Goal: Communication & Community: Share content

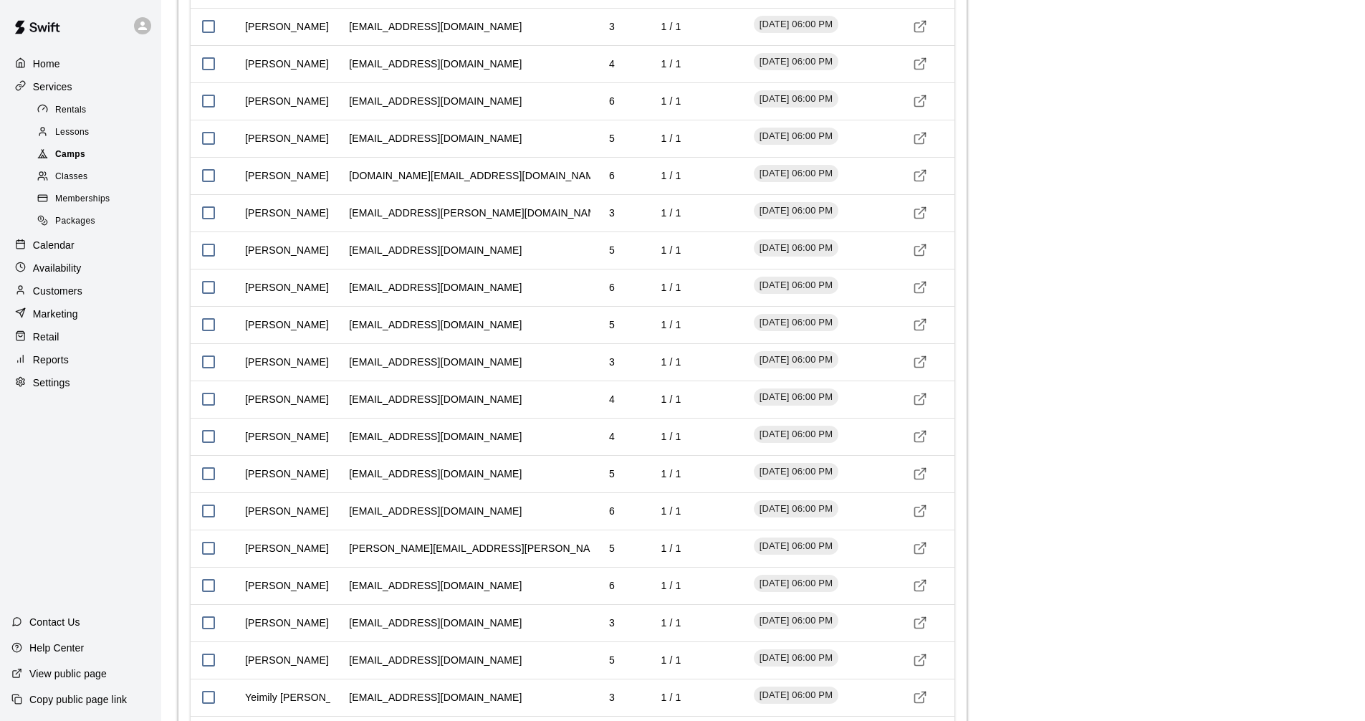
scroll to position [1684, 0]
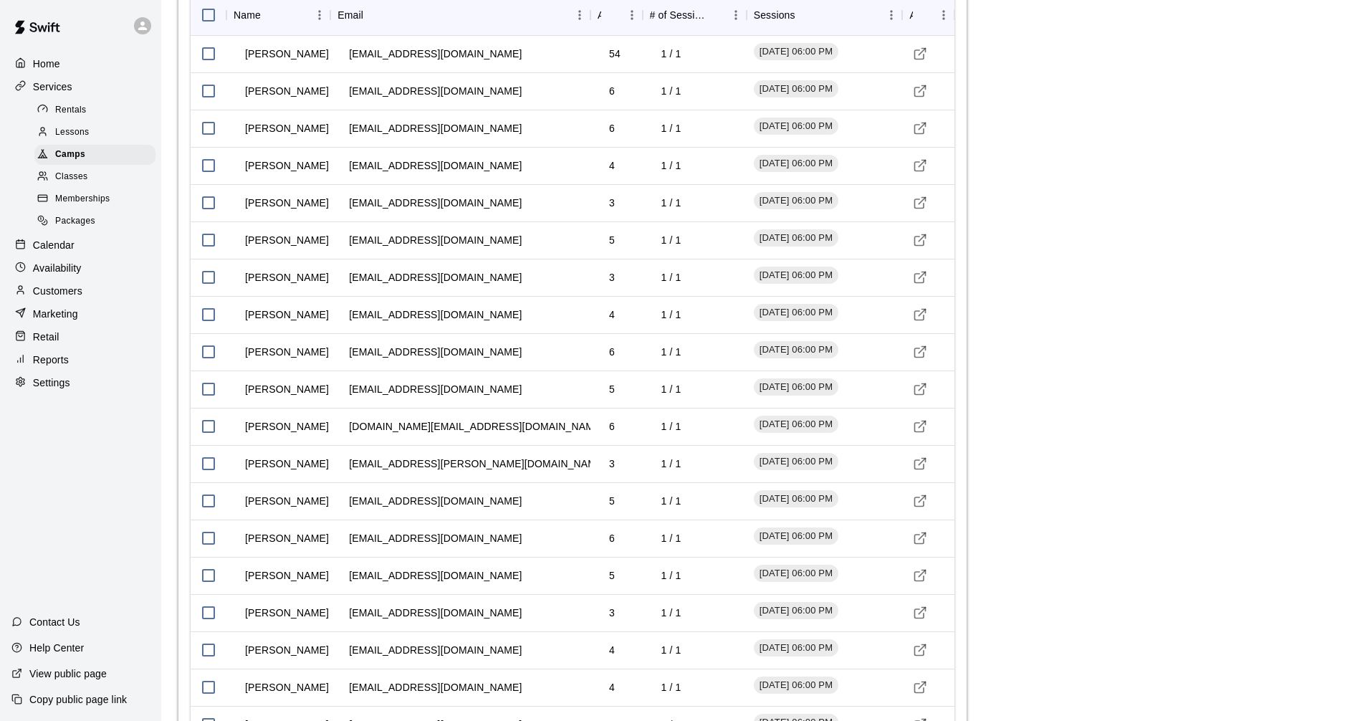
click at [57, 65] on p "Home" at bounding box center [46, 64] width 27 height 14
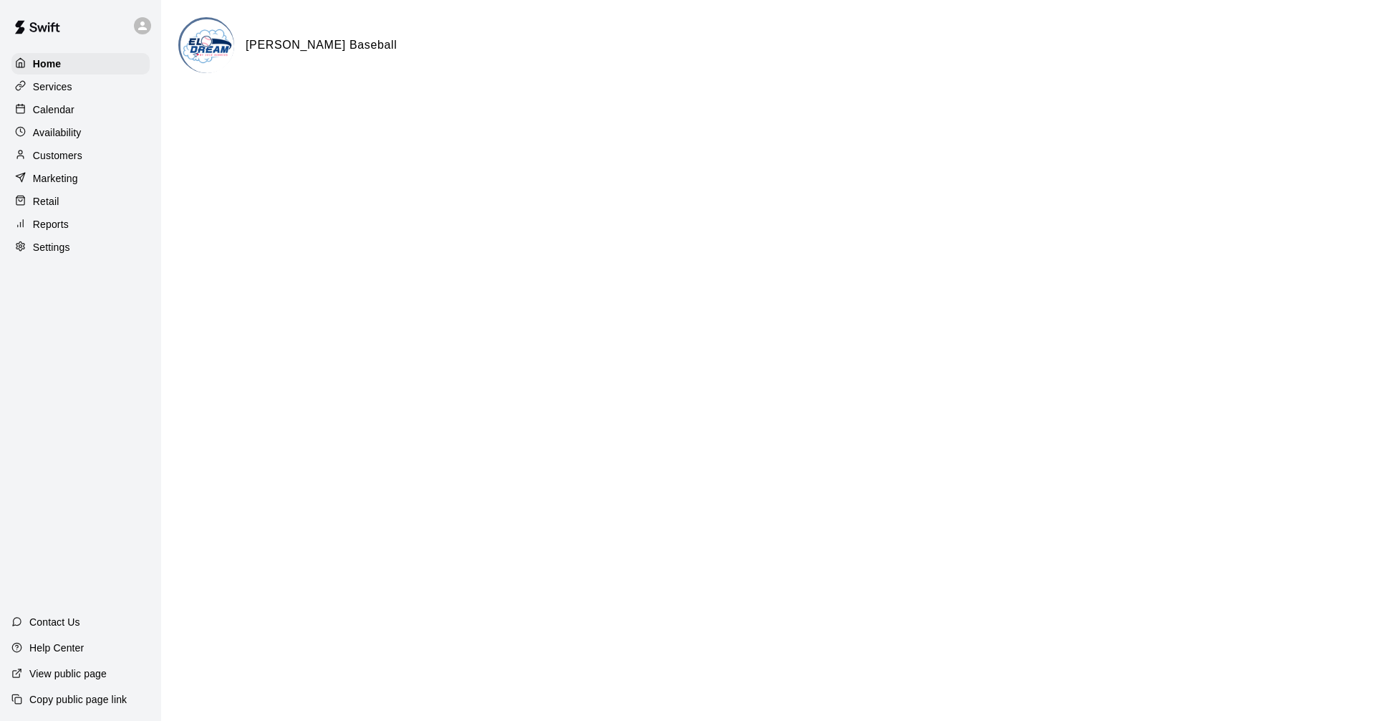
click at [65, 99] on div "Home Services Calendar Availability Customers Marketing Retail Reports Settings" at bounding box center [80, 156] width 161 height 208
click at [75, 119] on div "Calendar" at bounding box center [80, 109] width 138 height 21
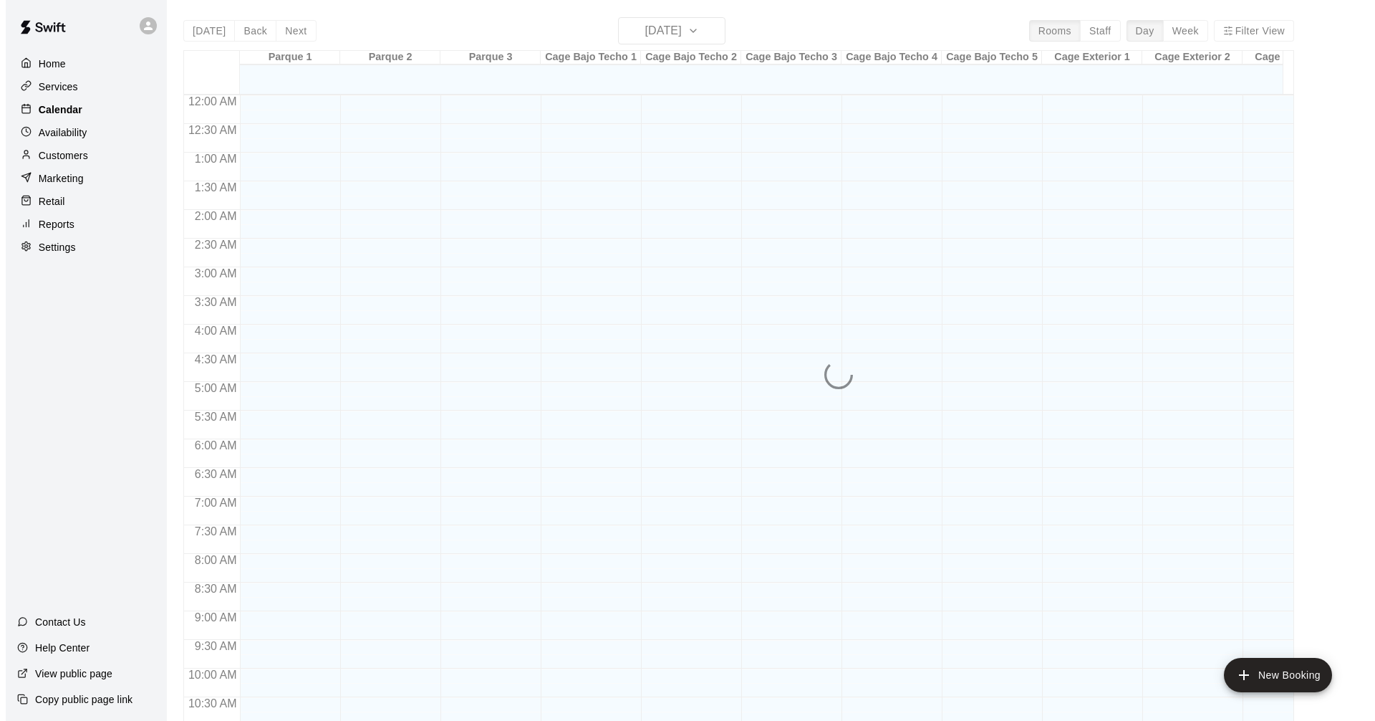
scroll to position [664, 0]
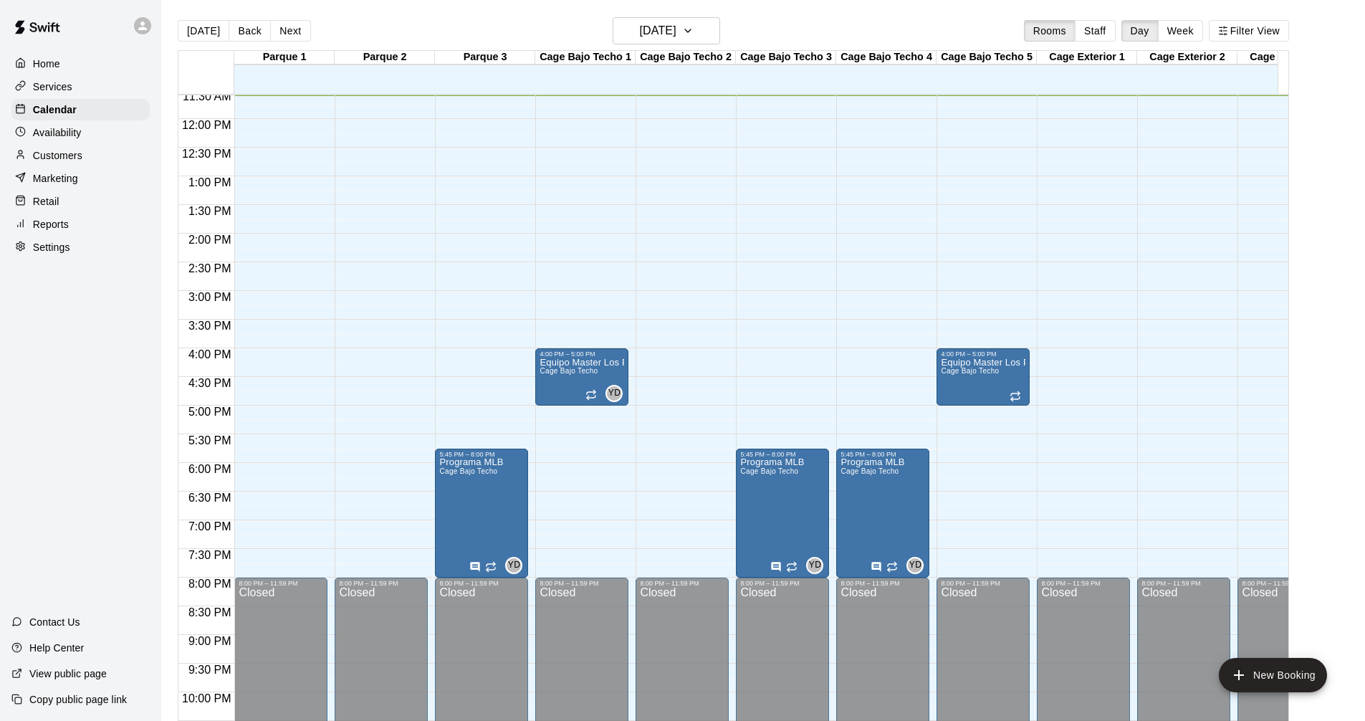
click at [572, 457] on div "12:00 AM – 9:00 AM Closed 4:00 PM – 5:00 PM Equipo Master Los Padres Cage Bajo …" at bounding box center [581, 118] width 93 height 1375
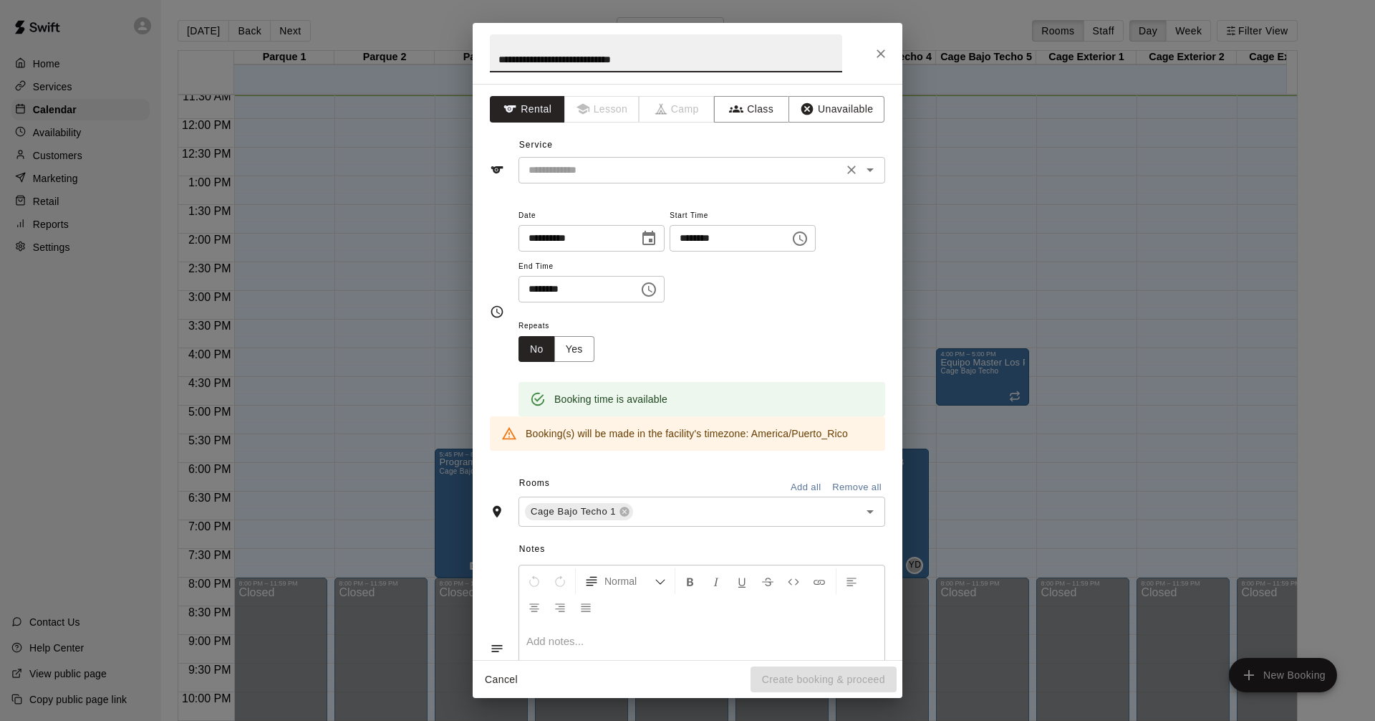
click at [585, 182] on div "​" at bounding box center [702, 170] width 367 height 27
type input "**********"
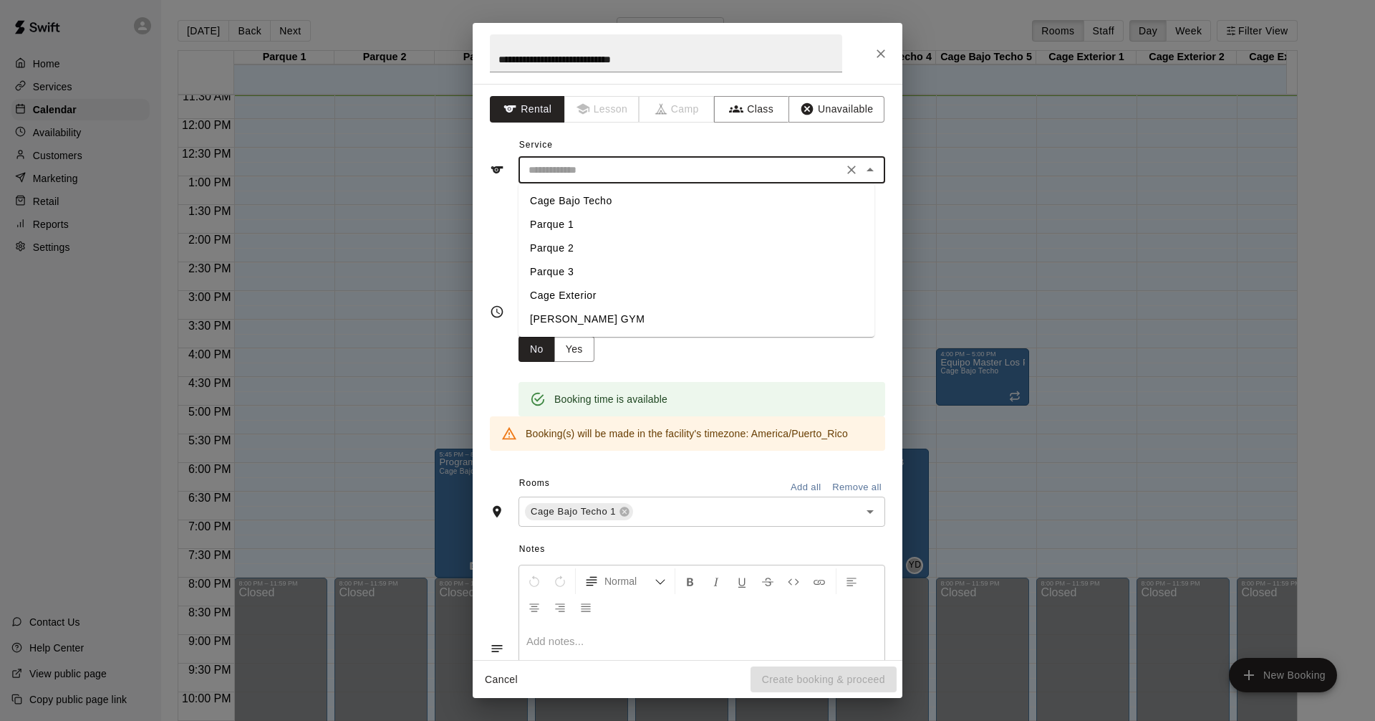
click at [582, 206] on li "Cage Bajo Techo" at bounding box center [697, 201] width 356 height 24
type input "**********"
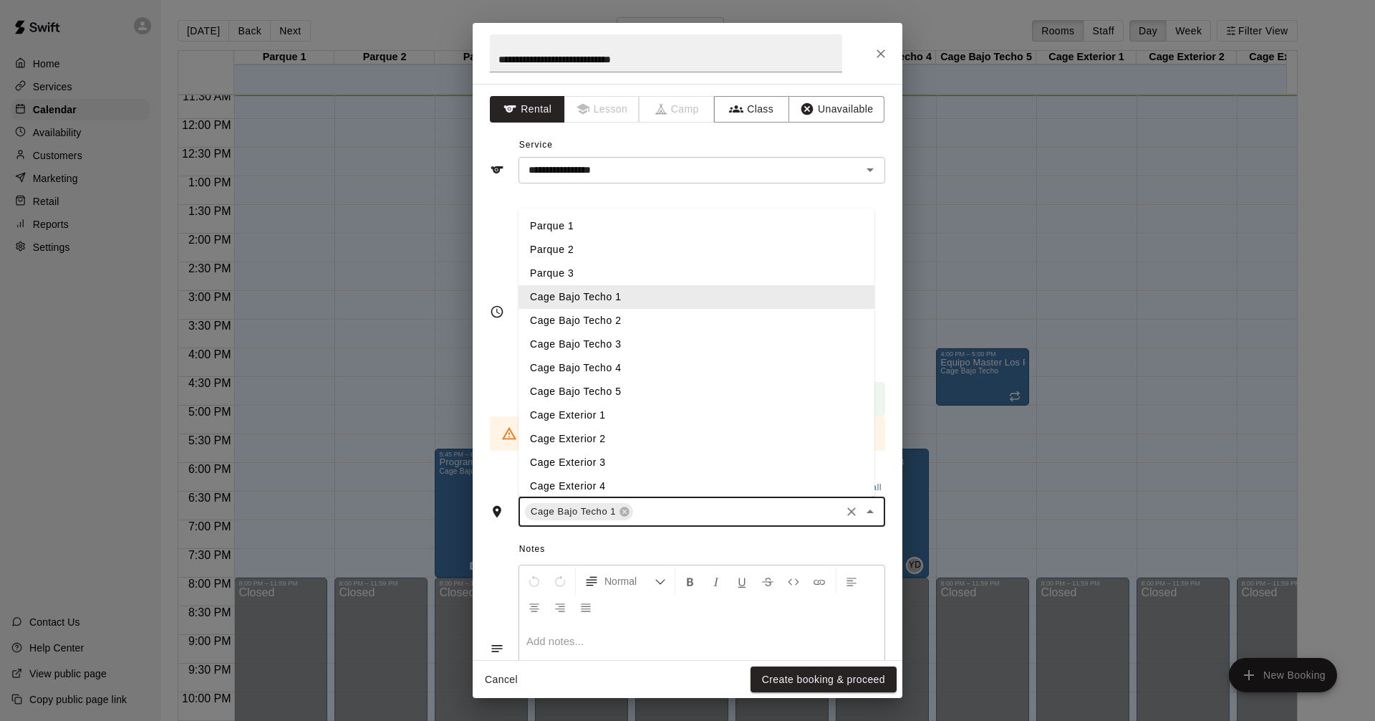
click at [688, 513] on input "text" at bounding box center [736, 512] width 203 height 18
click at [623, 519] on div "Cage Bajo Techo 1" at bounding box center [579, 511] width 108 height 17
click at [625, 515] on icon at bounding box center [624, 511] width 9 height 9
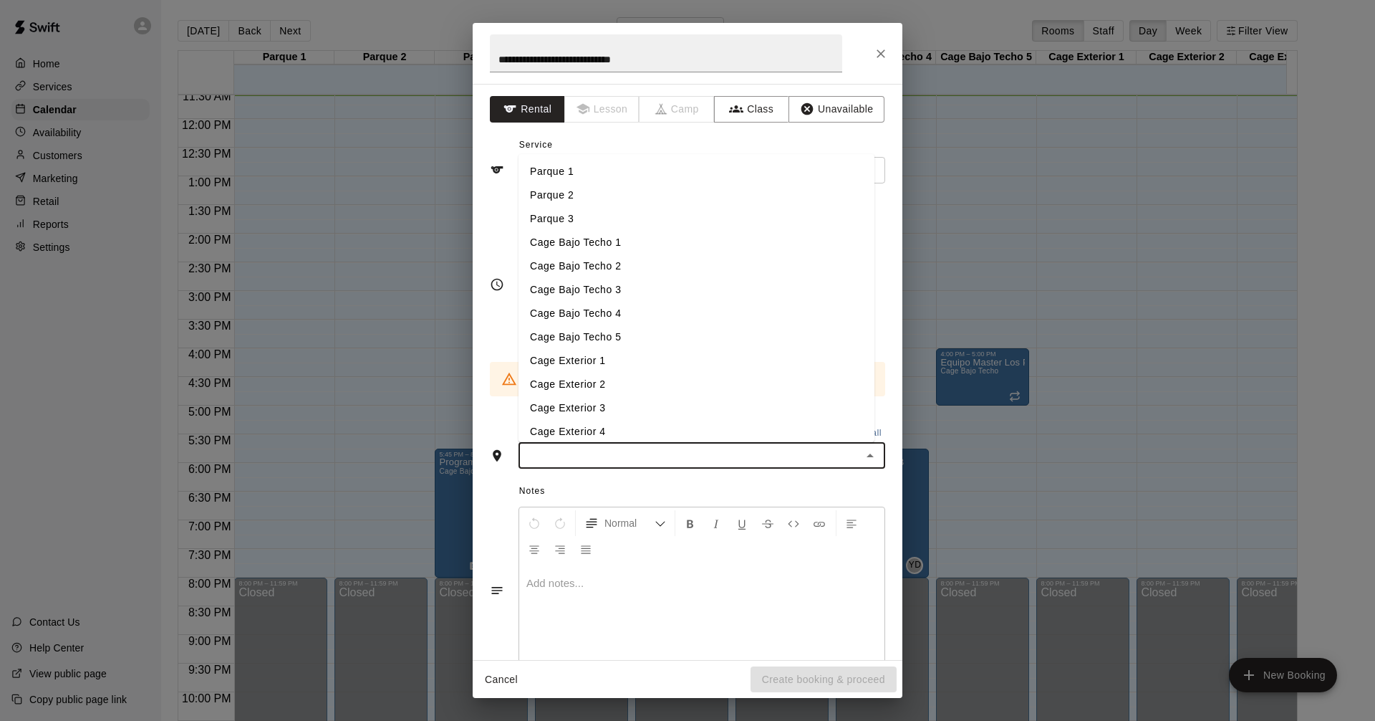
click at [620, 312] on li "Cage Bajo Techo 4" at bounding box center [697, 314] width 356 height 24
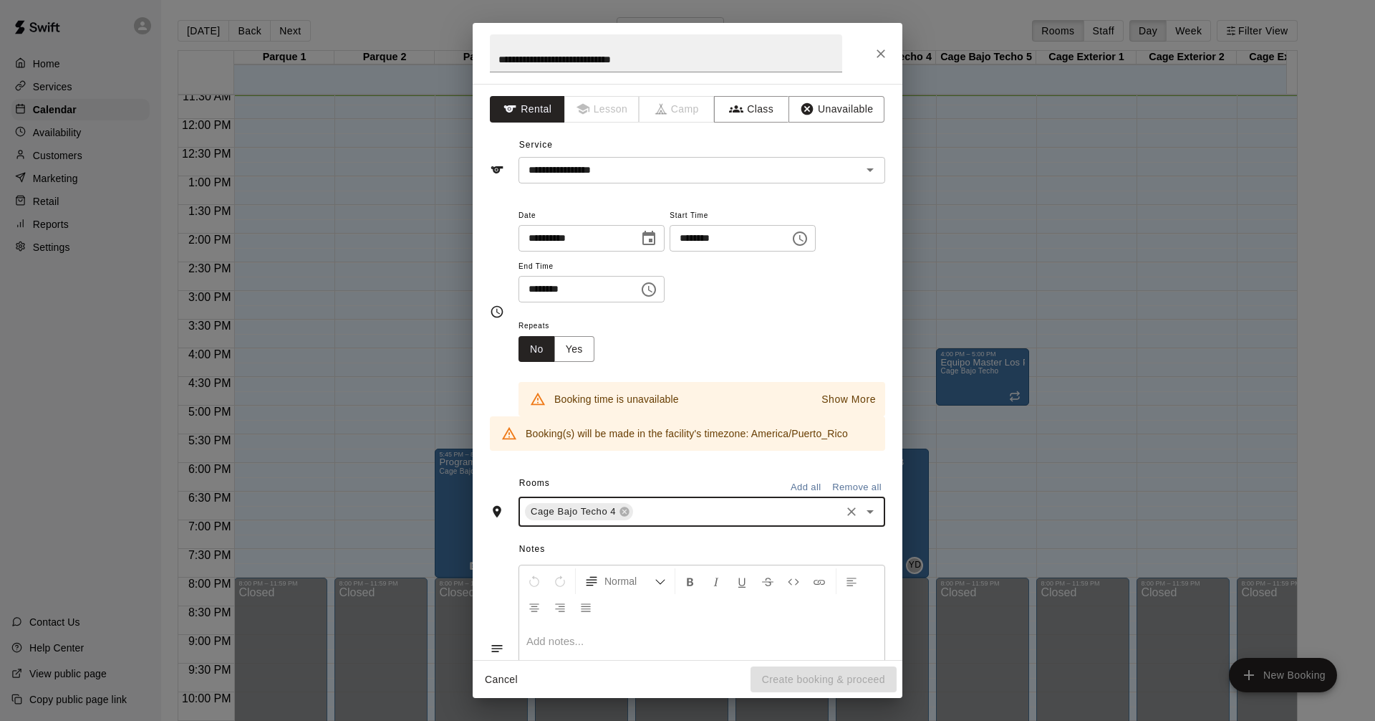
click at [669, 514] on input "text" at bounding box center [736, 512] width 203 height 18
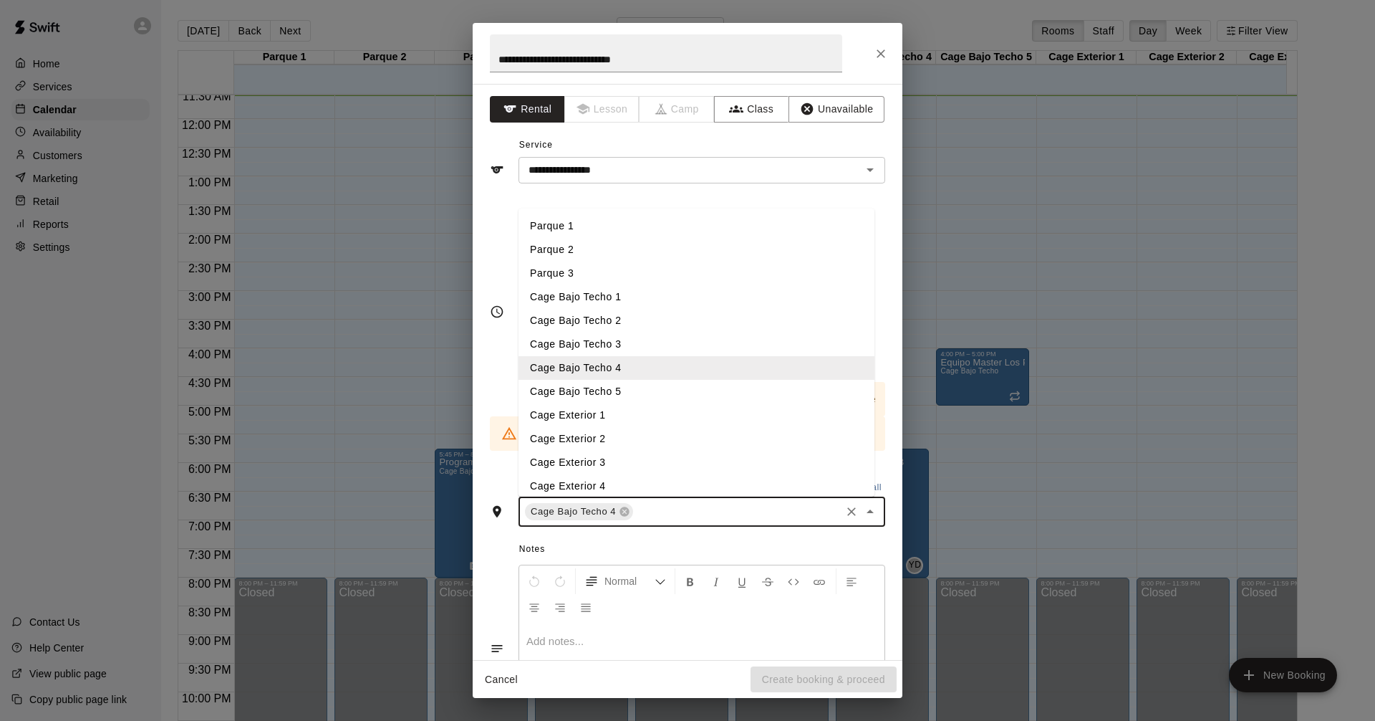
click at [639, 393] on li "Cage Bajo Techo 5" at bounding box center [697, 392] width 356 height 24
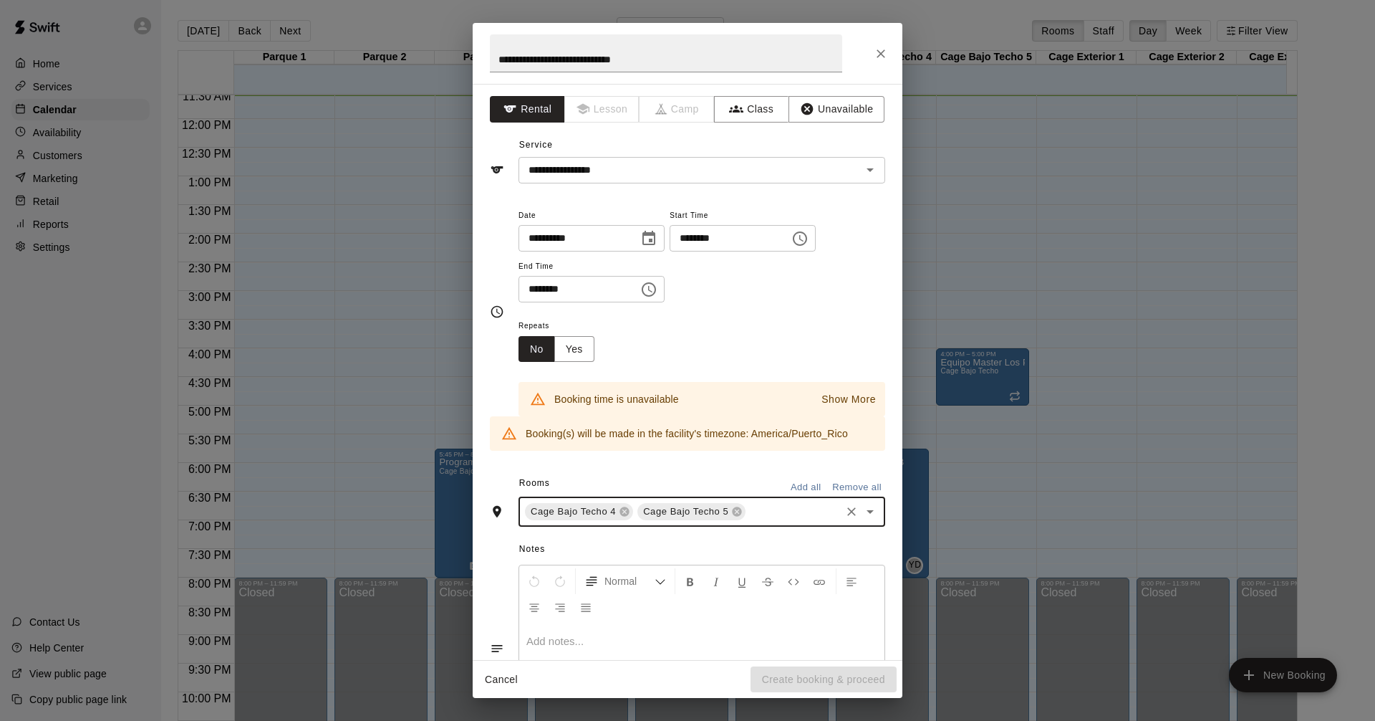
drag, startPoint x: 671, startPoint y: 624, endPoint x: 665, endPoint y: 630, distance: 9.1
click at [670, 625] on div at bounding box center [701, 676] width 365 height 107
click at [658, 295] on icon "Choose time, selected time is 6:15 PM" at bounding box center [648, 289] width 17 height 17
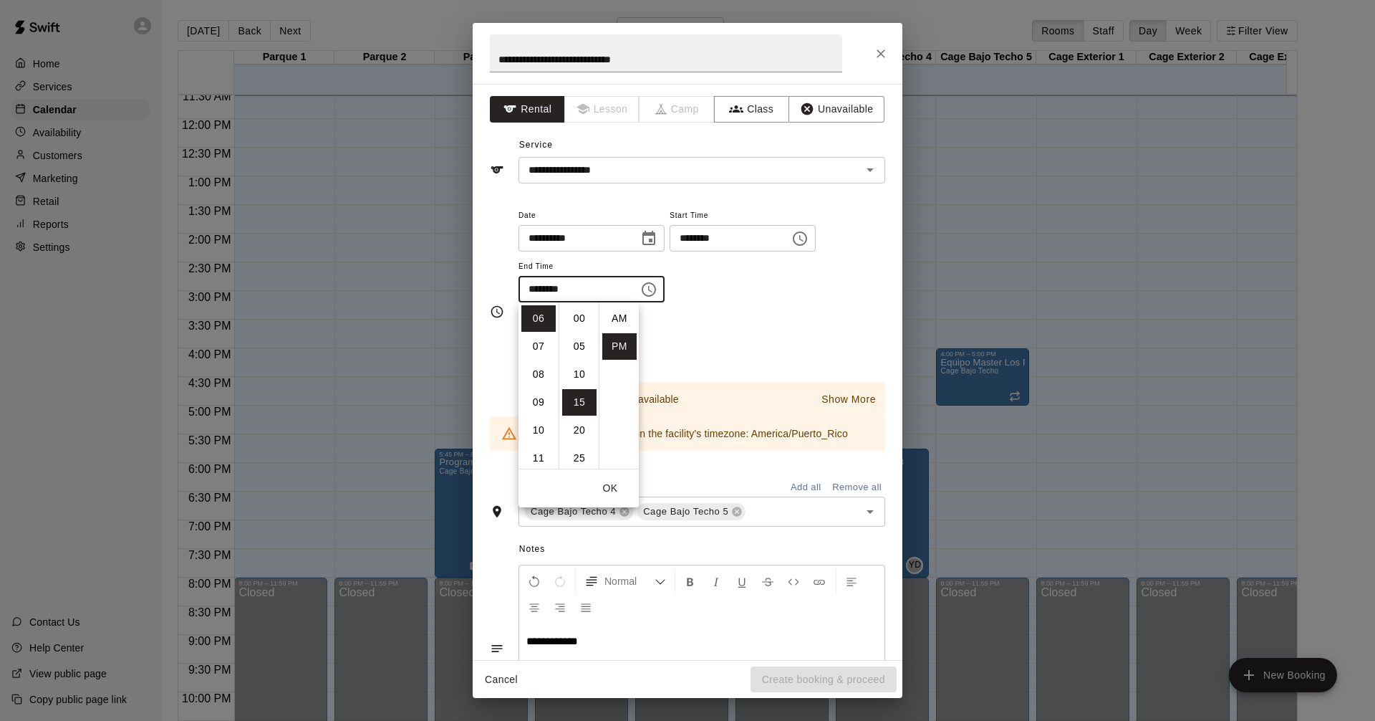
scroll to position [26, 0]
click at [533, 378] on li "08" at bounding box center [538, 374] width 34 height 27
click at [574, 404] on li "30" at bounding box center [579, 400] width 34 height 27
type input "********"
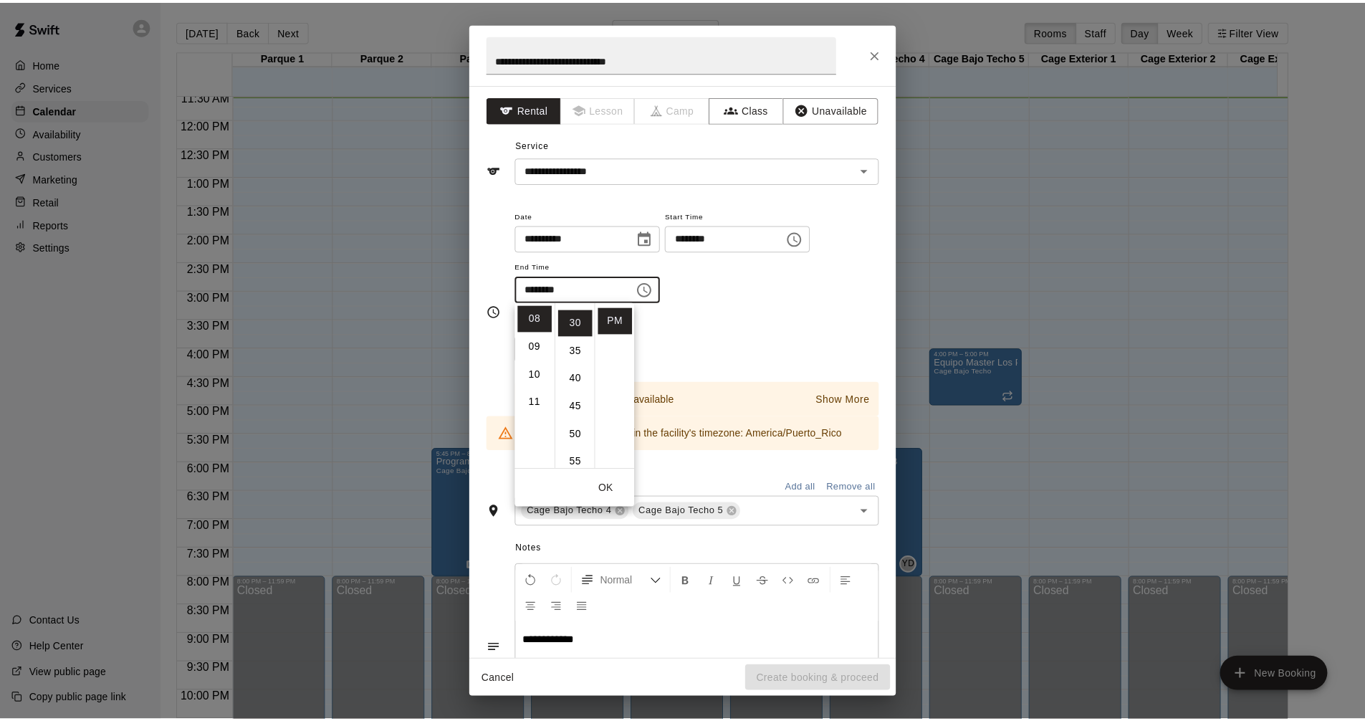
scroll to position [168, 0]
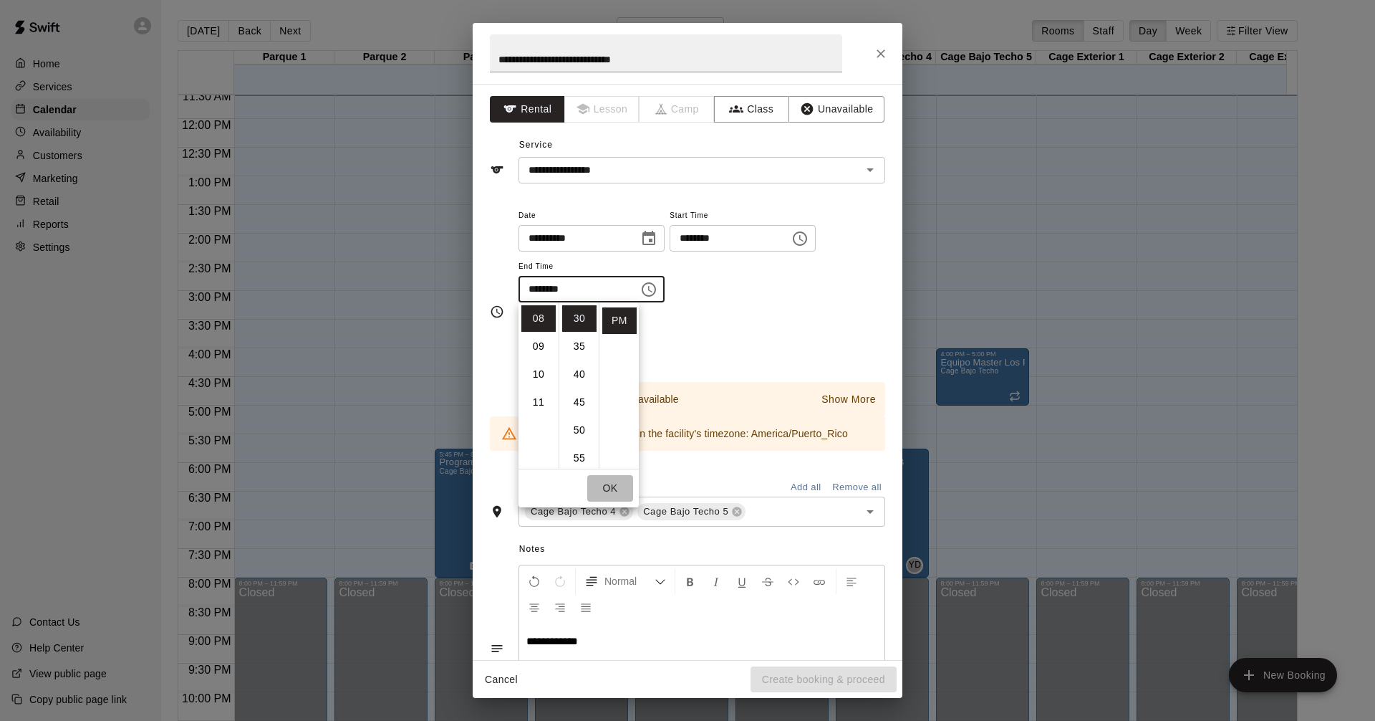
click at [615, 486] on button "OK" at bounding box center [610, 488] width 46 height 27
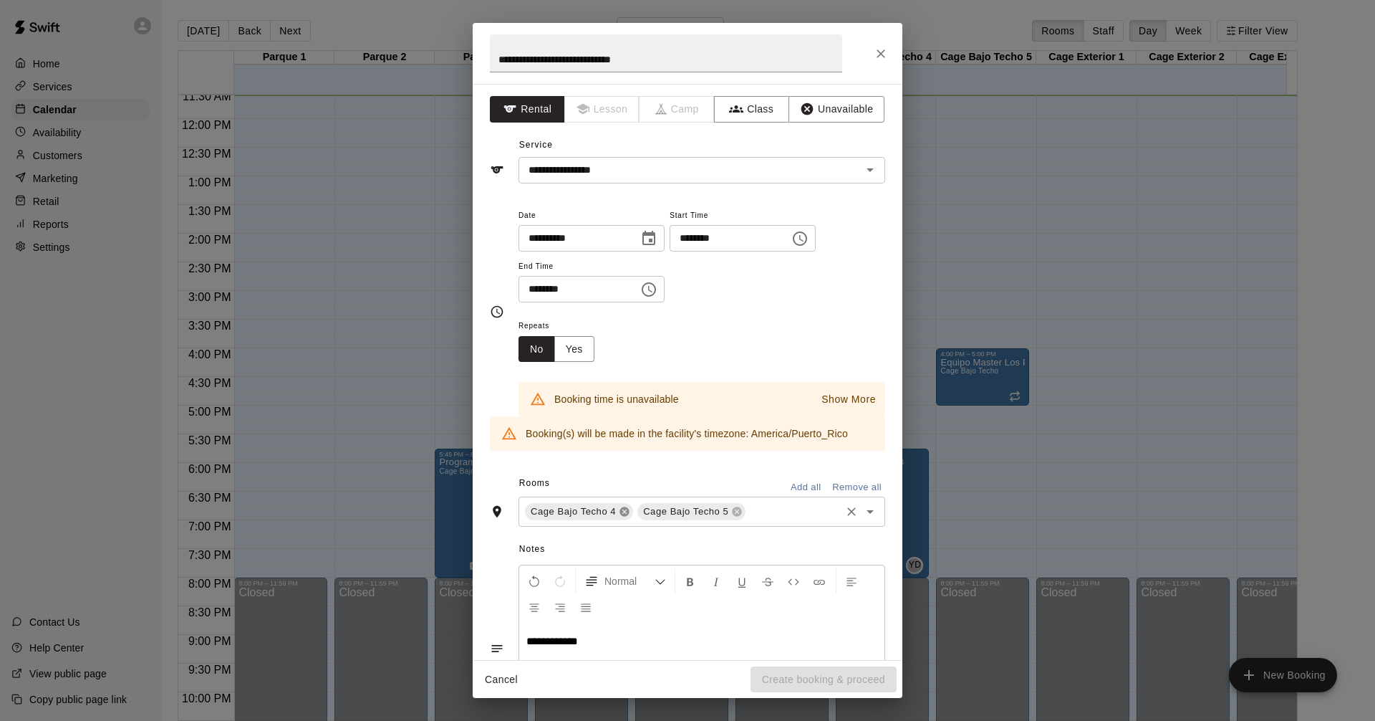
click at [627, 513] on icon at bounding box center [624, 511] width 9 height 9
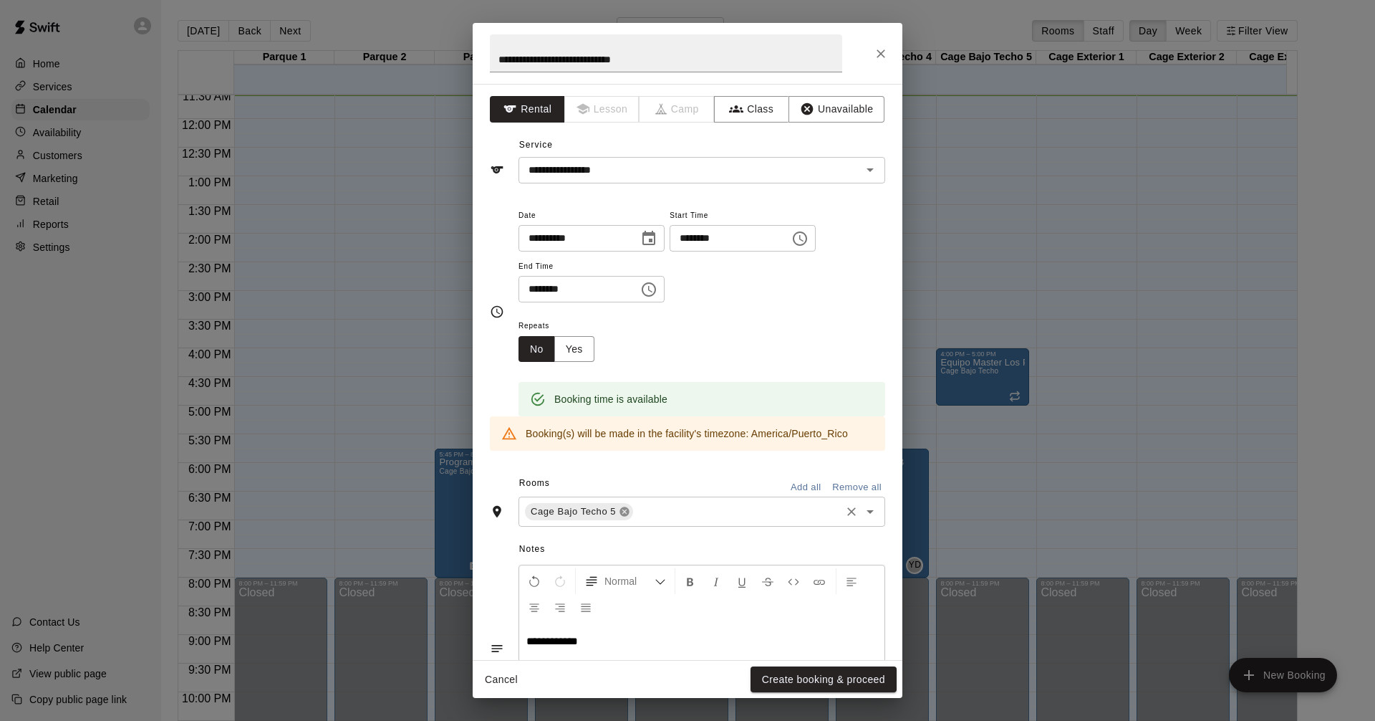
click at [629, 515] on icon at bounding box center [624, 511] width 11 height 11
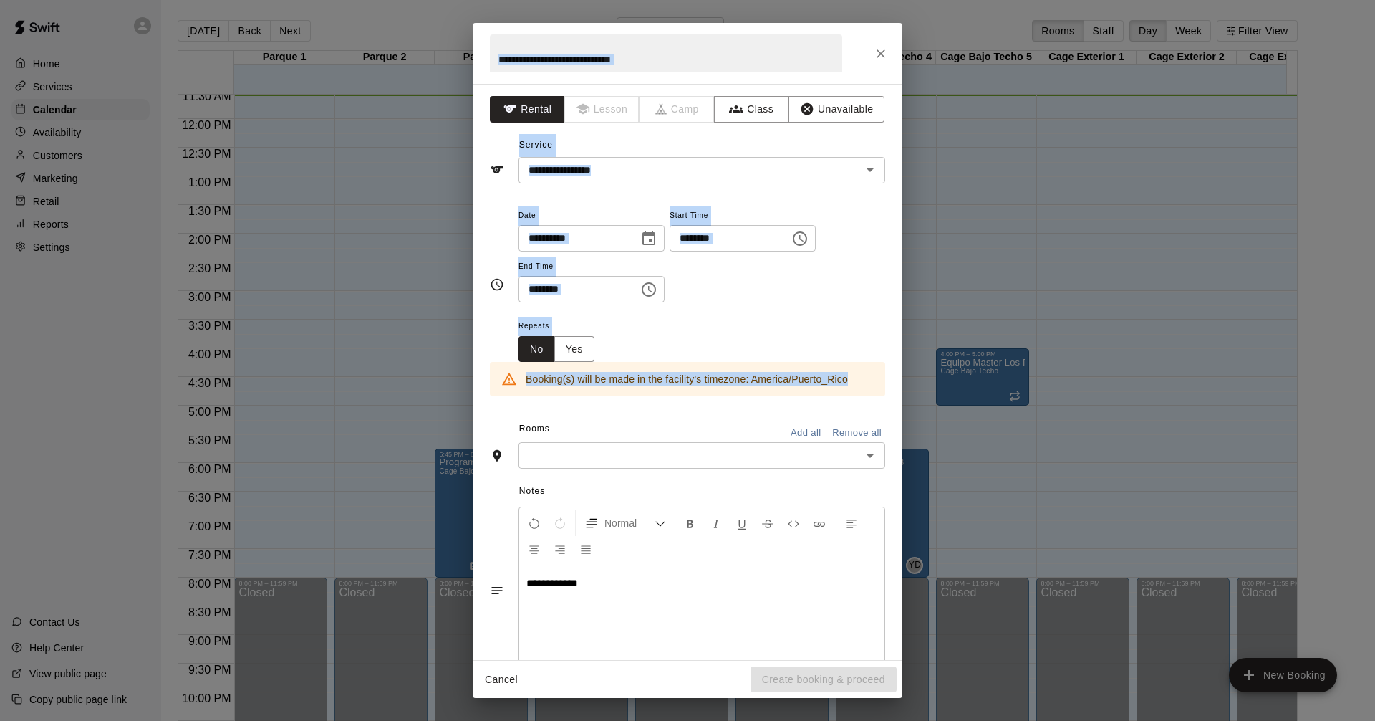
drag, startPoint x: 854, startPoint y: 37, endPoint x: 1112, endPoint y: 322, distance: 384.9
click at [1112, 322] on div "**********" at bounding box center [687, 360] width 1375 height 721
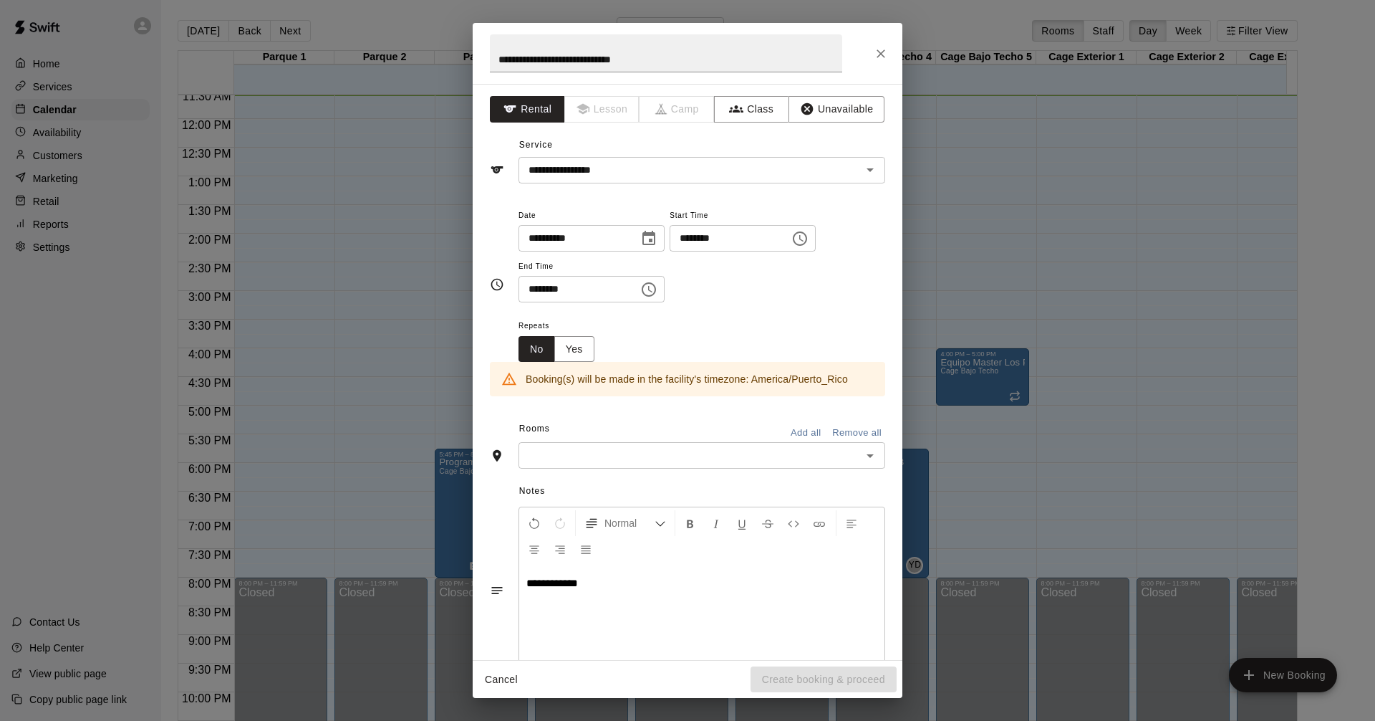
click at [694, 34] on h2 "**********" at bounding box center [666, 53] width 387 height 61
click at [489, 200] on div "**********" at bounding box center [688, 372] width 430 height 576
drag, startPoint x: 483, startPoint y: 39, endPoint x: 496, endPoint y: 134, distance: 96.1
click at [491, 132] on div "**********" at bounding box center [688, 360] width 430 height 675
click at [882, 55] on icon "Close" at bounding box center [881, 54] width 14 height 14
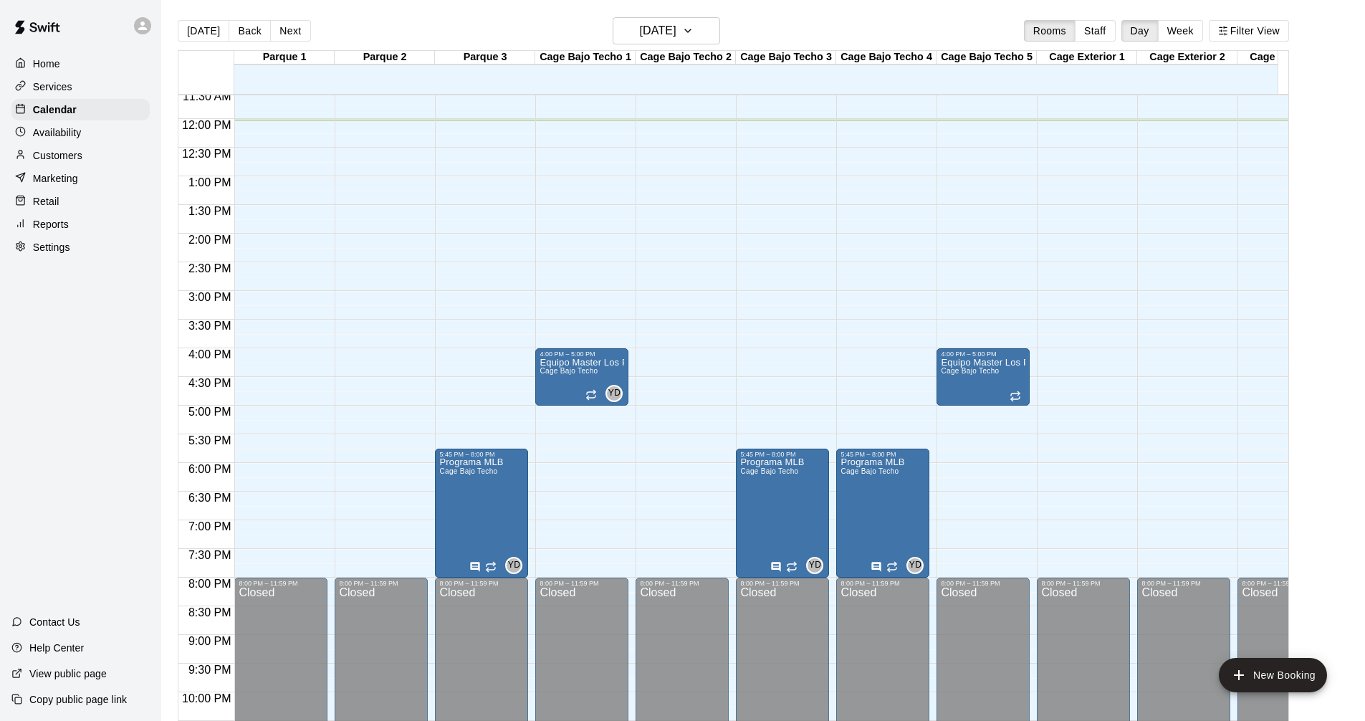
click at [42, 90] on p "Services" at bounding box center [52, 87] width 39 height 14
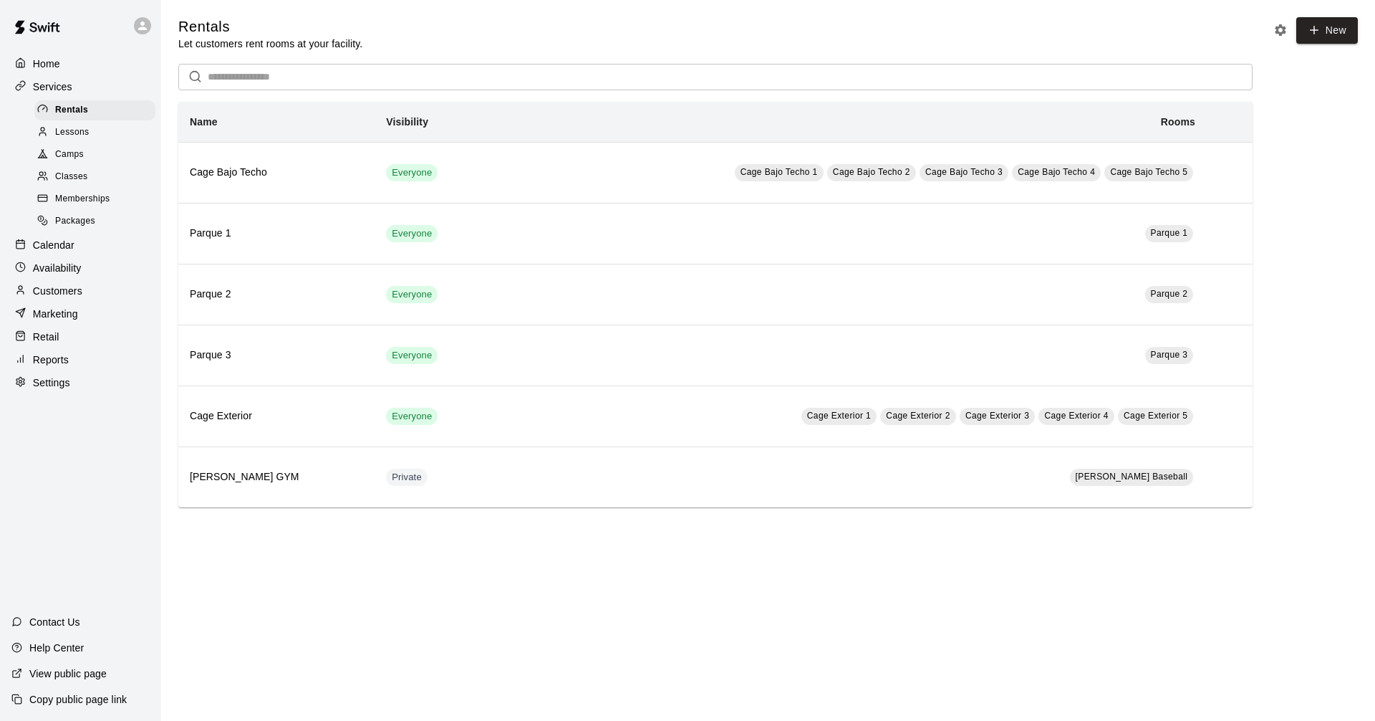
click at [66, 162] on span "Camps" at bounding box center [69, 155] width 29 height 14
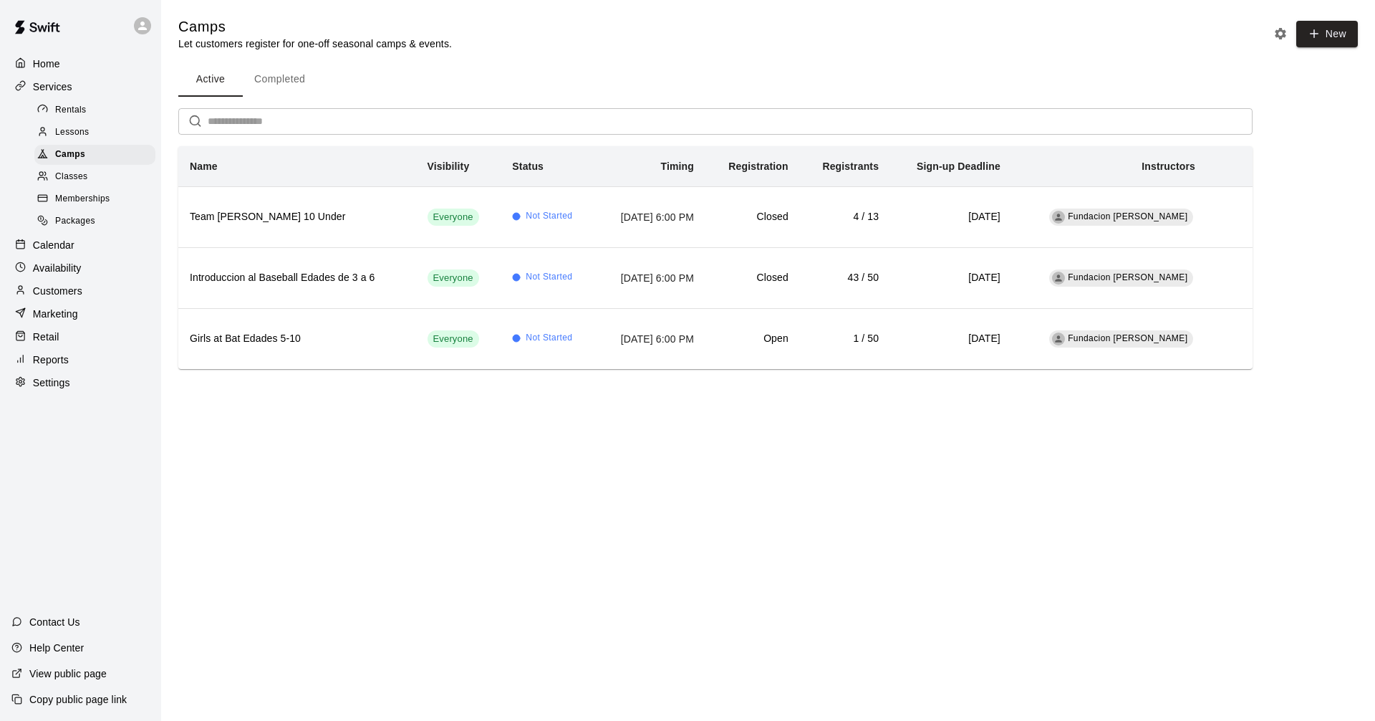
click at [862, 409] on html "Home Services Rentals Lessons Camps Classes Memberships Packages Calendar Avail…" at bounding box center [687, 204] width 1375 height 409
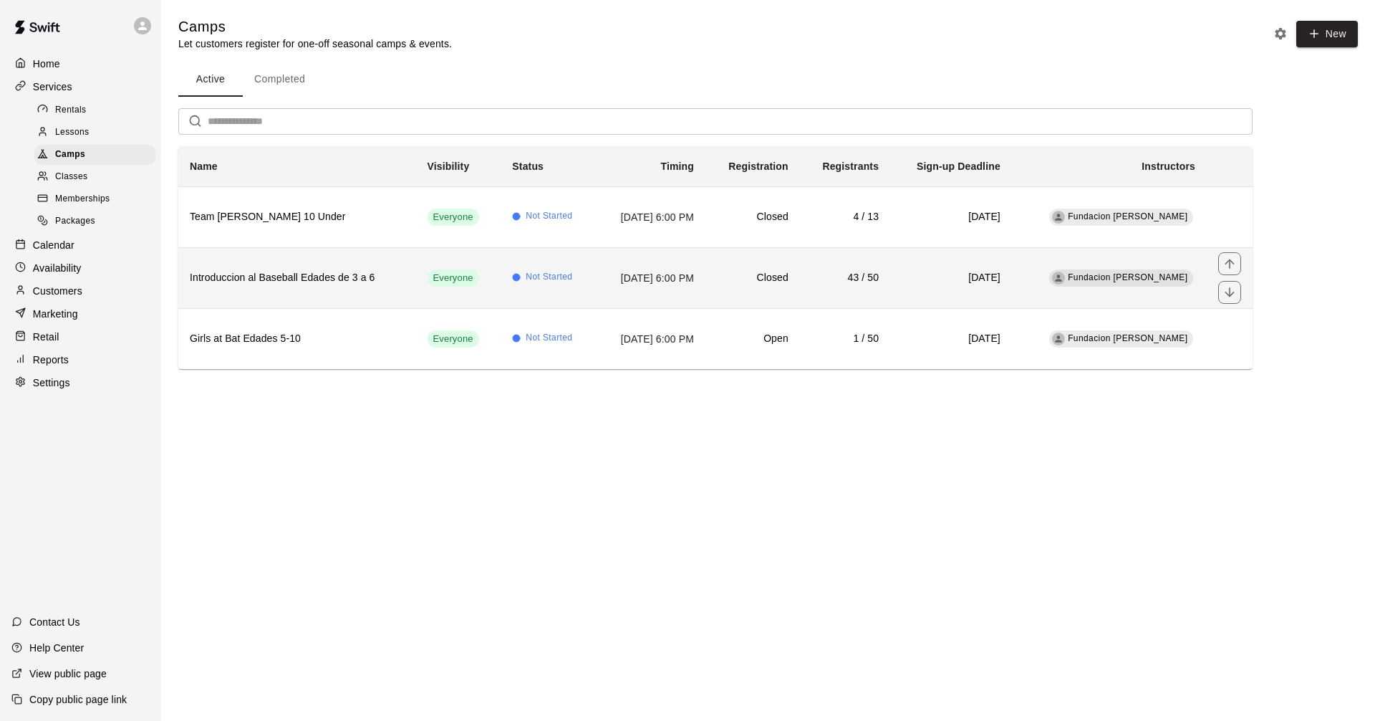
click at [416, 294] on td "Everyone" at bounding box center [458, 277] width 85 height 61
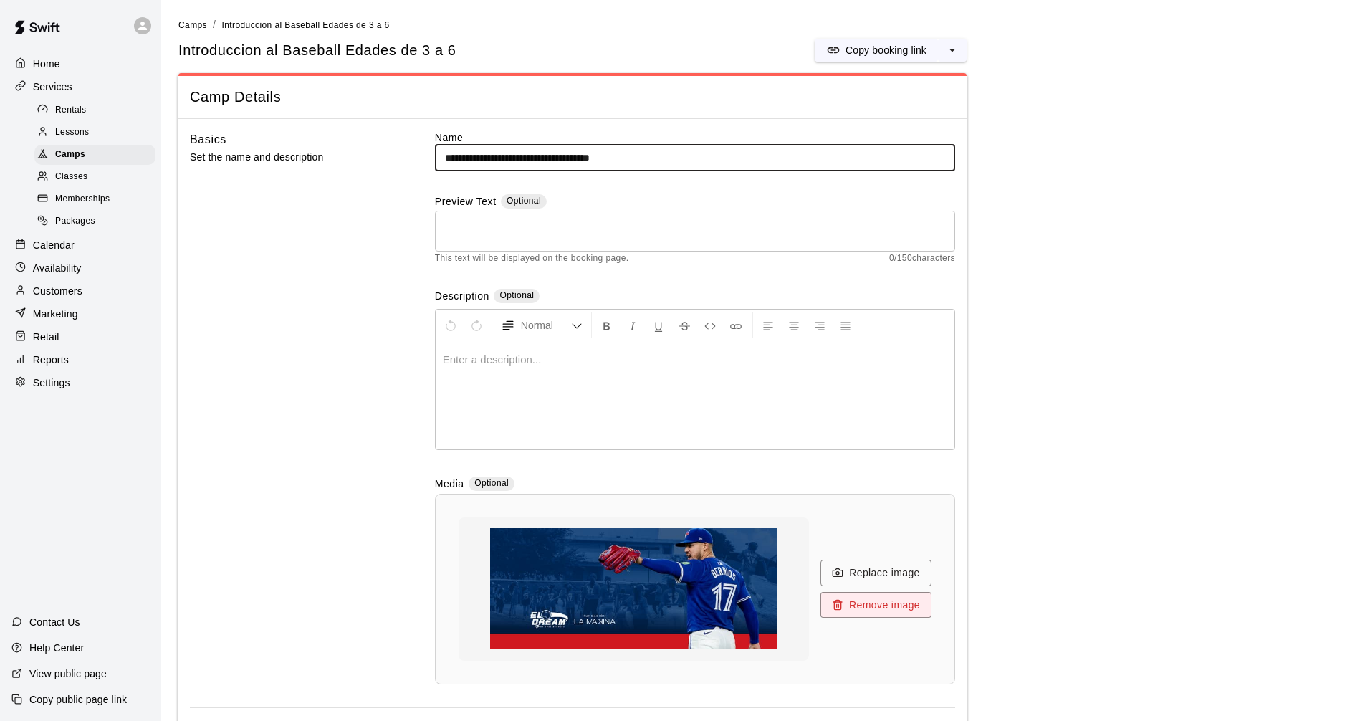
click at [59, 252] on p "Calendar" at bounding box center [54, 245] width 42 height 14
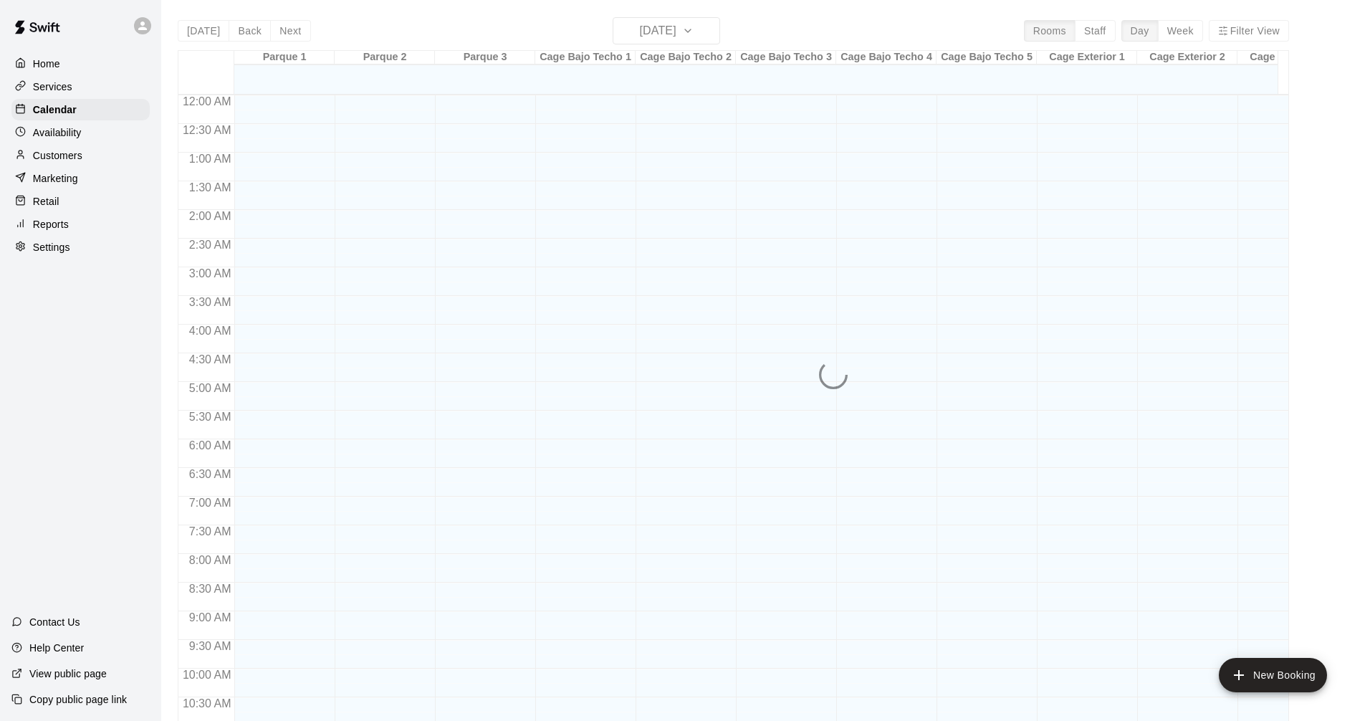
scroll to position [691, 0]
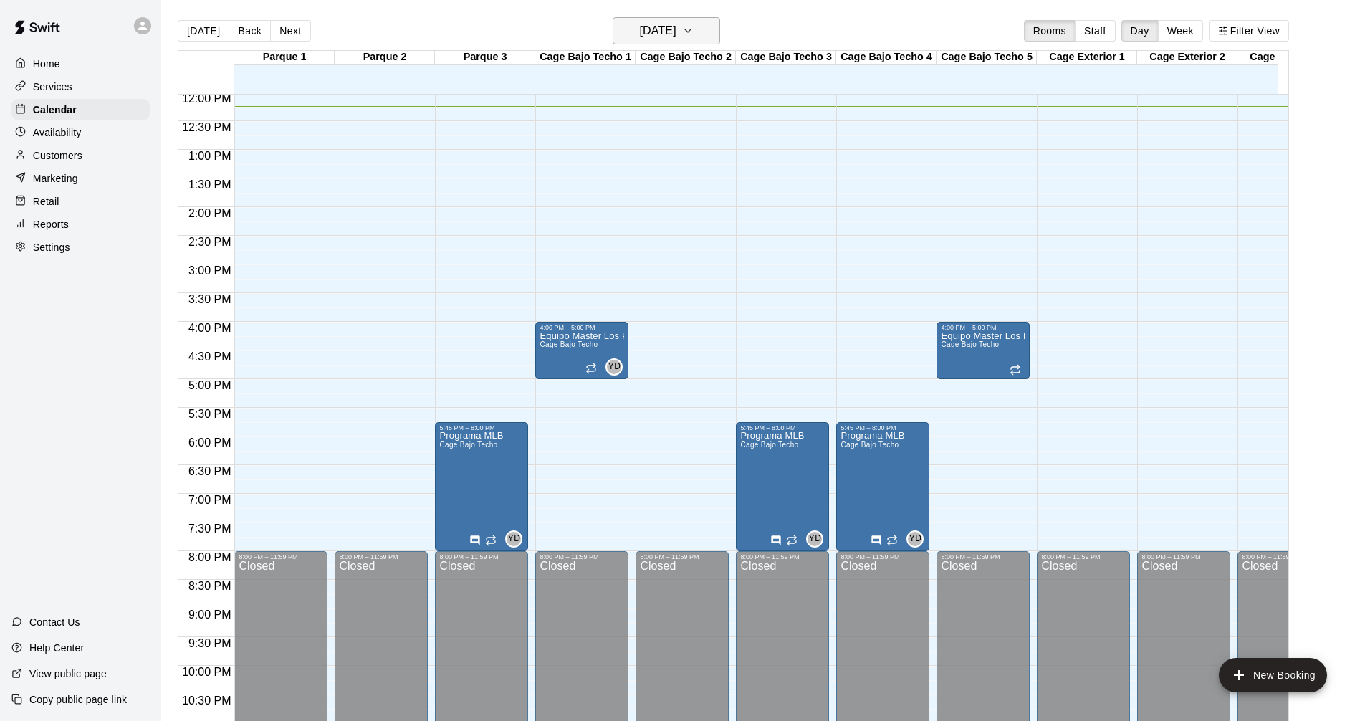
click at [720, 32] on button "[DATE]" at bounding box center [665, 30] width 107 height 27
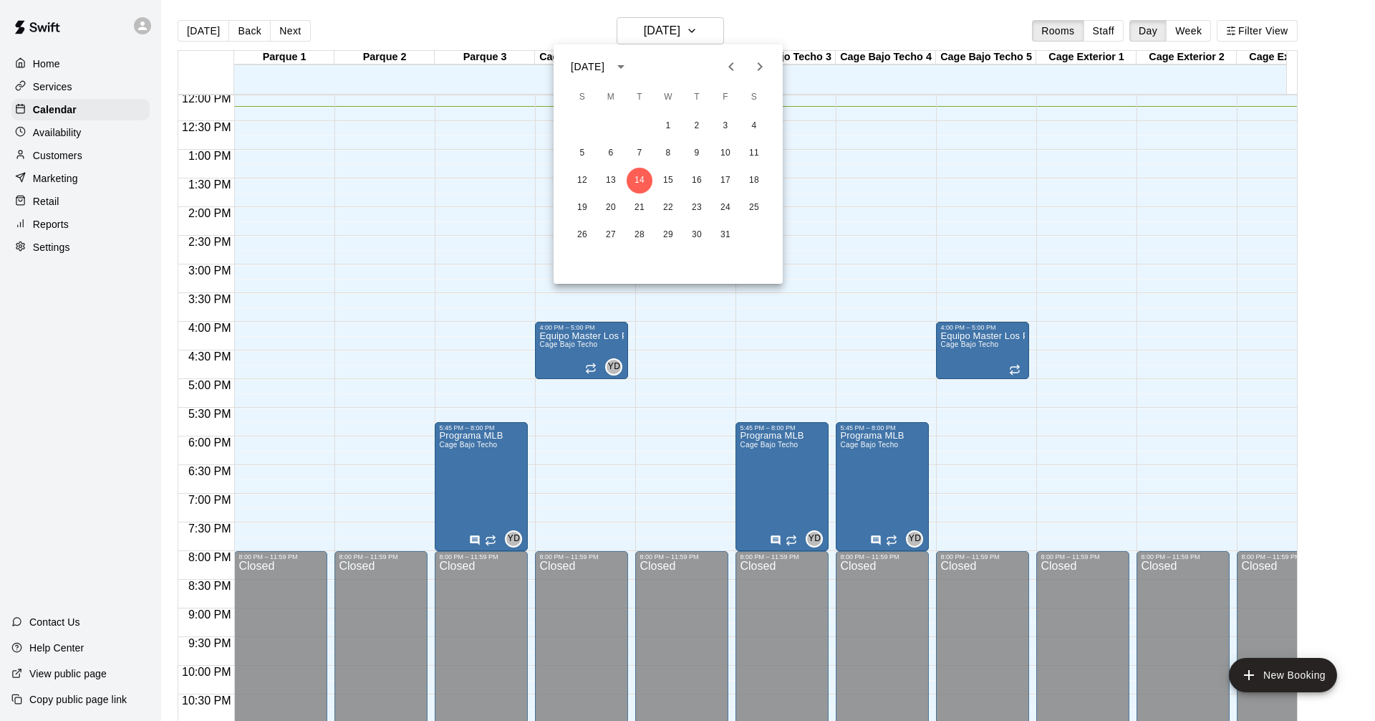
click at [1183, 37] on div at bounding box center [687, 360] width 1375 height 721
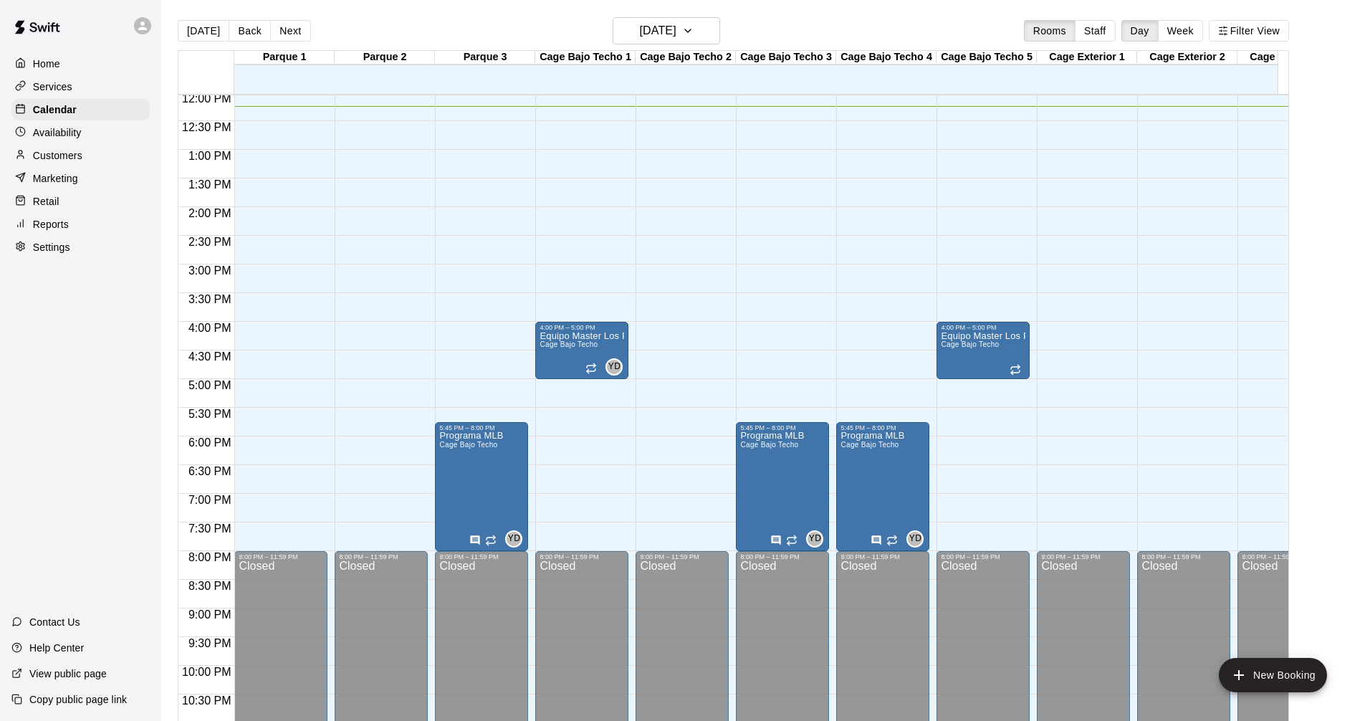
click at [1185, 34] on button "Week" at bounding box center [1180, 30] width 45 height 21
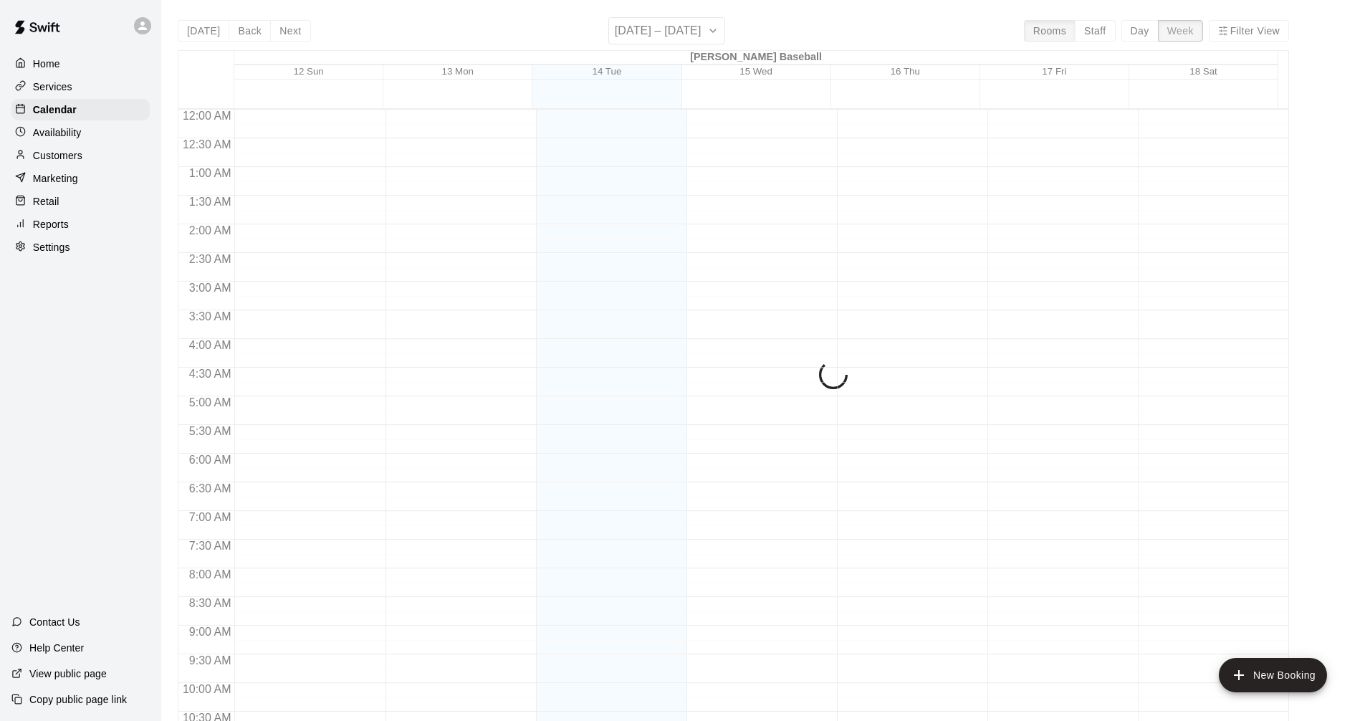
scroll to position [701, 0]
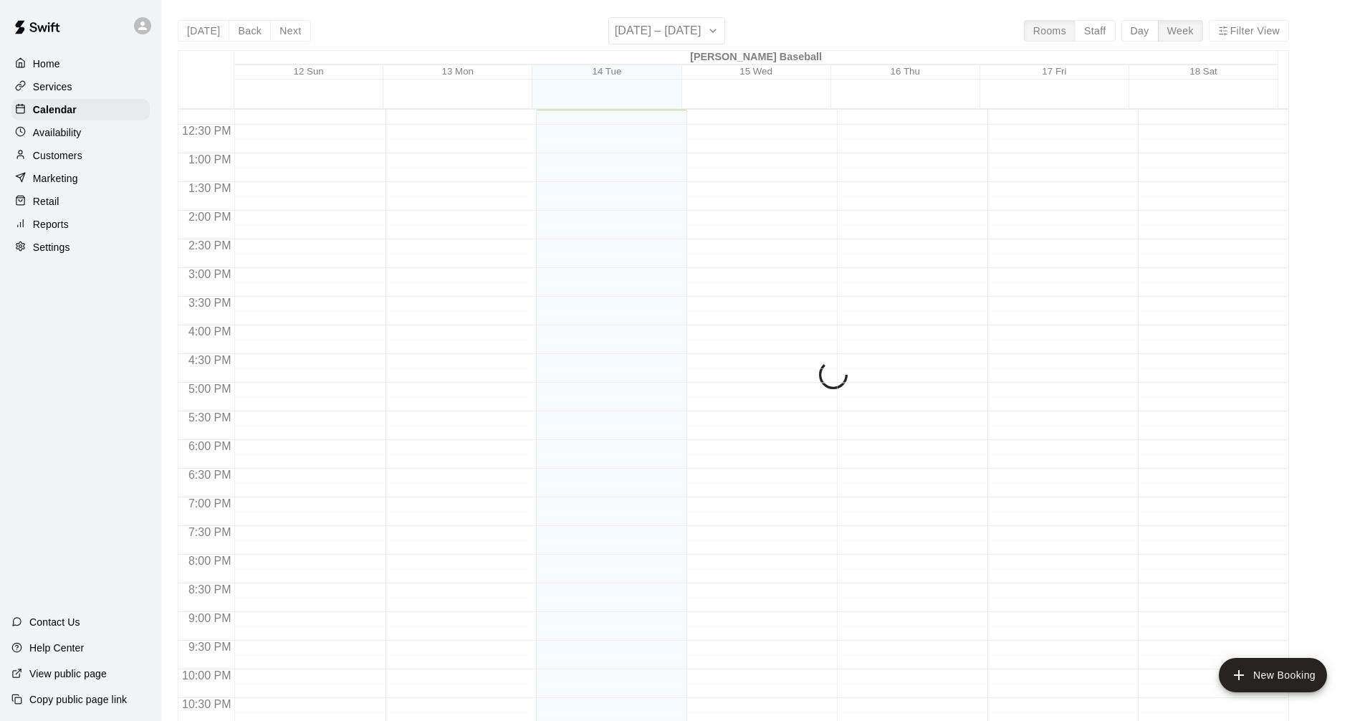
click at [1189, 30] on div "[DATE] Back Next [DATE] – [DATE] Rooms Staff Day Week Filter View [PERSON_NAME]…" at bounding box center [733, 377] width 1111 height 721
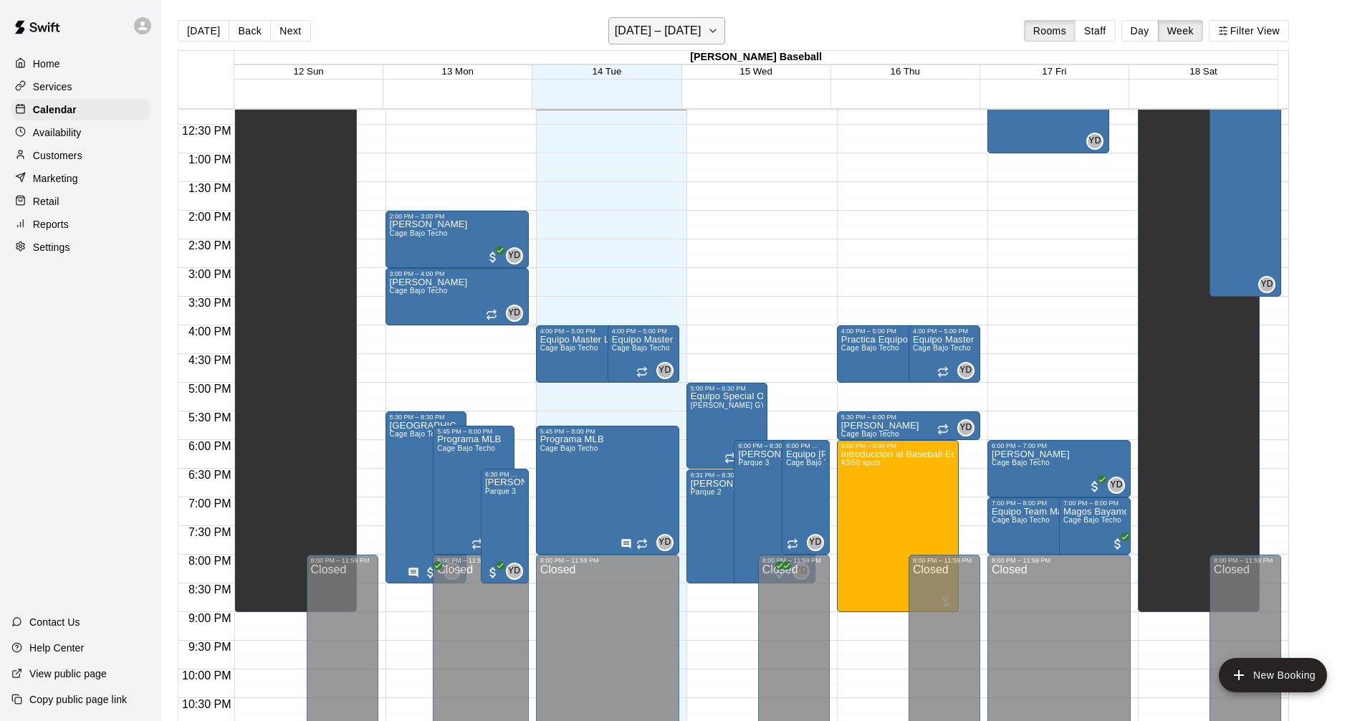
click at [714, 30] on icon "button" at bounding box center [712, 30] width 11 height 17
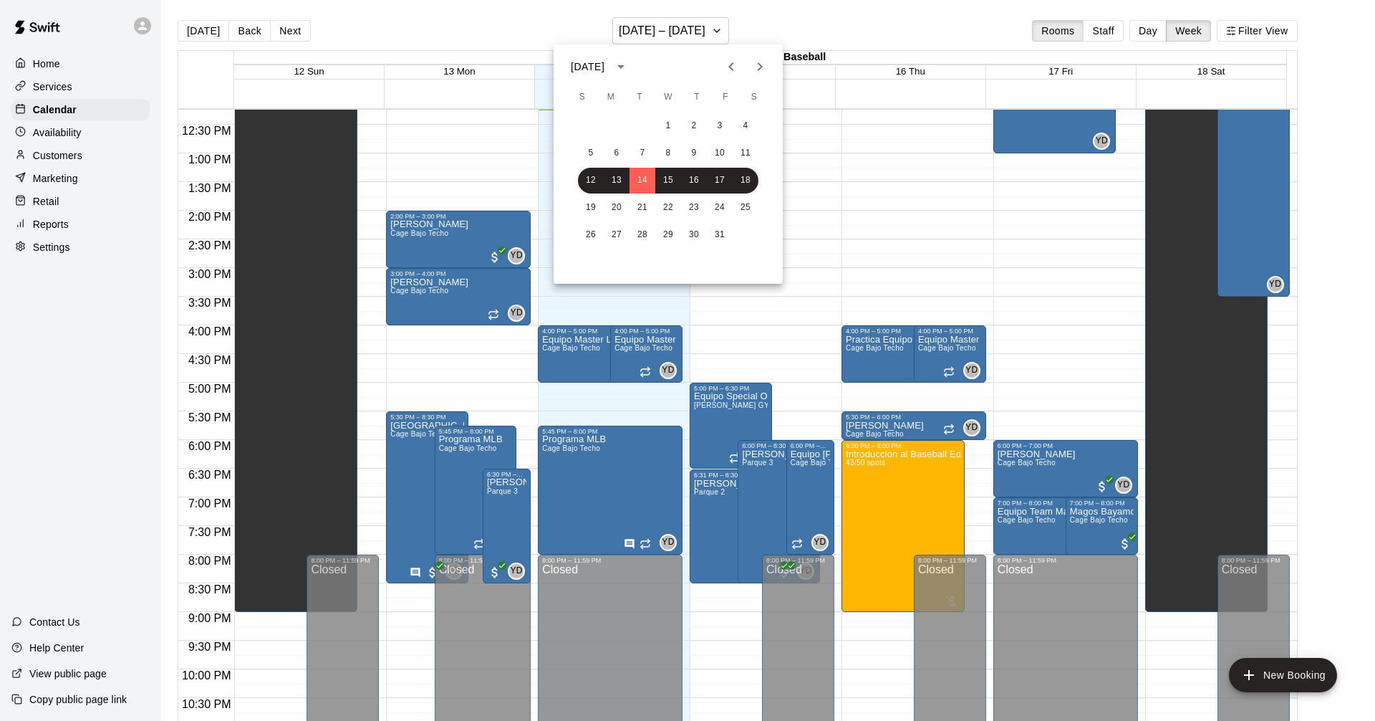
click at [1196, 425] on div at bounding box center [687, 360] width 1375 height 721
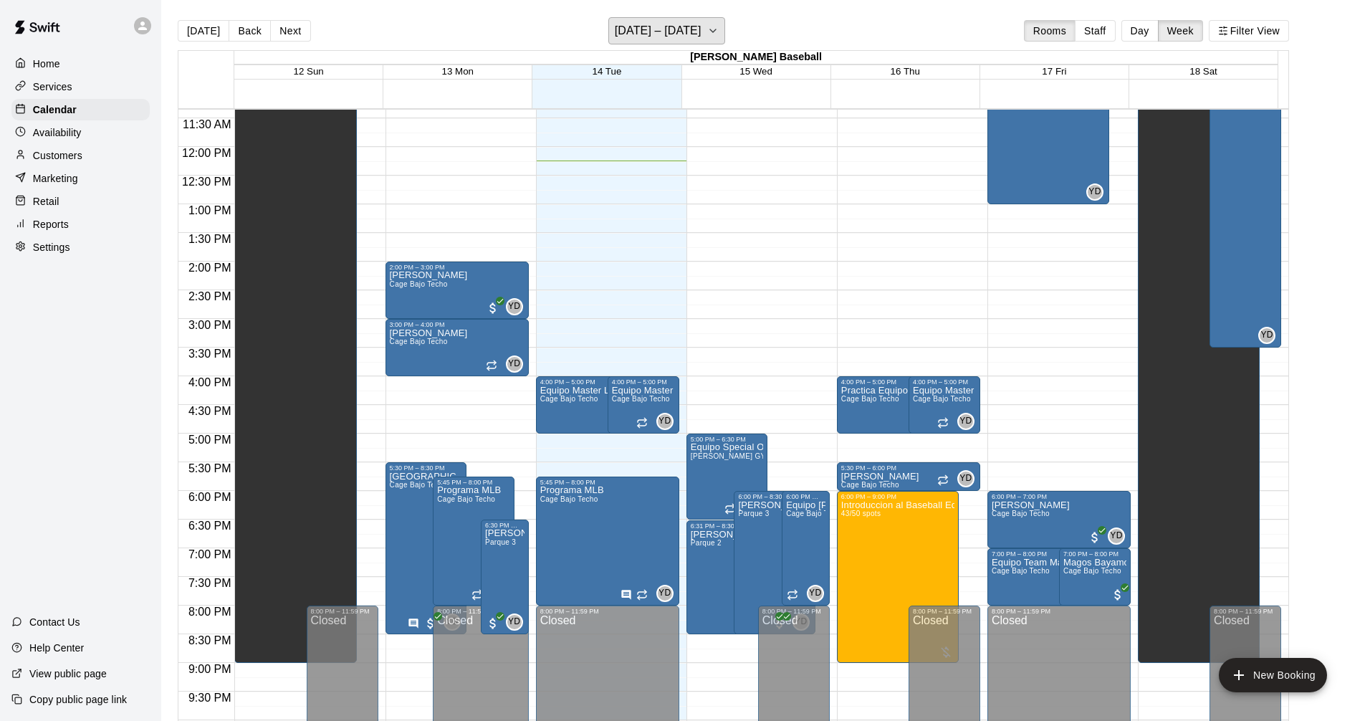
scroll to position [647, 0]
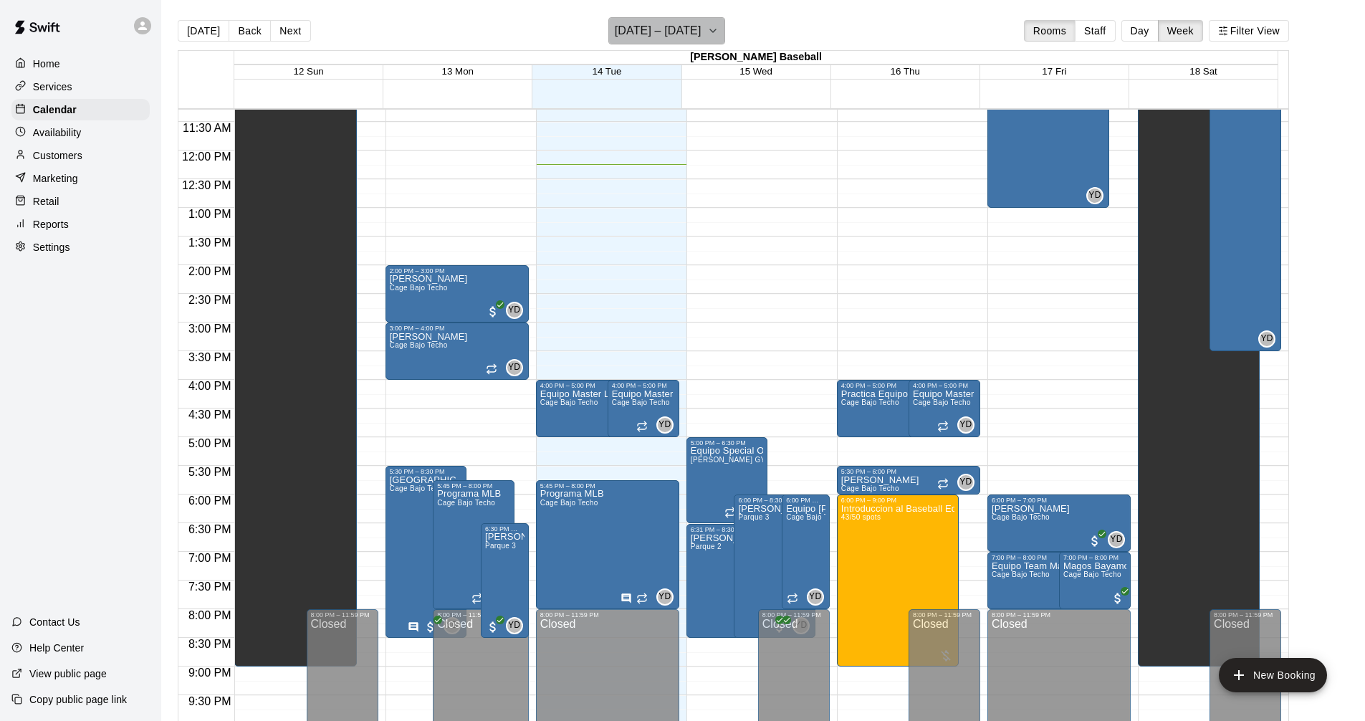
click at [701, 30] on h6 "[DATE] – [DATE]" at bounding box center [658, 31] width 87 height 20
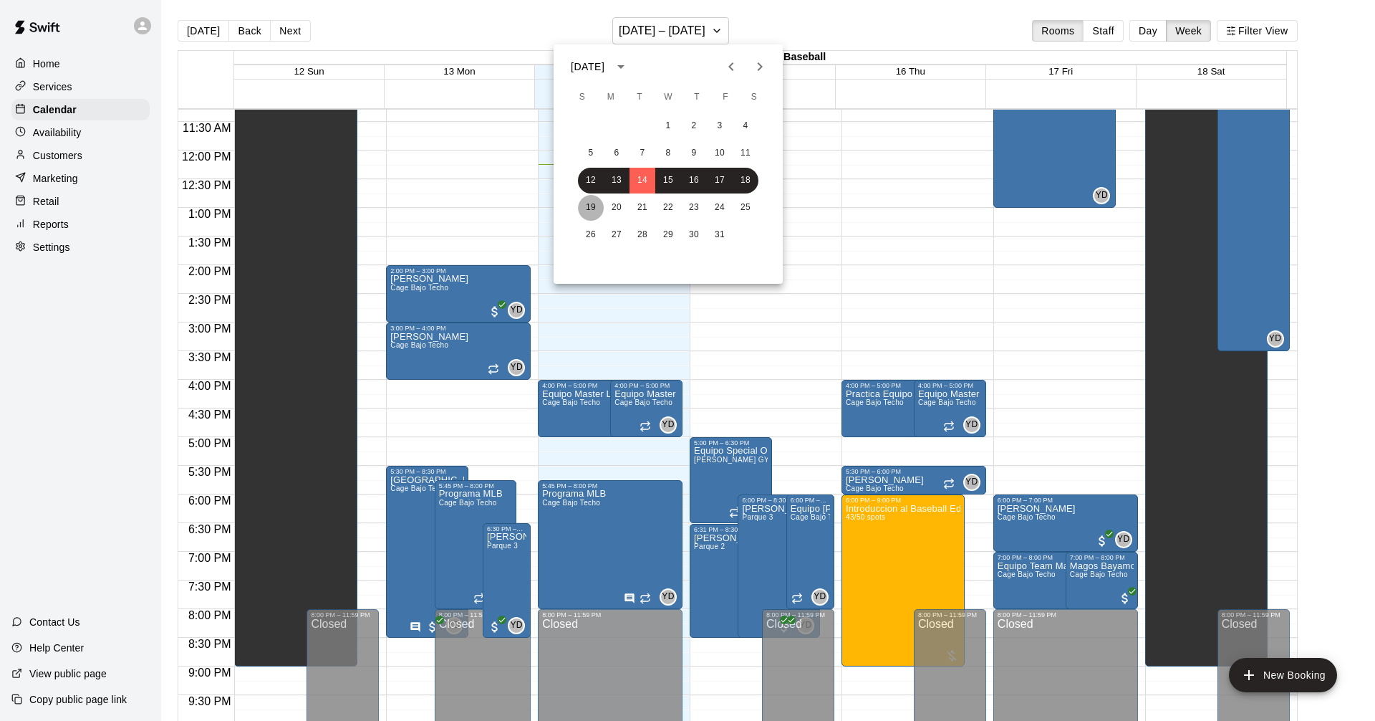
click at [583, 205] on button "19" at bounding box center [591, 208] width 26 height 26
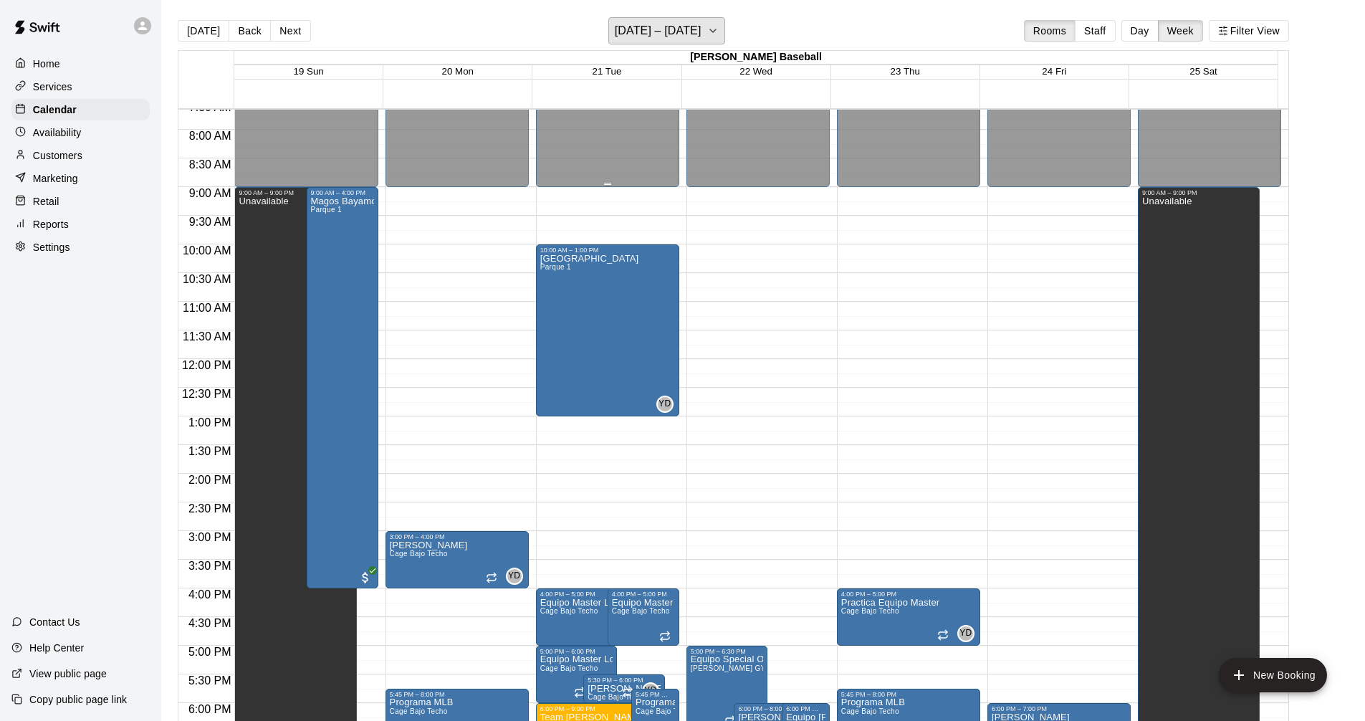
scroll to position [360, 0]
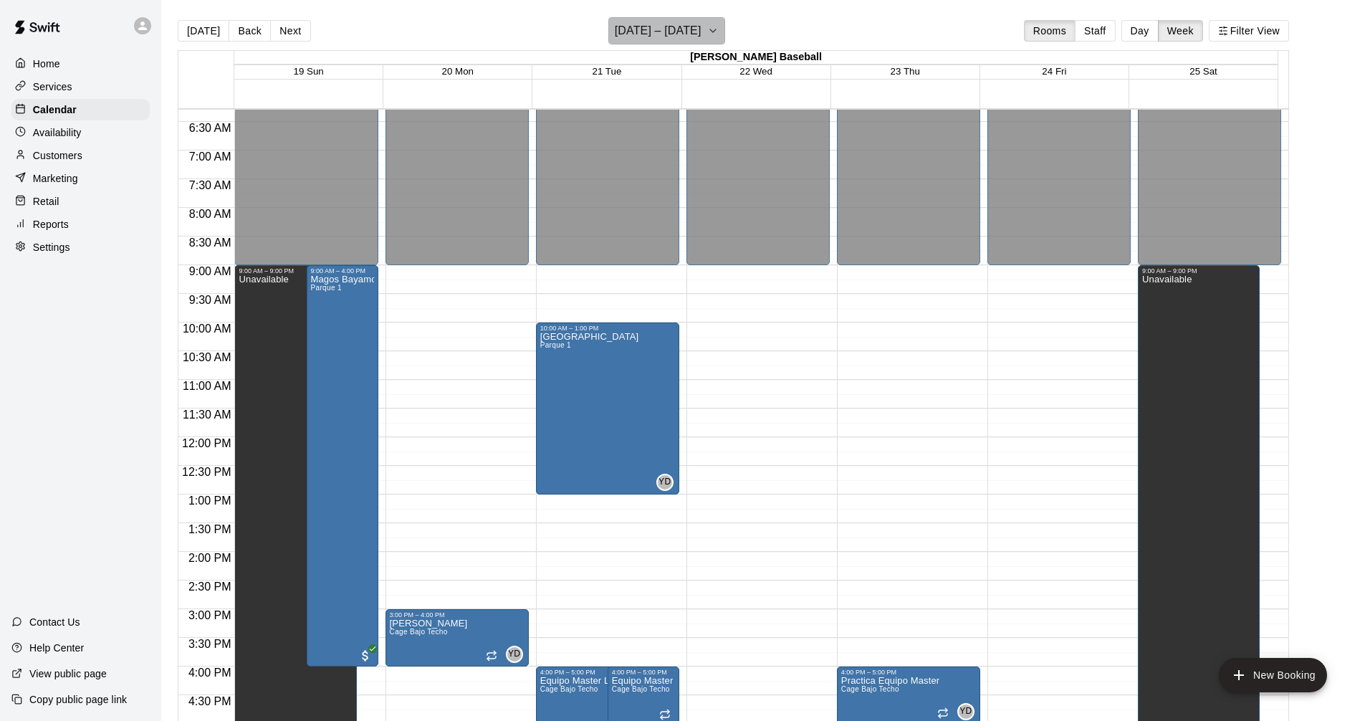
click at [717, 38] on icon "button" at bounding box center [712, 30] width 11 height 17
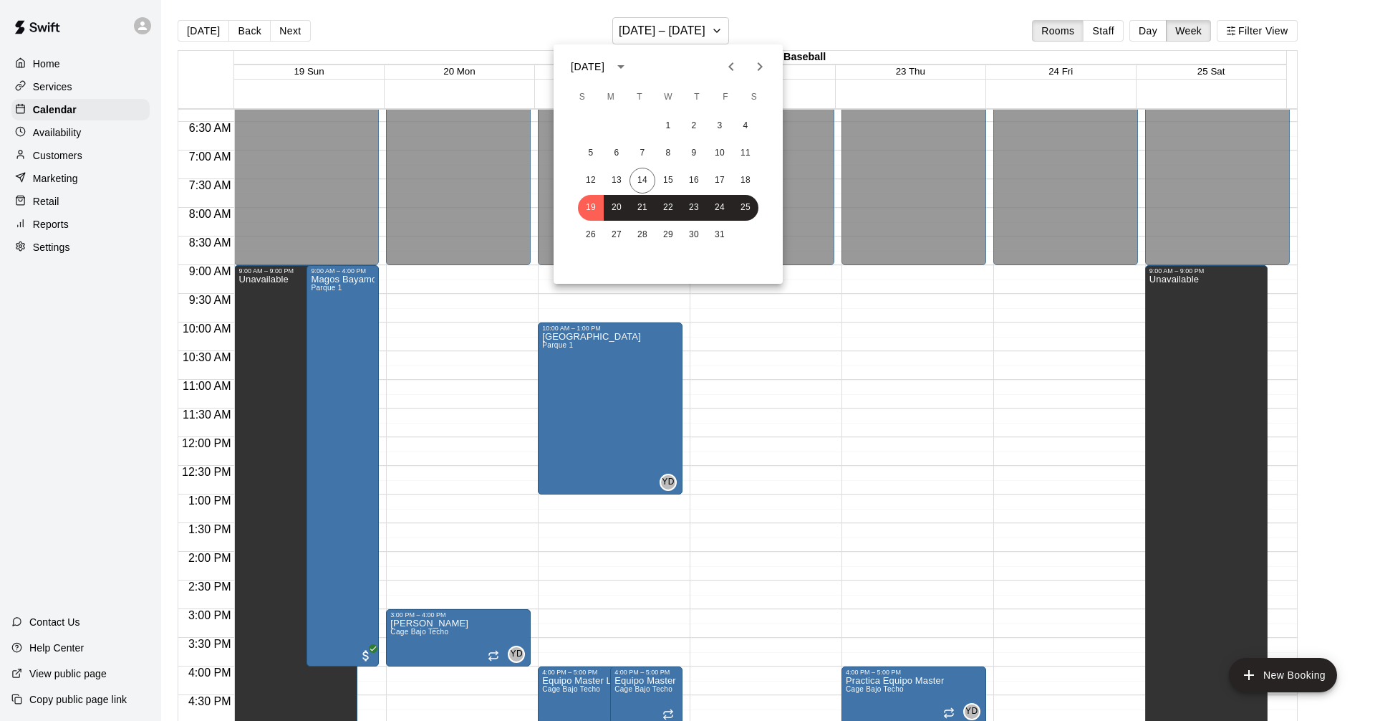
click at [769, 67] on button "Next month" at bounding box center [760, 66] width 29 height 29
click at [587, 151] on button "2" at bounding box center [591, 153] width 26 height 26
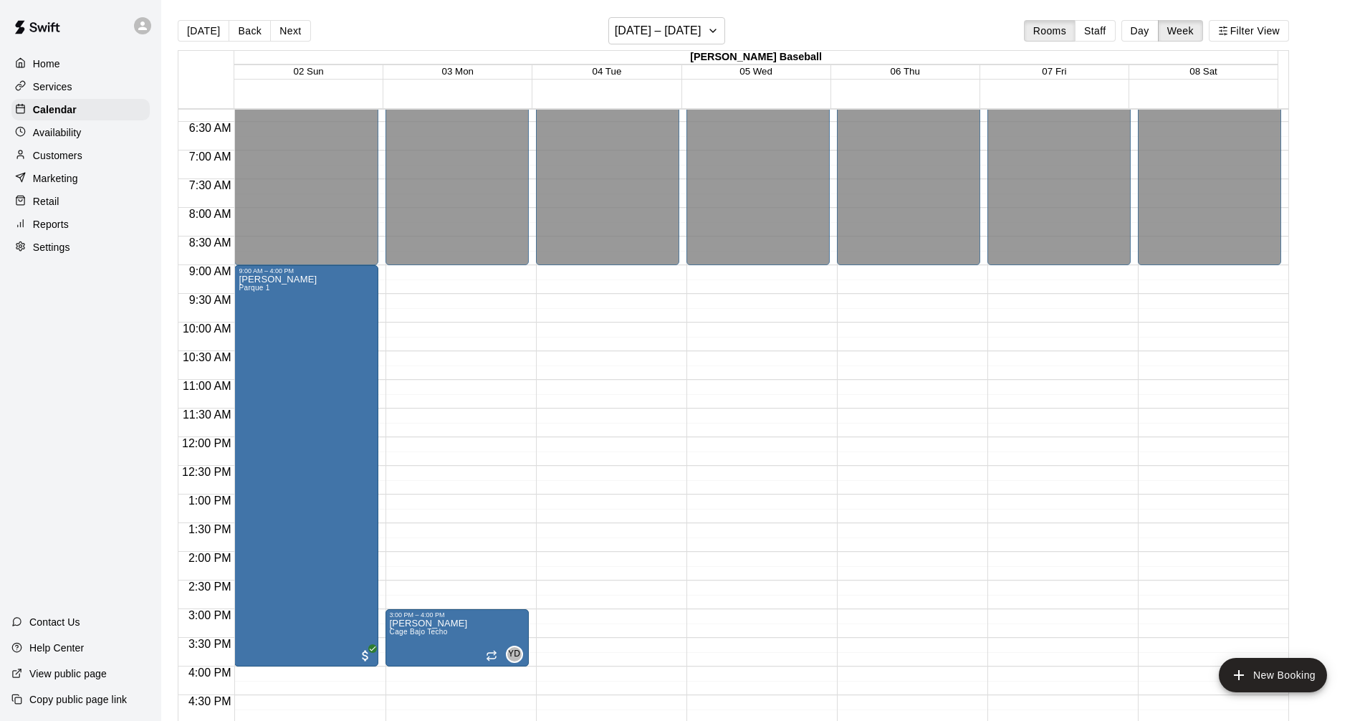
click at [59, 84] on p "Services" at bounding box center [52, 87] width 39 height 14
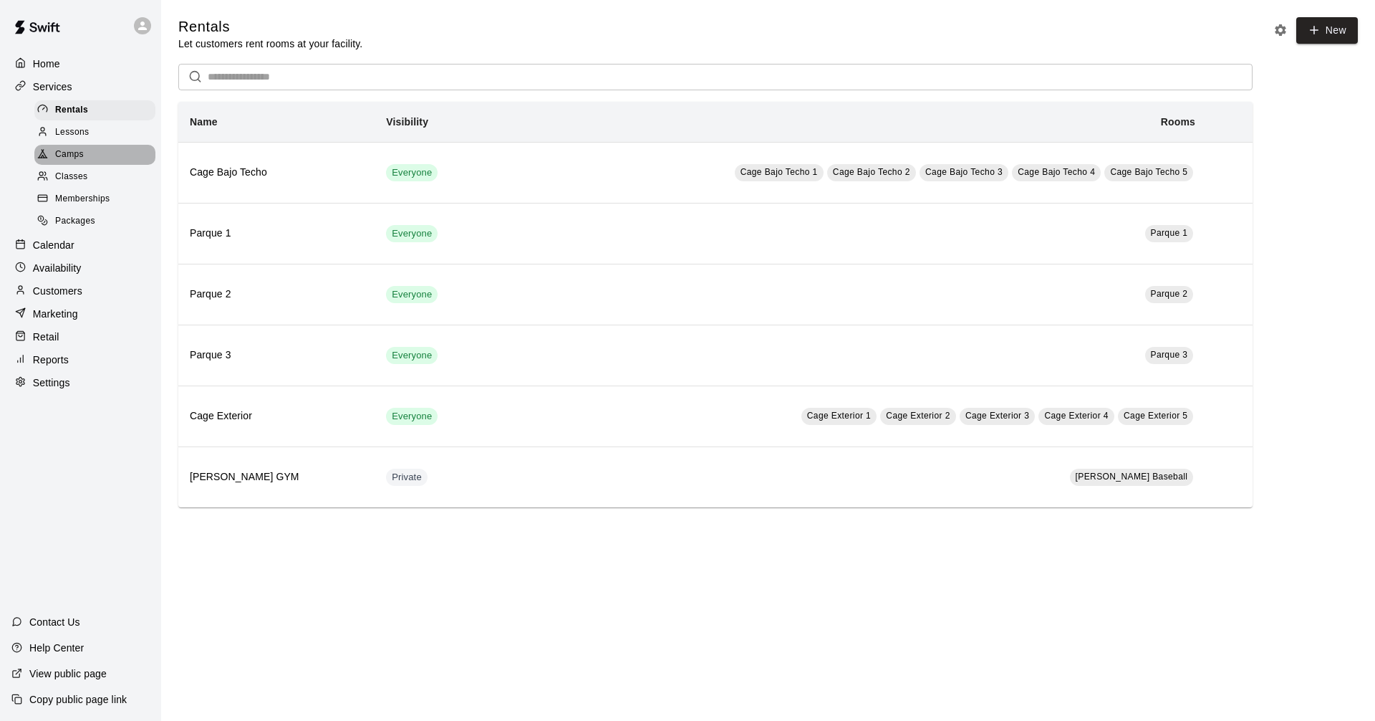
click at [74, 154] on span "Camps" at bounding box center [69, 155] width 29 height 14
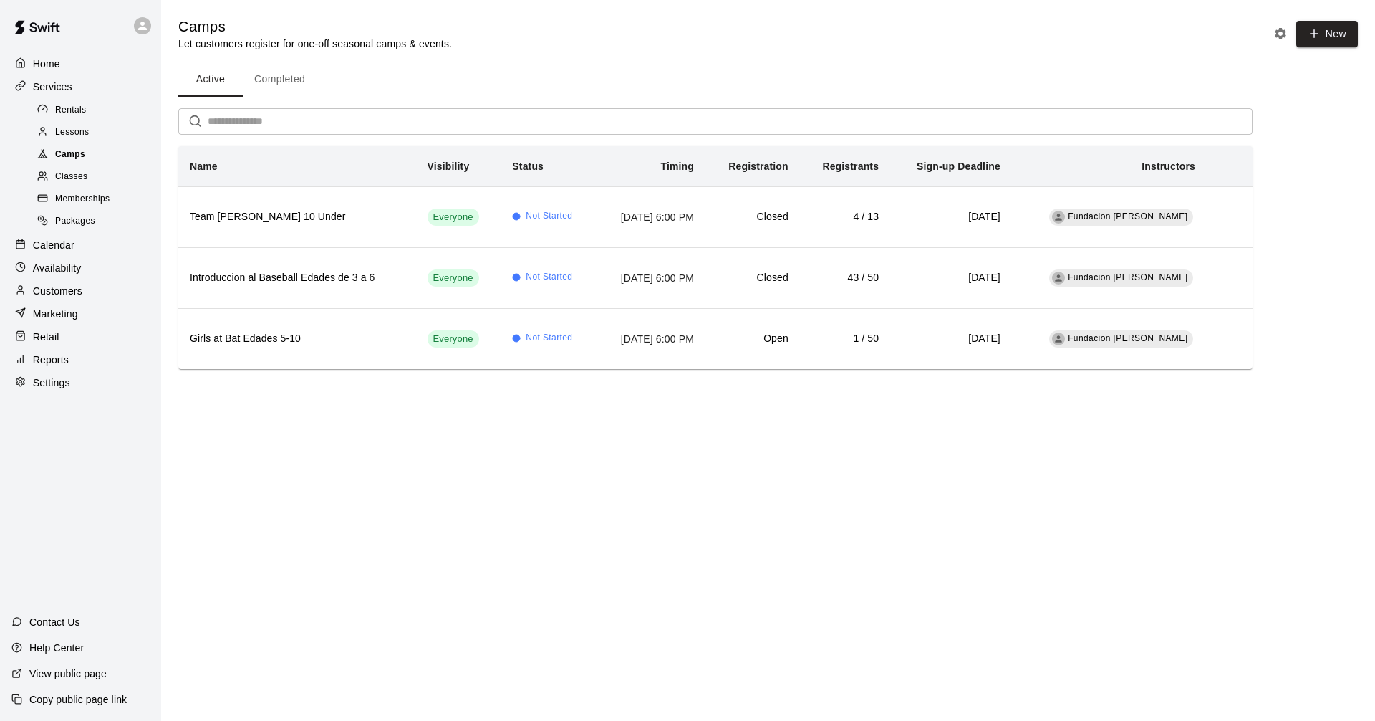
click at [92, 158] on div "Camps" at bounding box center [94, 155] width 121 height 20
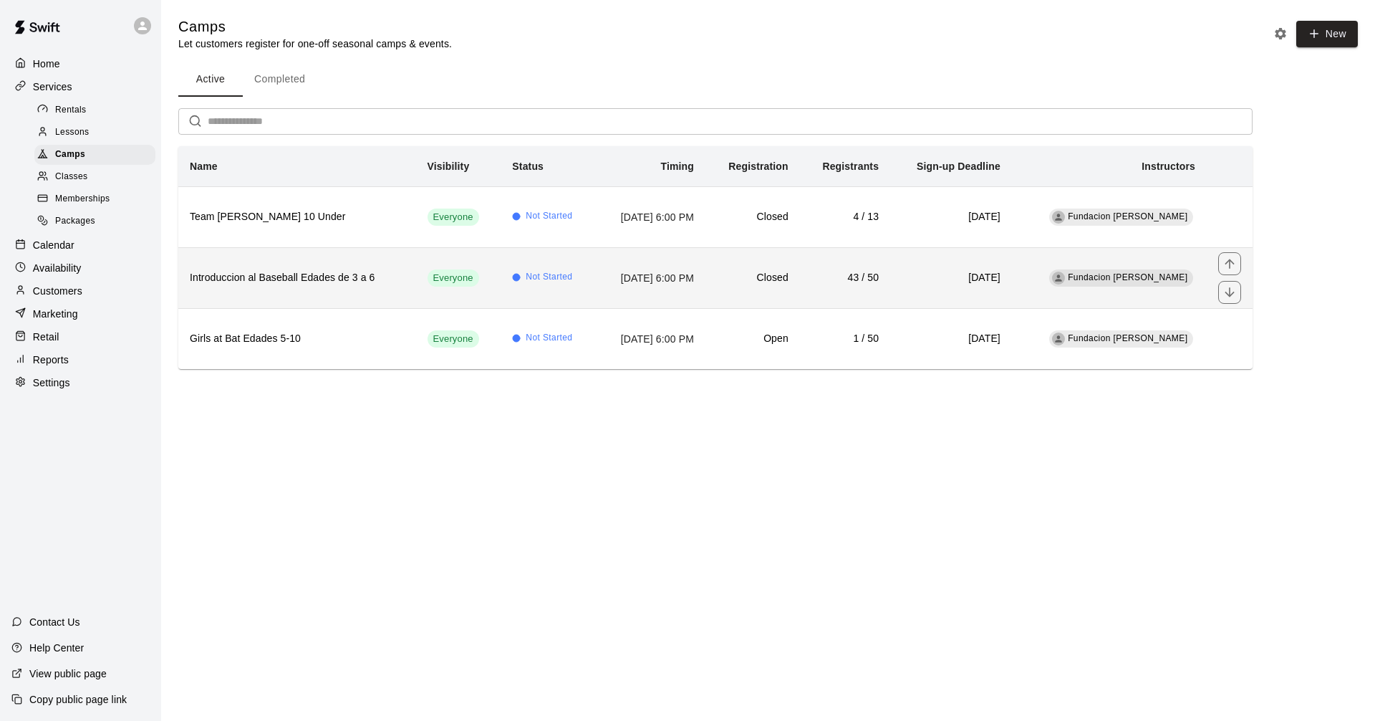
click at [334, 282] on h6 "Introduccion al Baseball Edades de 3 a 6" at bounding box center [297, 278] width 215 height 16
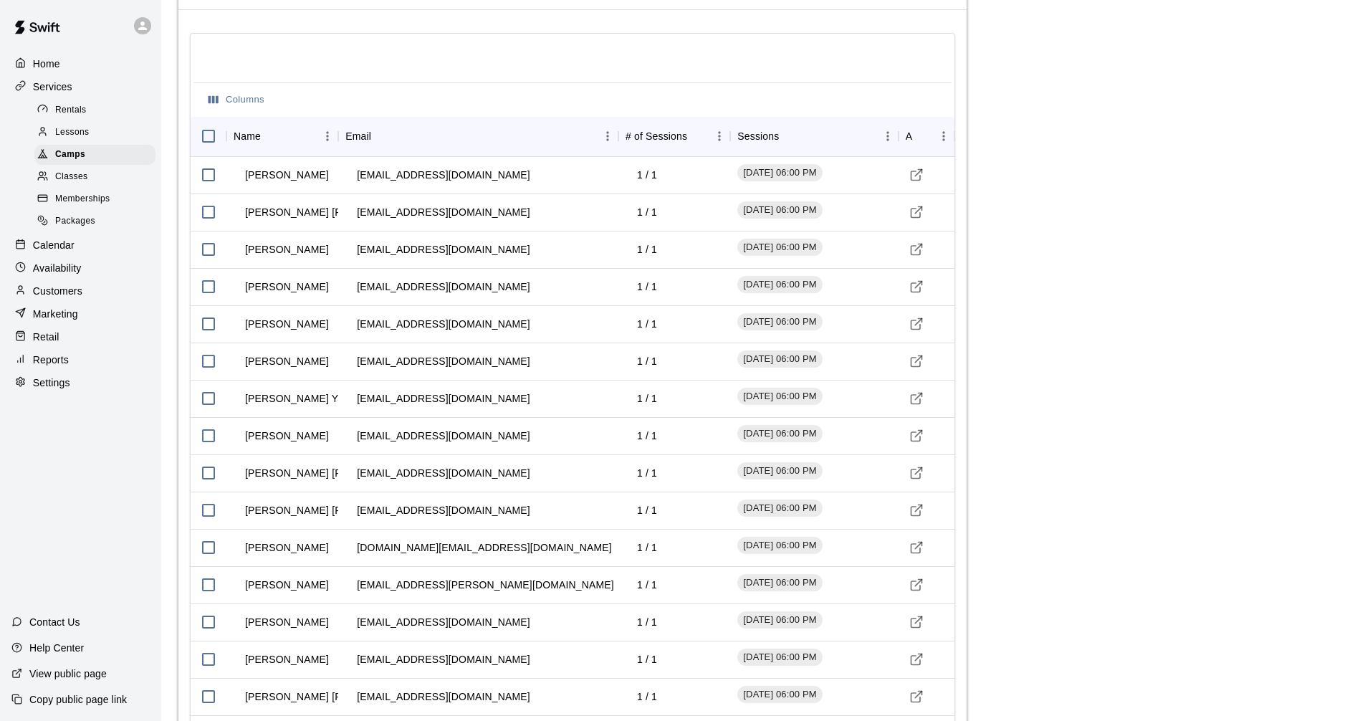
scroll to position [1541, 0]
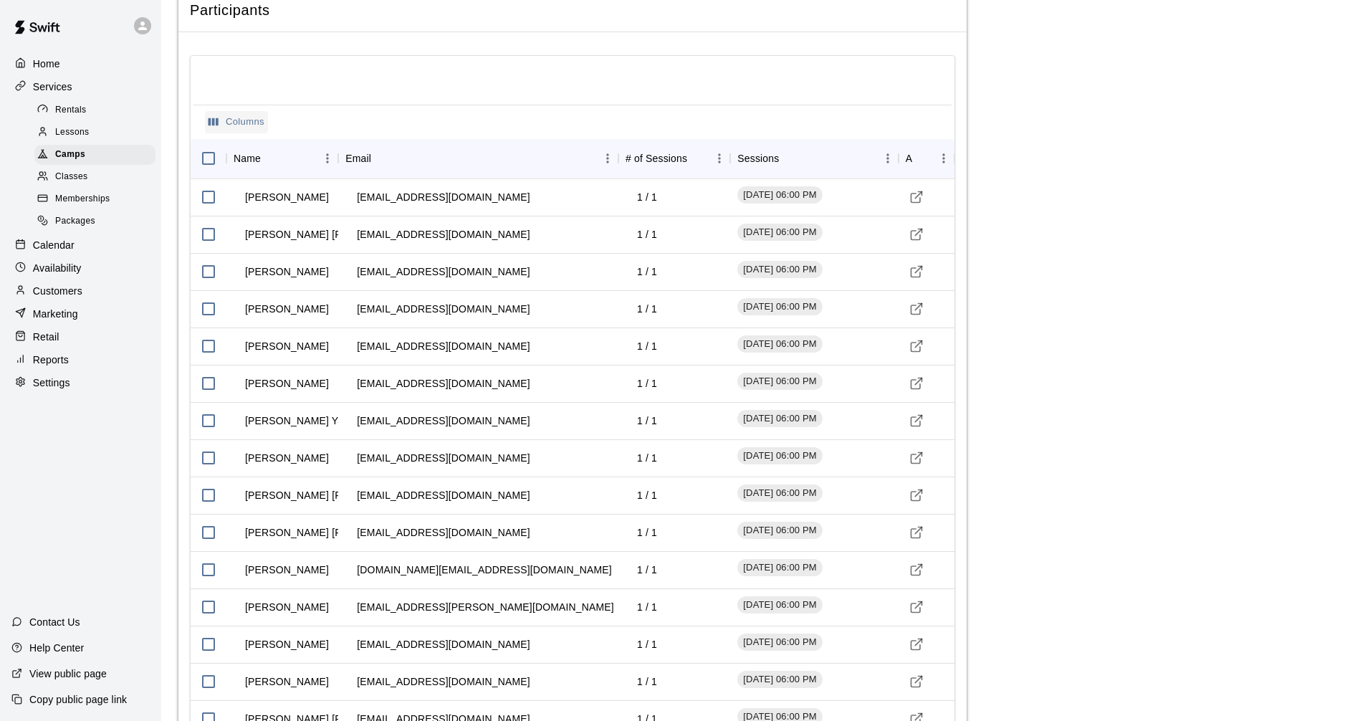
click at [231, 120] on button "Columns" at bounding box center [236, 122] width 63 height 22
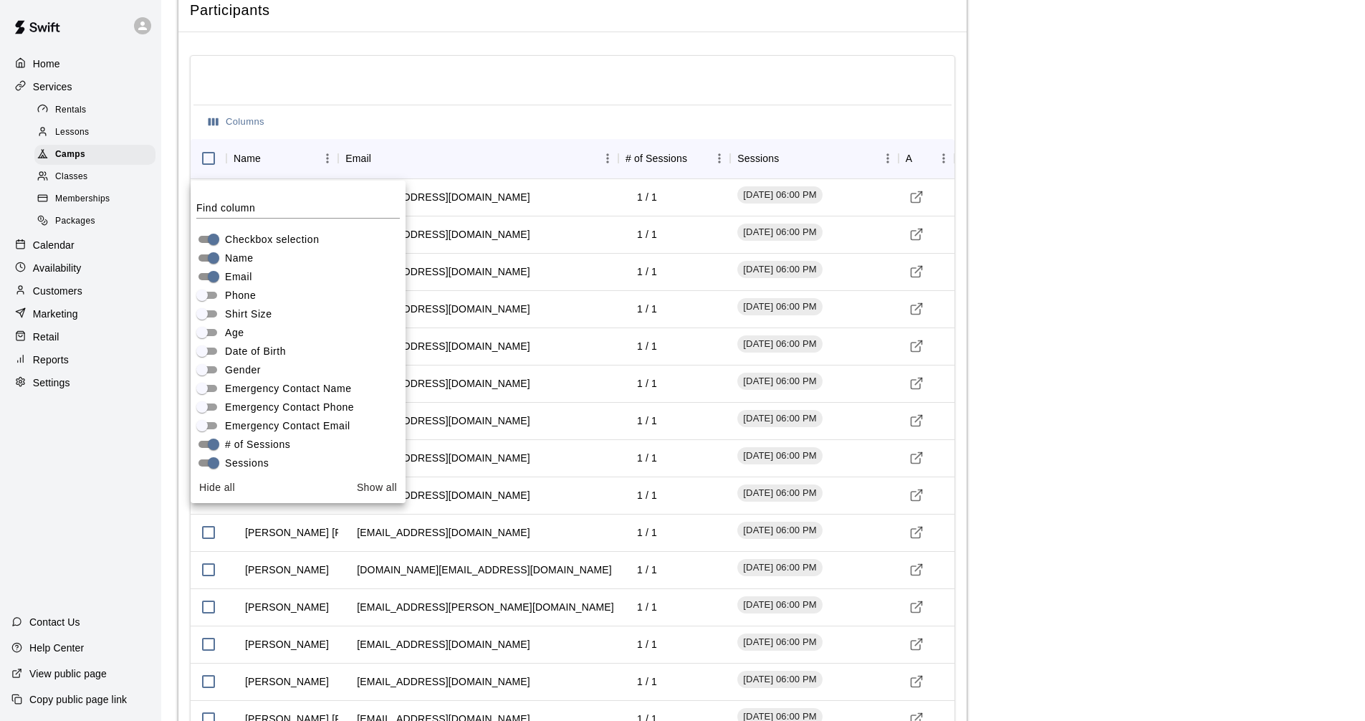
click at [415, 120] on div "Columns" at bounding box center [572, 122] width 758 height 34
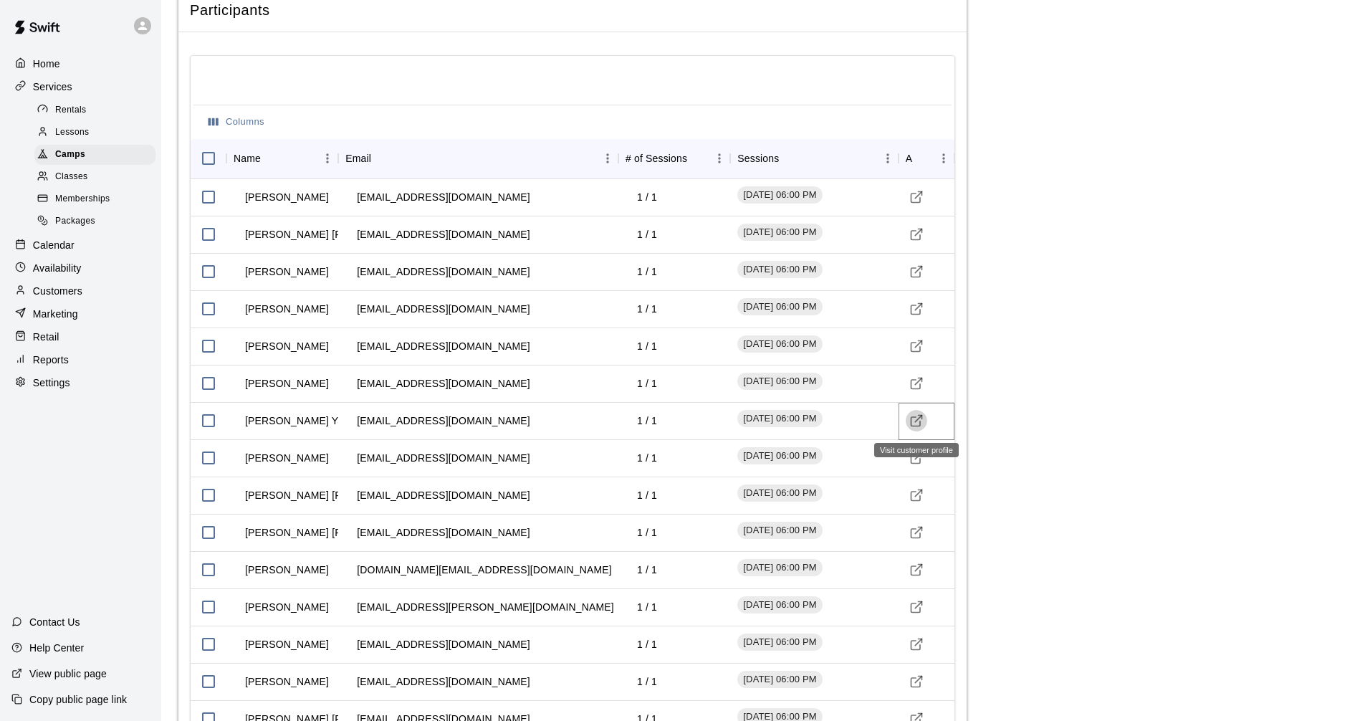
click at [915, 425] on icon "Visit customer profile" at bounding box center [916, 420] width 14 height 14
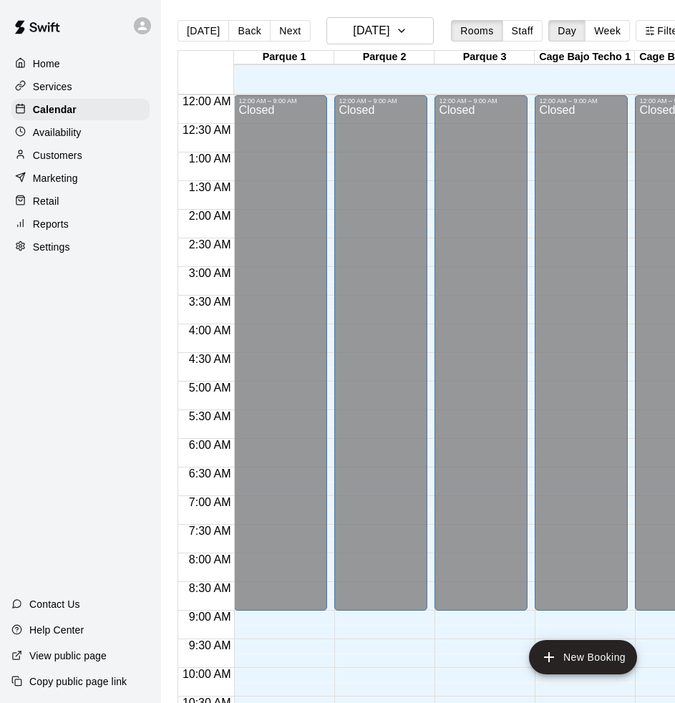
scroll to position [602, 0]
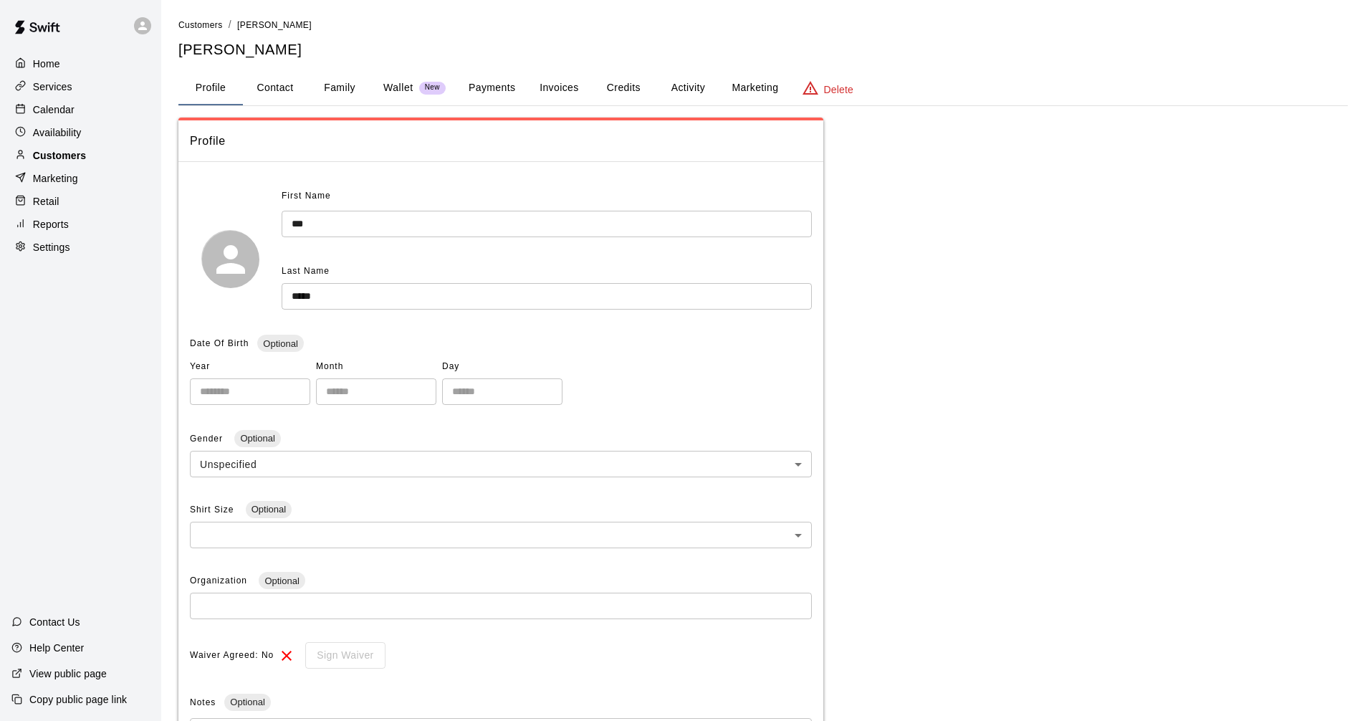
click at [64, 155] on p "Customers" at bounding box center [59, 155] width 53 height 14
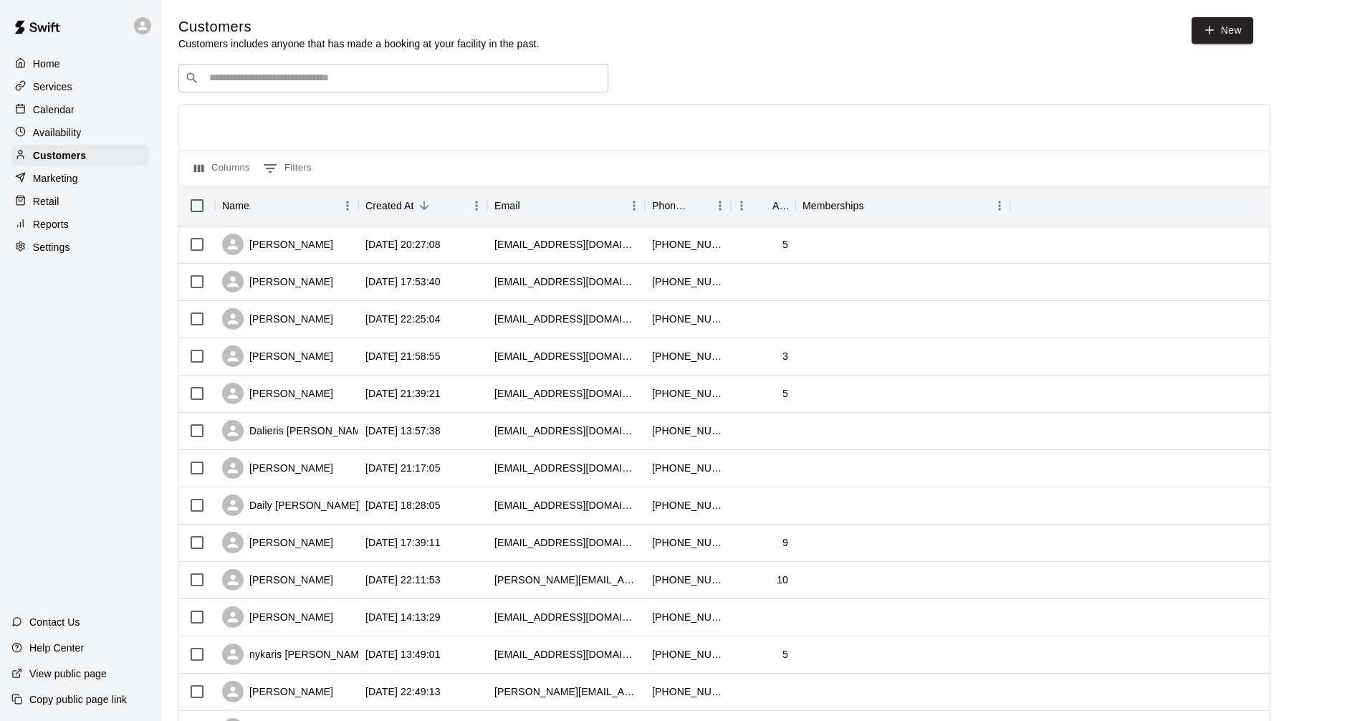
click at [54, 87] on p "Services" at bounding box center [52, 87] width 39 height 14
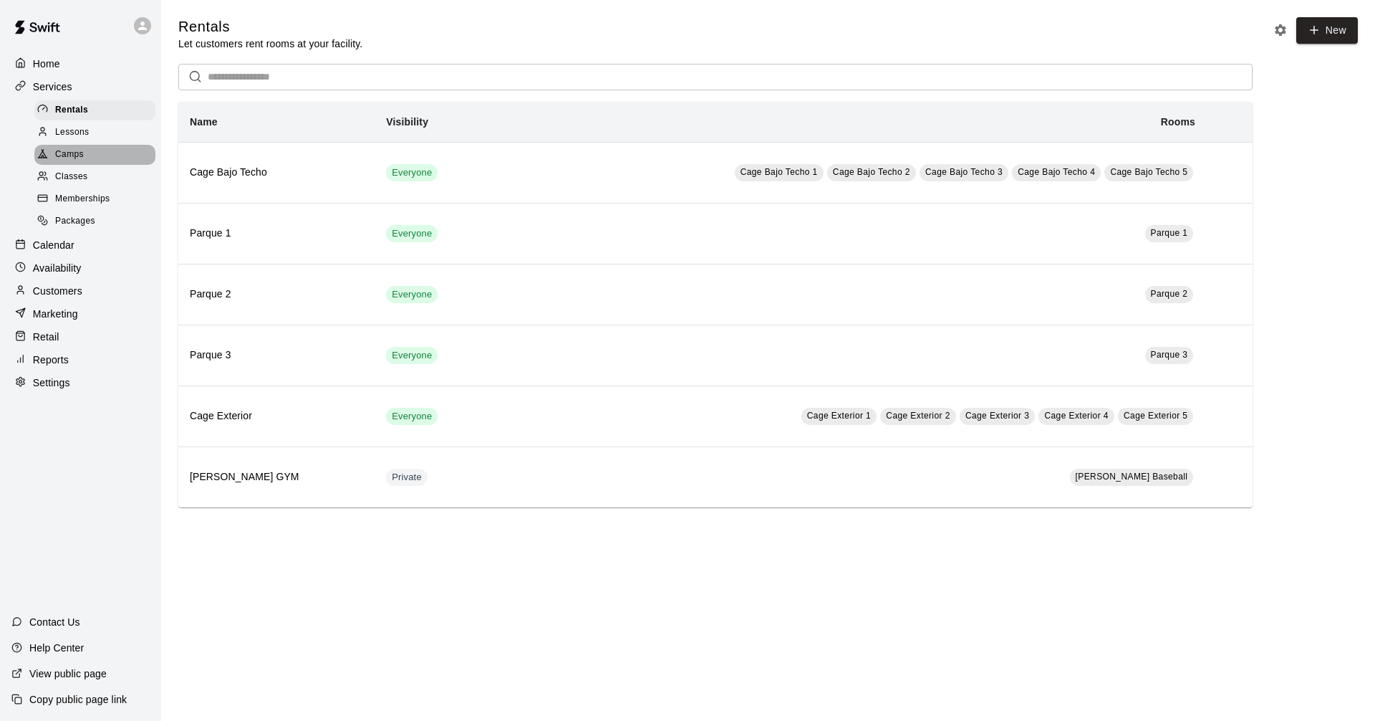
click at [92, 165] on div "Camps" at bounding box center [94, 155] width 121 height 20
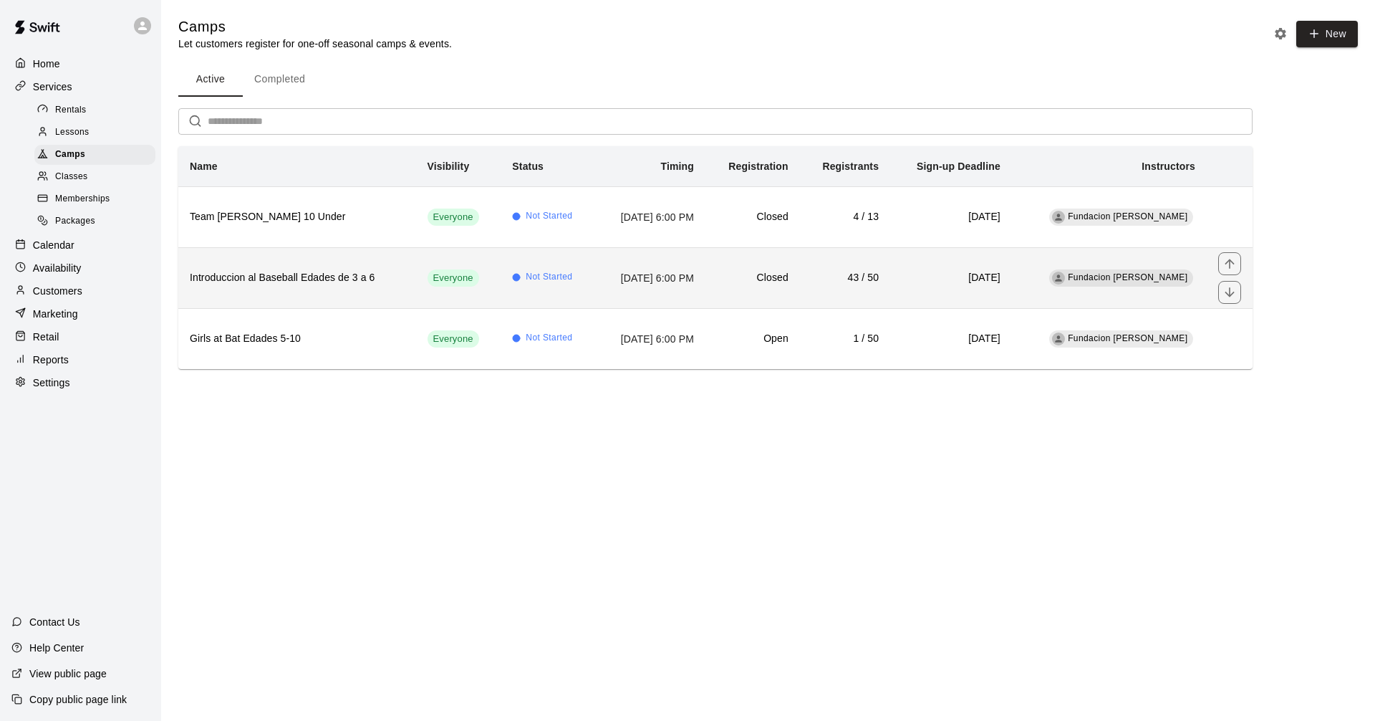
click at [345, 292] on th "Introduccion al Baseball Edades de 3 a 6" at bounding box center [297, 277] width 238 height 61
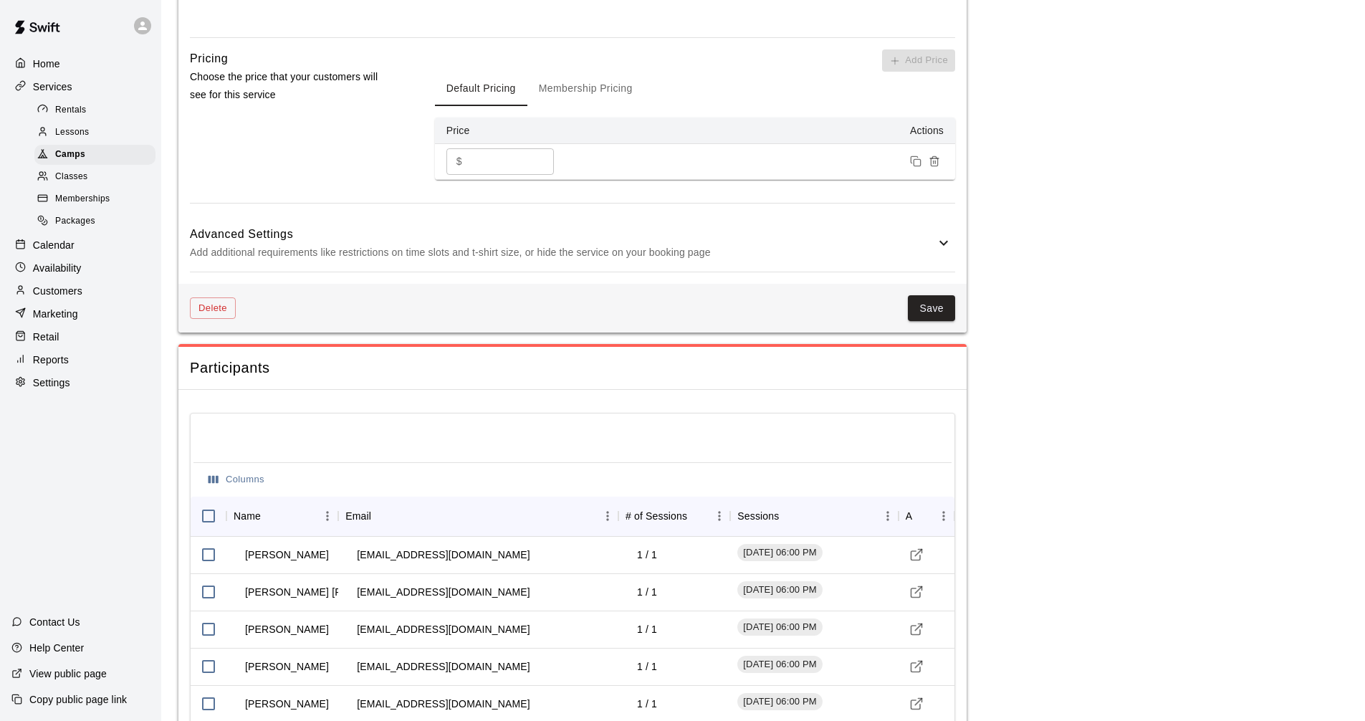
scroll to position [1183, 0]
click at [939, 518] on icon "Menu" at bounding box center [943, 516] width 14 height 14
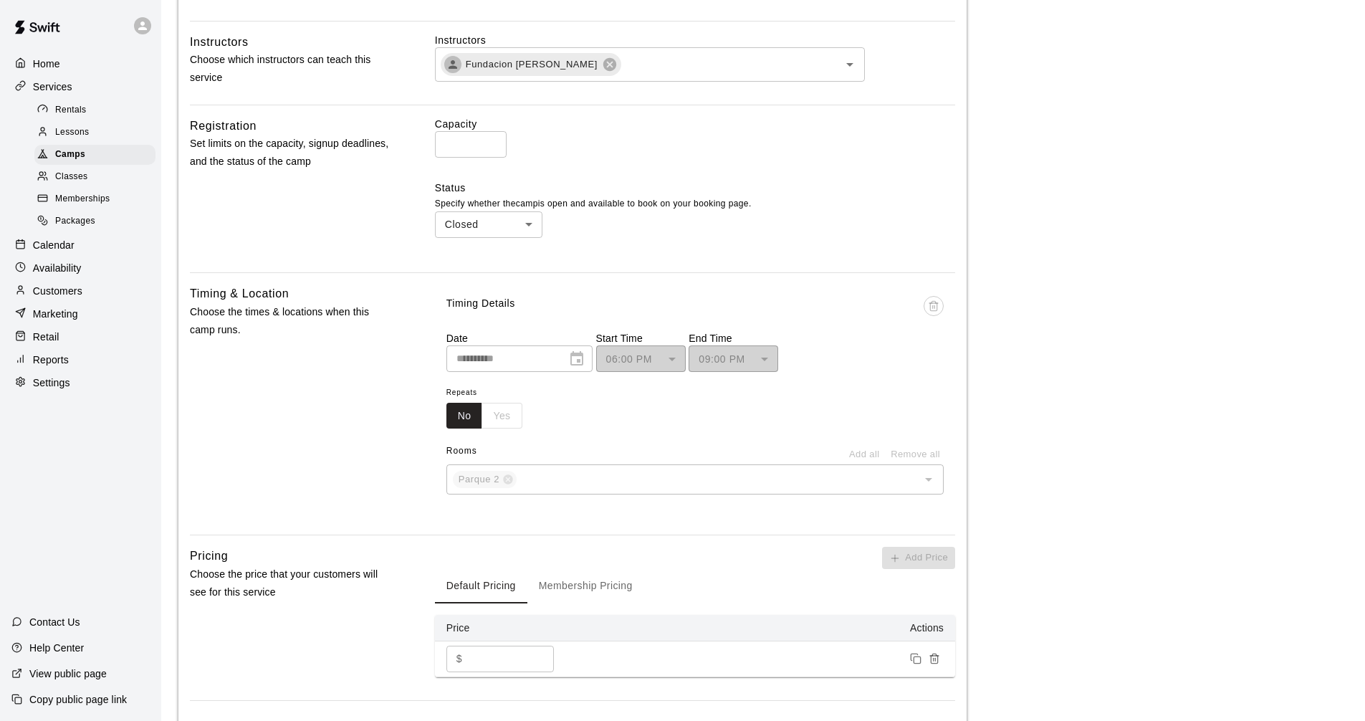
scroll to position [681, 0]
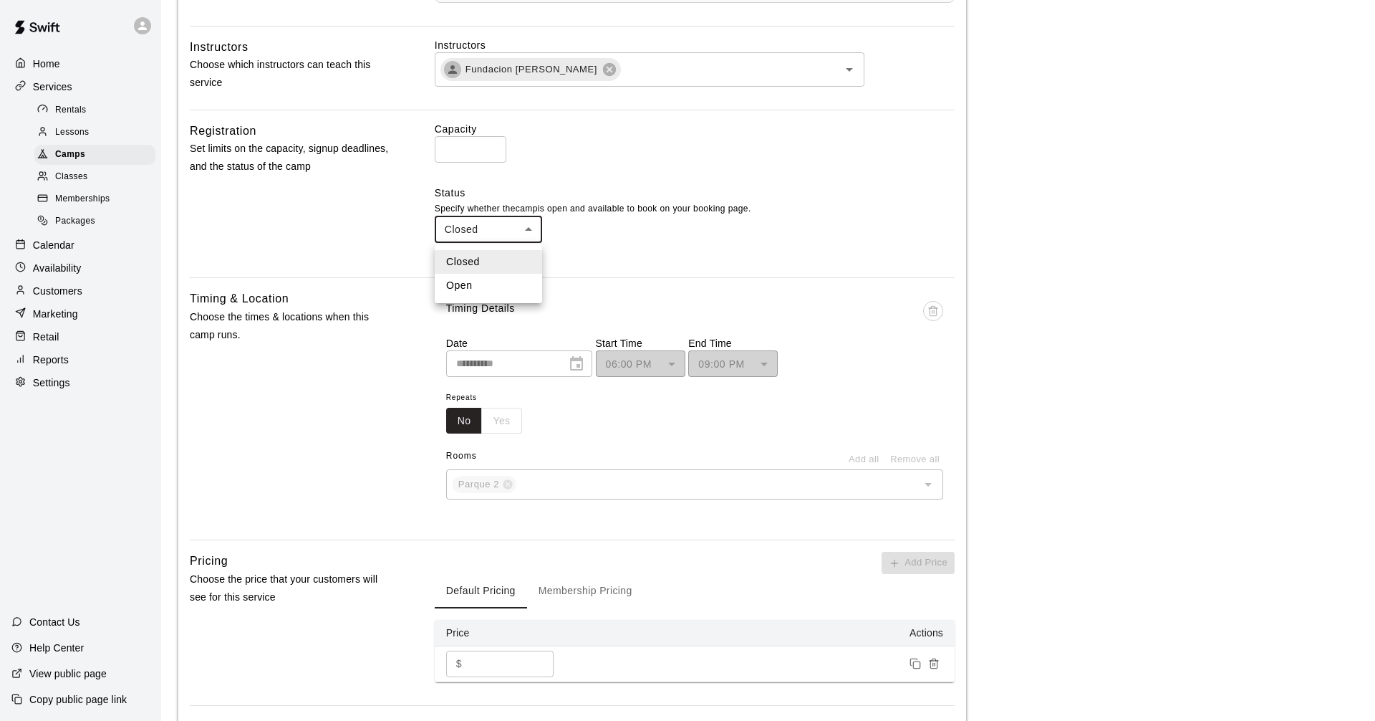
click at [506, 292] on li "Open" at bounding box center [488, 286] width 107 height 24
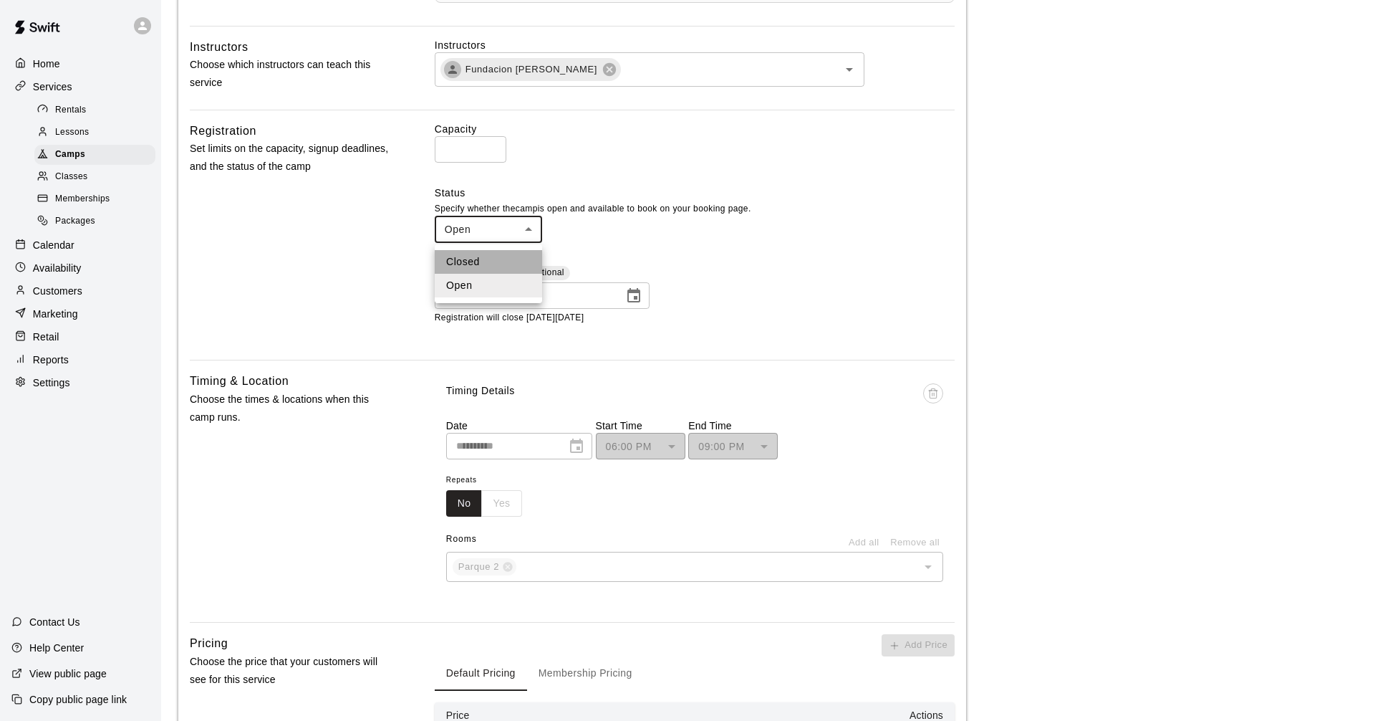
click at [476, 259] on li "Closed" at bounding box center [488, 262] width 107 height 24
type input "******"
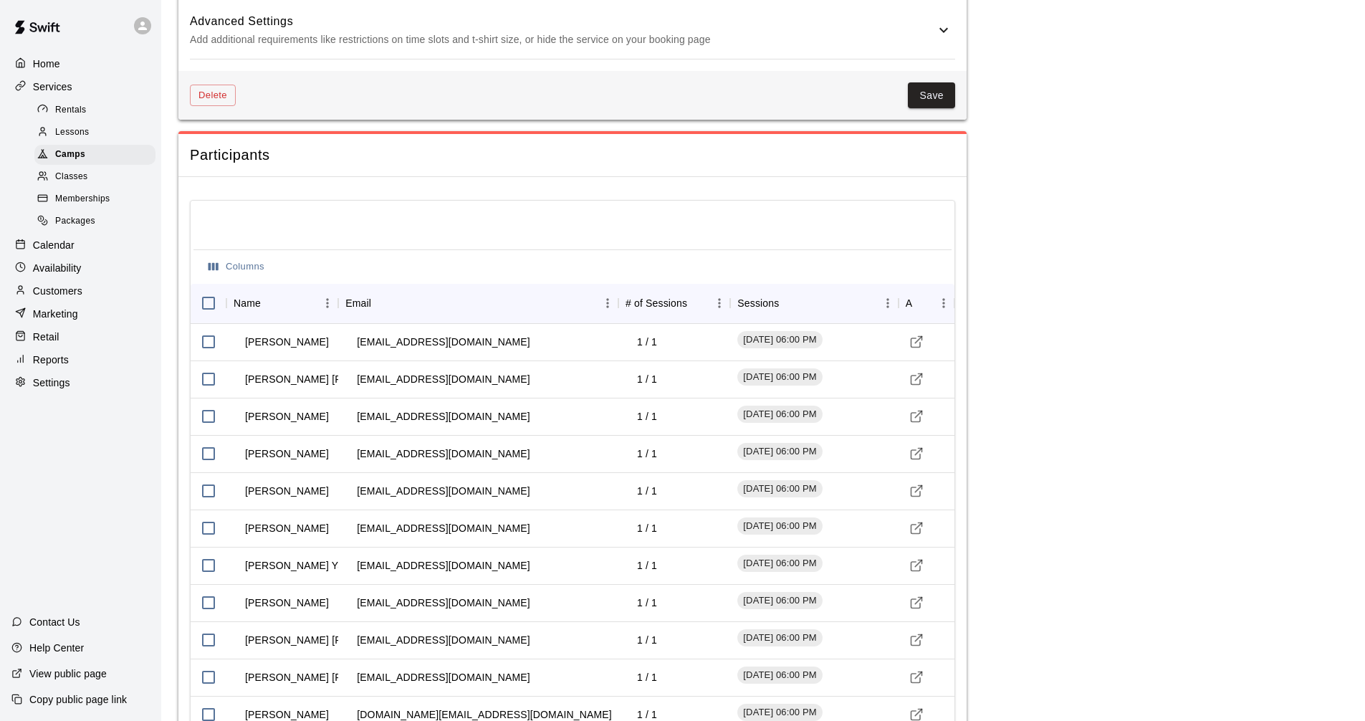
scroll to position [1398, 0]
click at [340, 563] on div "[EMAIL_ADDRESS][DOMAIN_NAME]" at bounding box center [478, 564] width 280 height 37
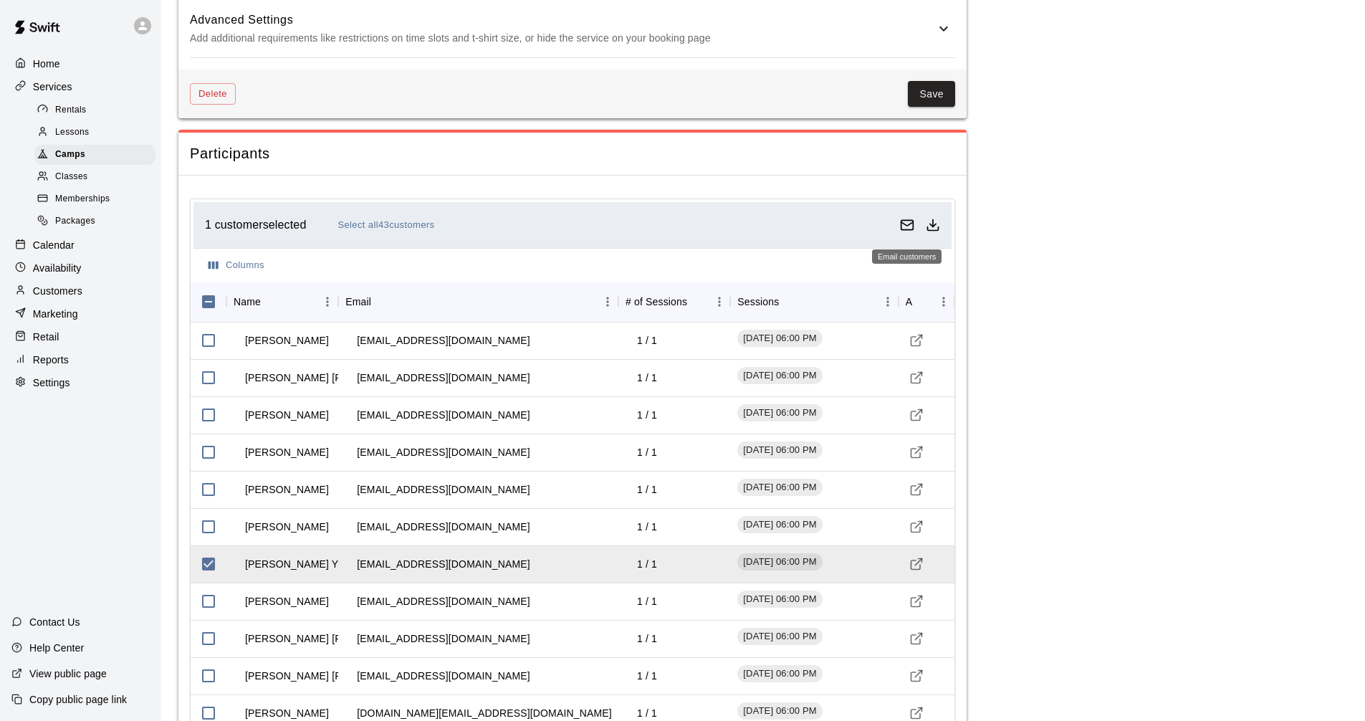
click at [915, 226] on button "Email customers" at bounding box center [907, 225] width 26 height 26
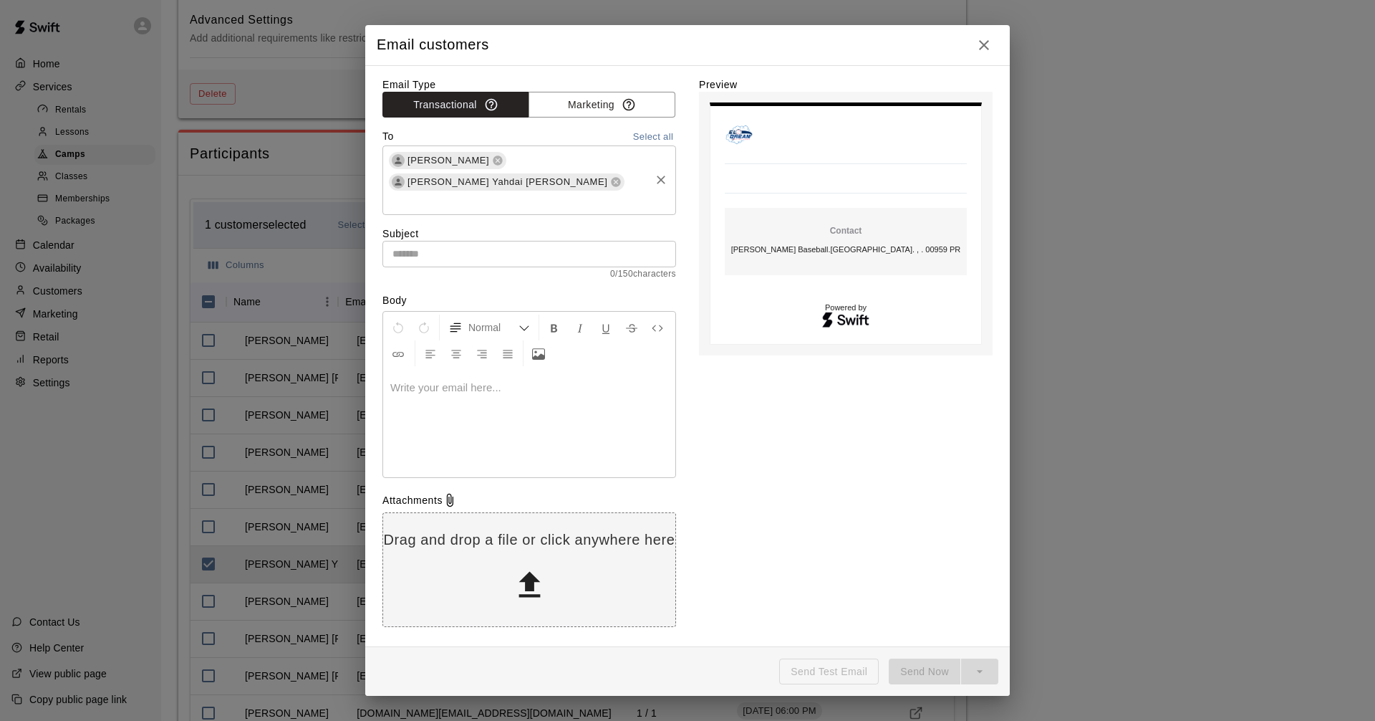
drag, startPoint x: 588, startPoint y: 181, endPoint x: 575, endPoint y: 182, distance: 13.0
click at [610, 181] on icon at bounding box center [615, 181] width 11 height 11
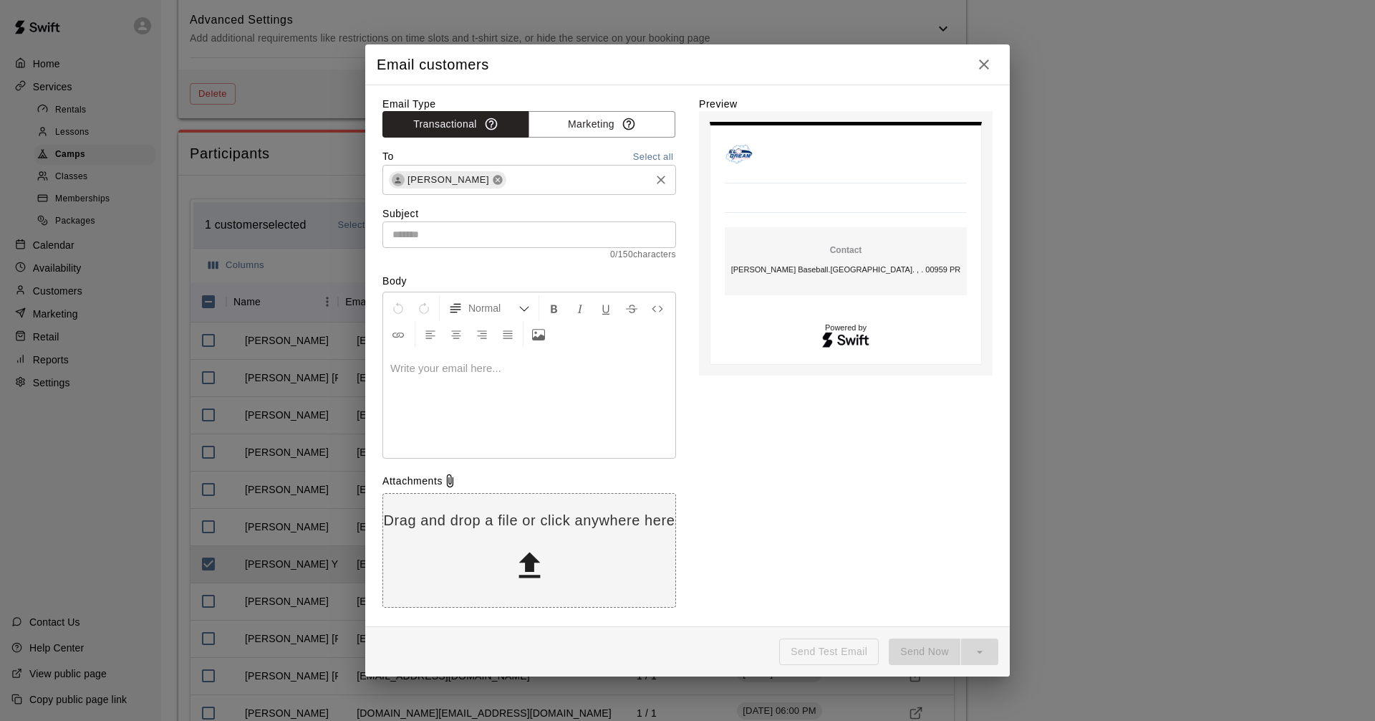
click at [492, 179] on icon at bounding box center [497, 179] width 11 height 11
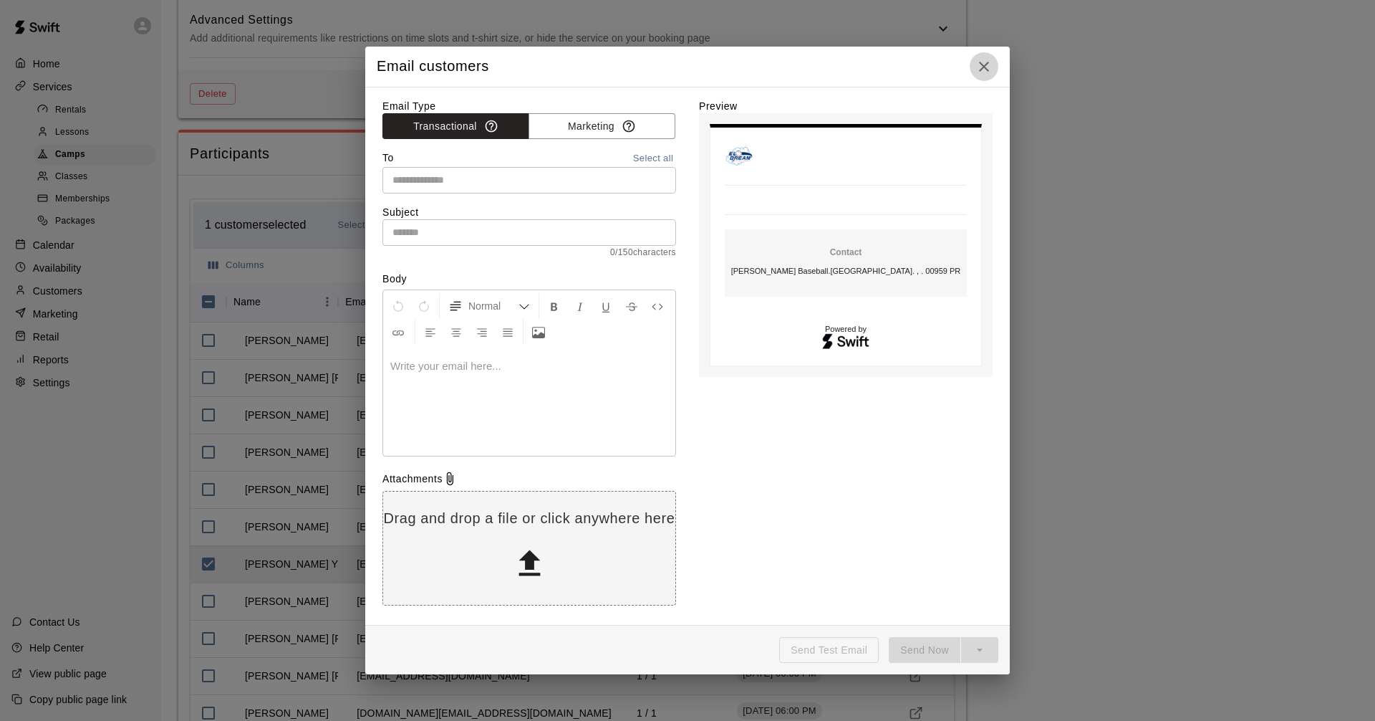
click at [990, 62] on icon "button" at bounding box center [984, 66] width 17 height 17
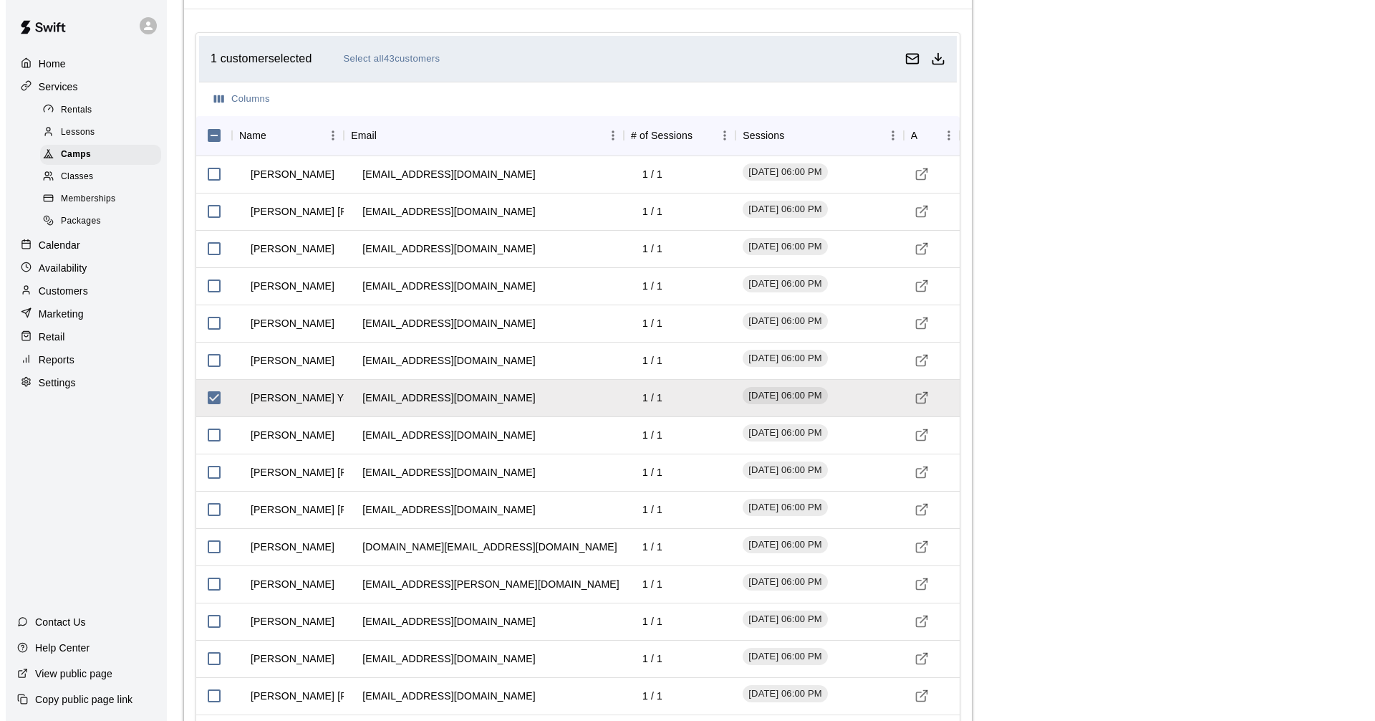
scroll to position [1541, 0]
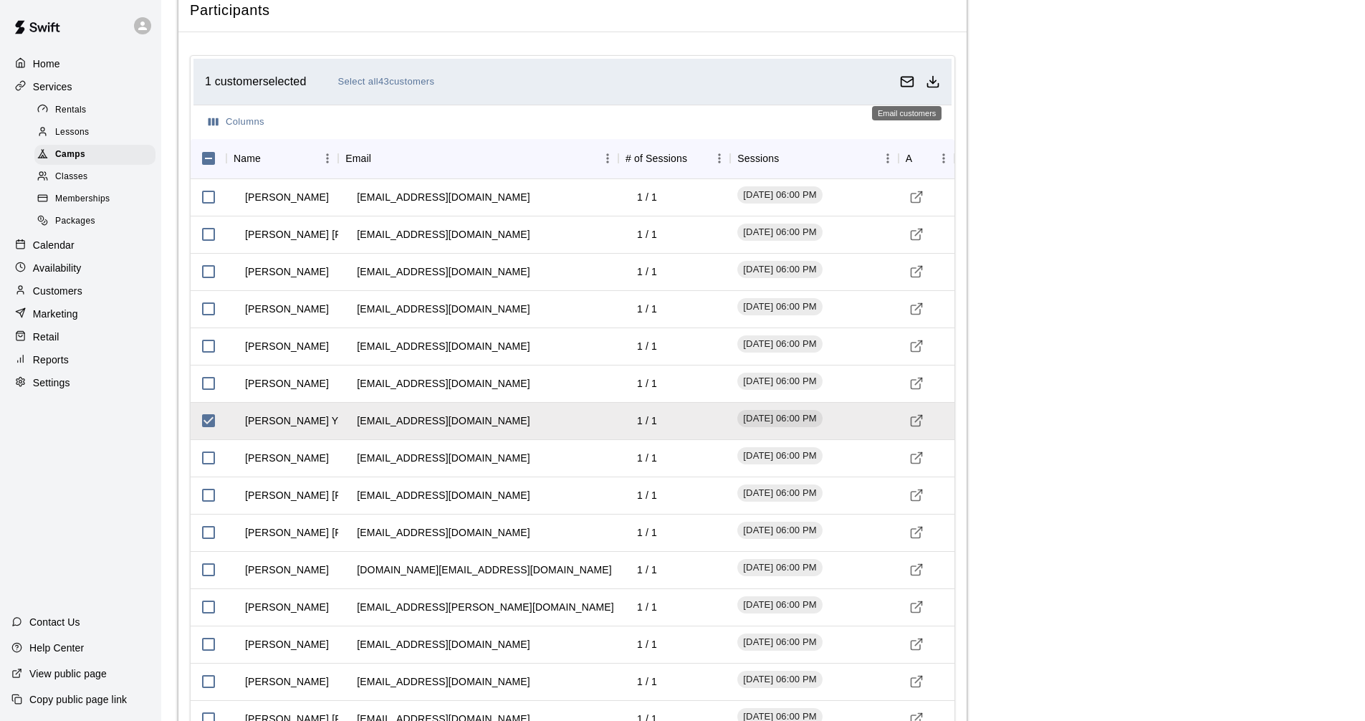
click at [914, 87] on button "Email customers" at bounding box center [907, 82] width 26 height 26
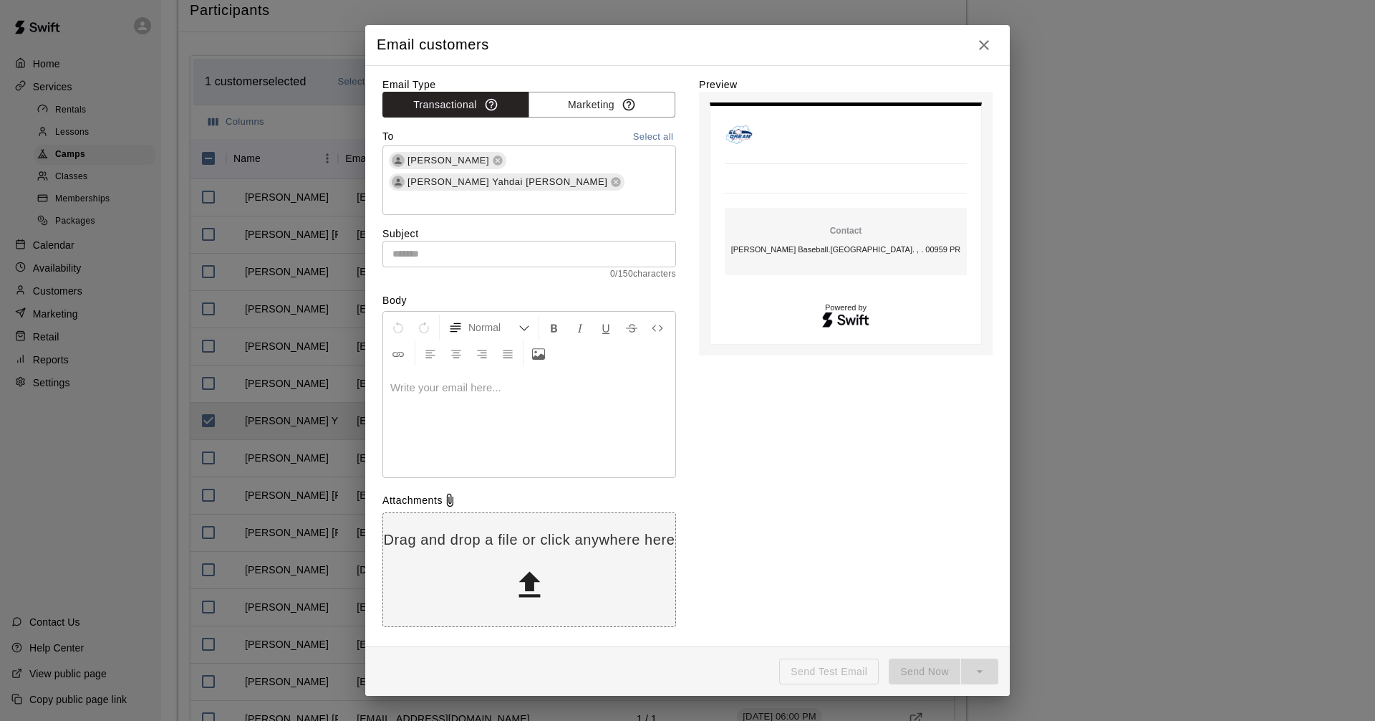
click at [443, 241] on input "text" at bounding box center [530, 254] width 294 height 27
paste input "**********"
type input "**********"
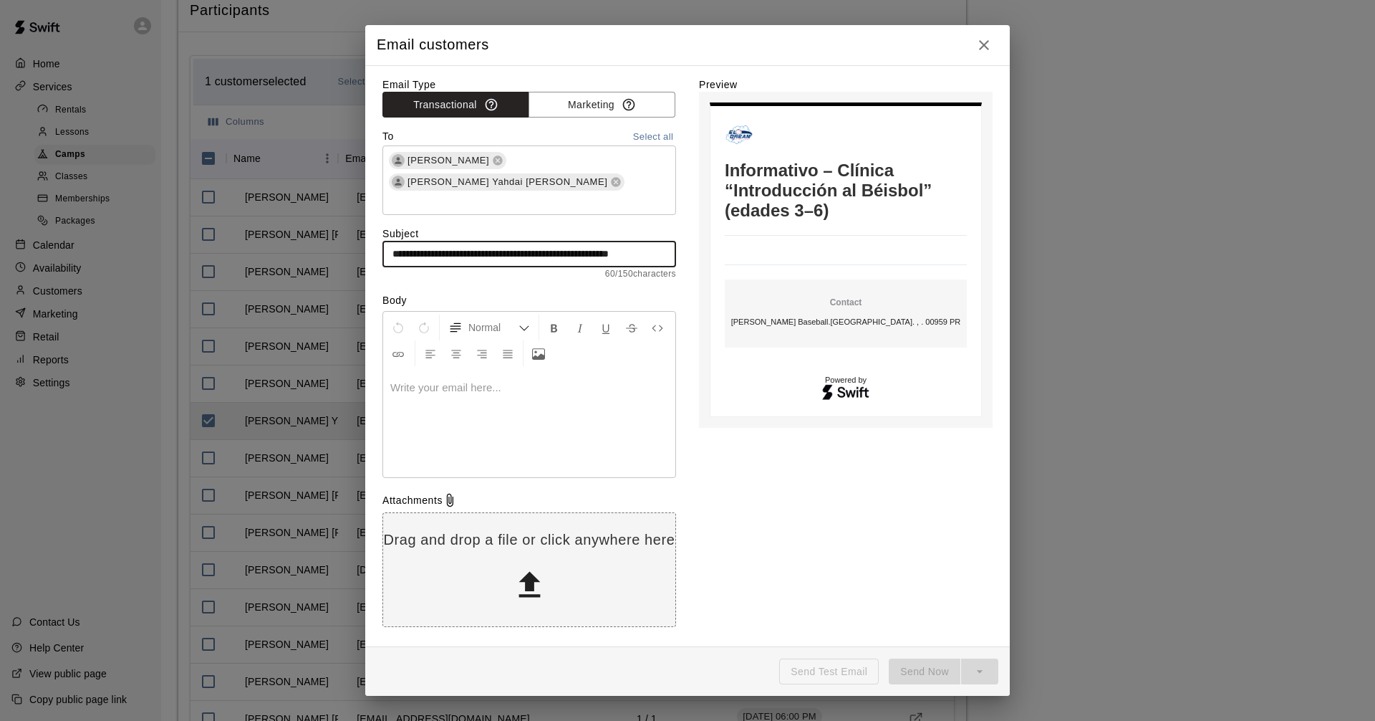
click at [443, 384] on div at bounding box center [529, 423] width 292 height 107
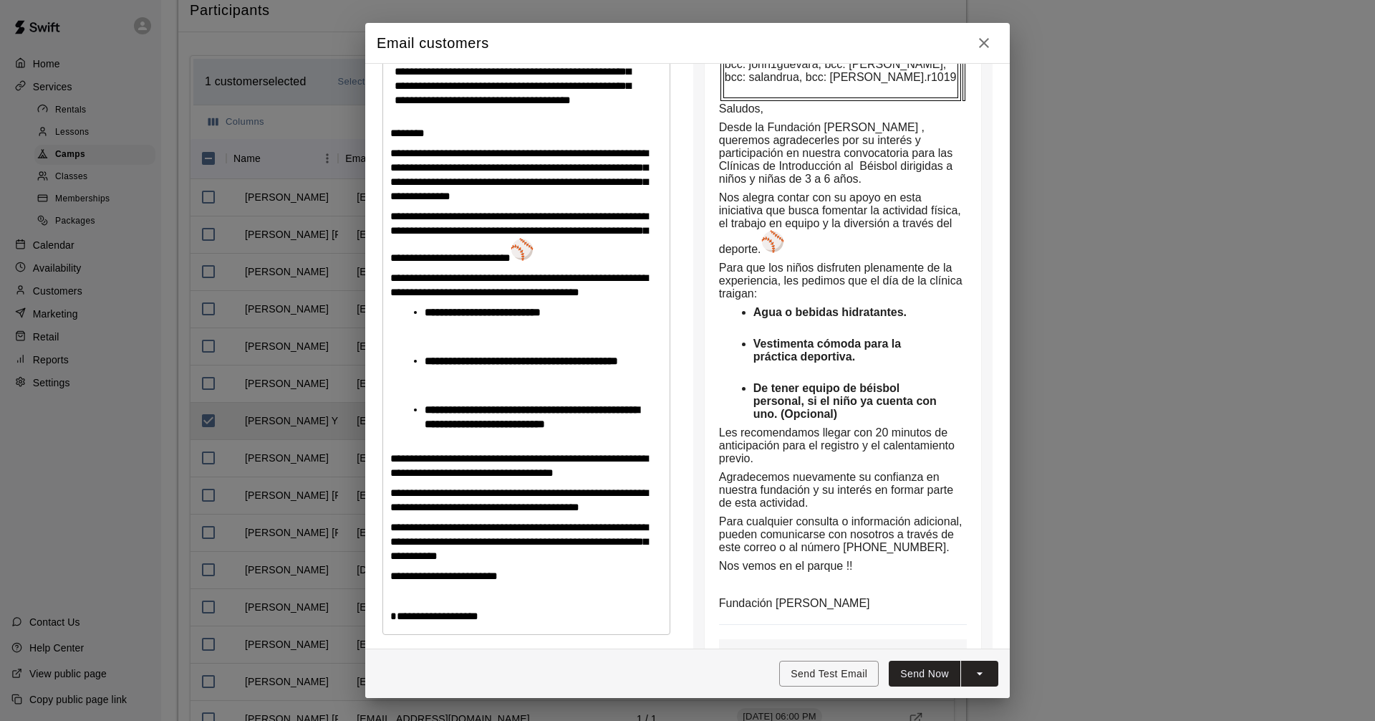
scroll to position [593, 0]
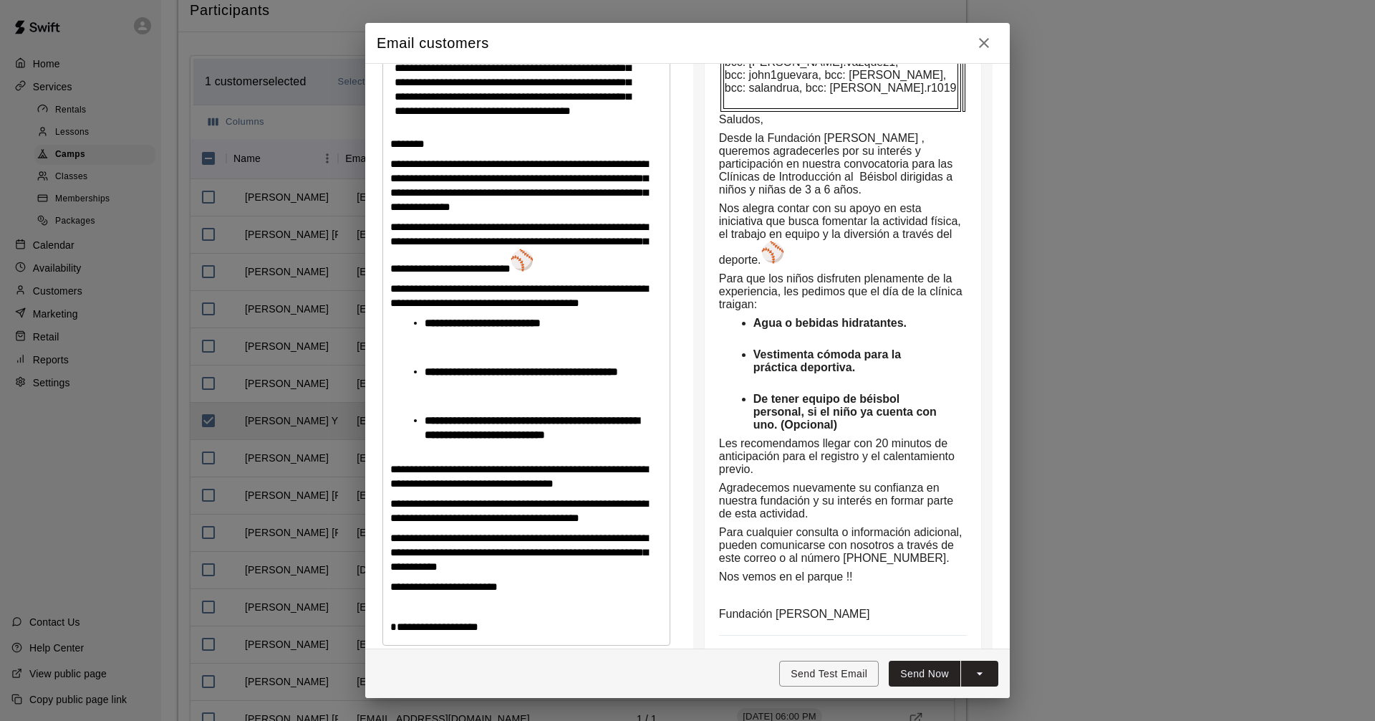
click at [534, 271] on img at bounding box center [522, 260] width 23 height 23
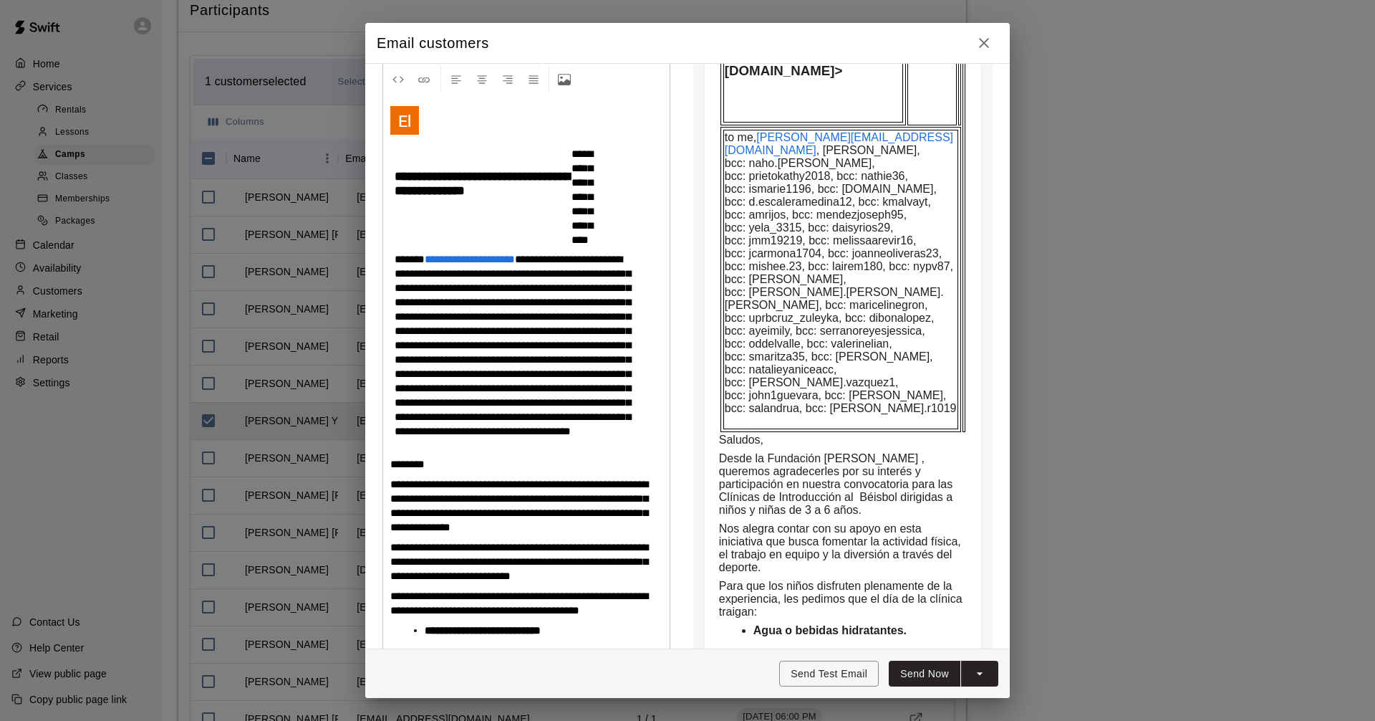
scroll to position [235, 0]
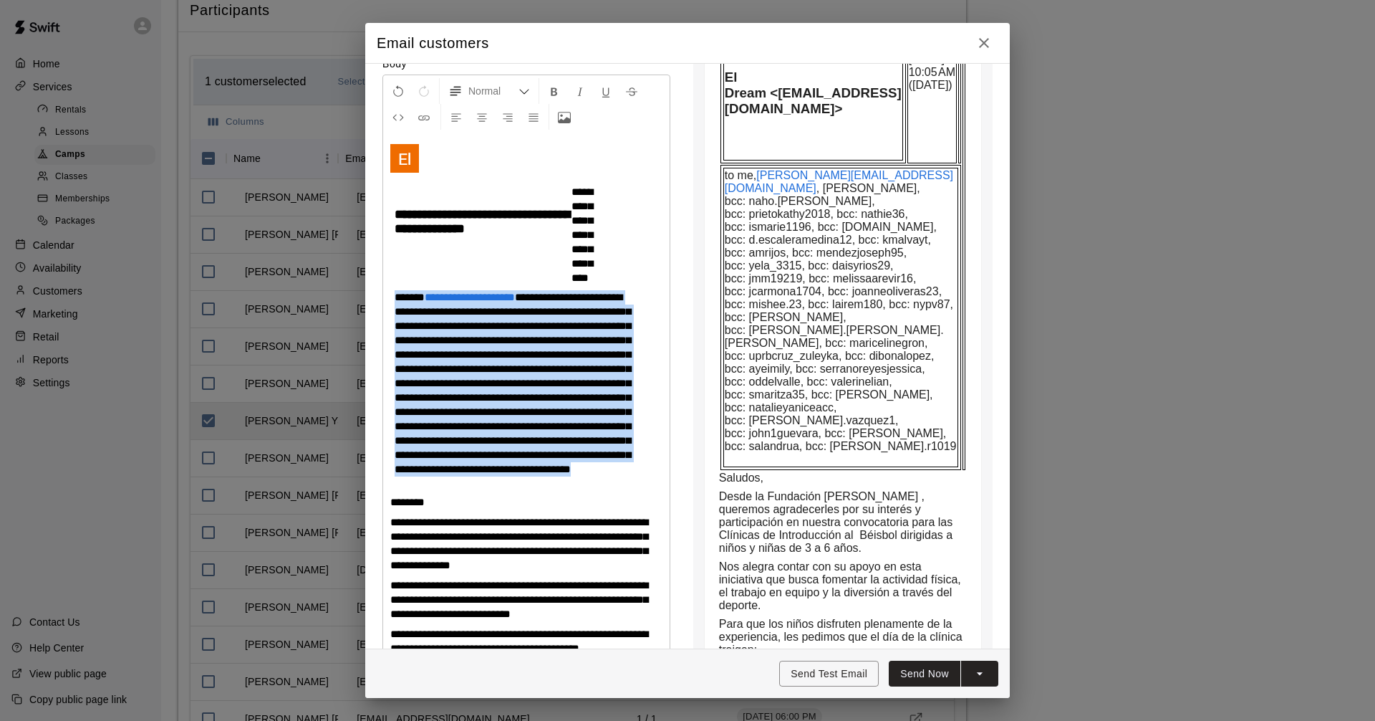
drag, startPoint x: 570, startPoint y: 511, endPoint x: 390, endPoint y: 287, distance: 286.8
click at [390, 287] on table "**********" at bounding box center [526, 339] width 272 height 312
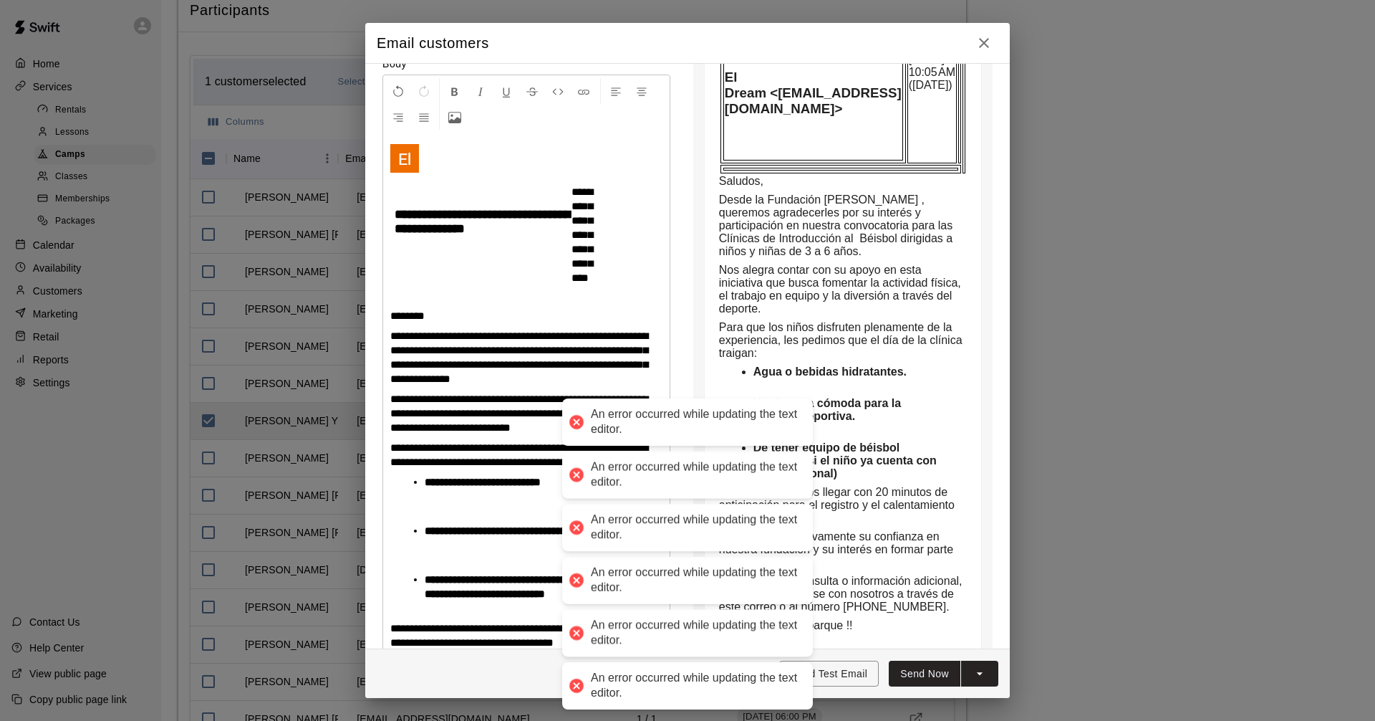
drag, startPoint x: 585, startPoint y: 242, endPoint x: 563, endPoint y: 155, distance: 90.2
click at [571, 184] on td "**********" at bounding box center [588, 235] width 34 height 102
click at [585, 242] on span "**********" at bounding box center [582, 234] width 21 height 97
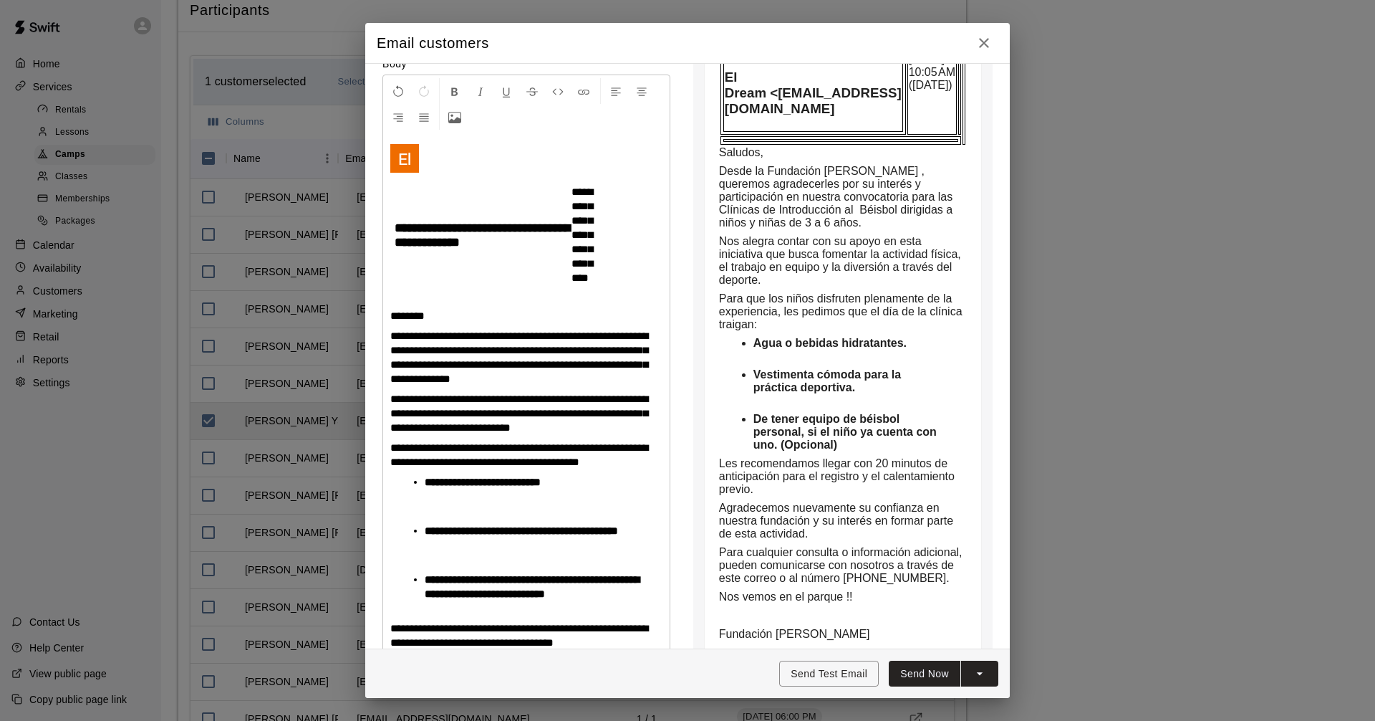
click at [445, 221] on span "**********" at bounding box center [482, 234] width 175 height 27
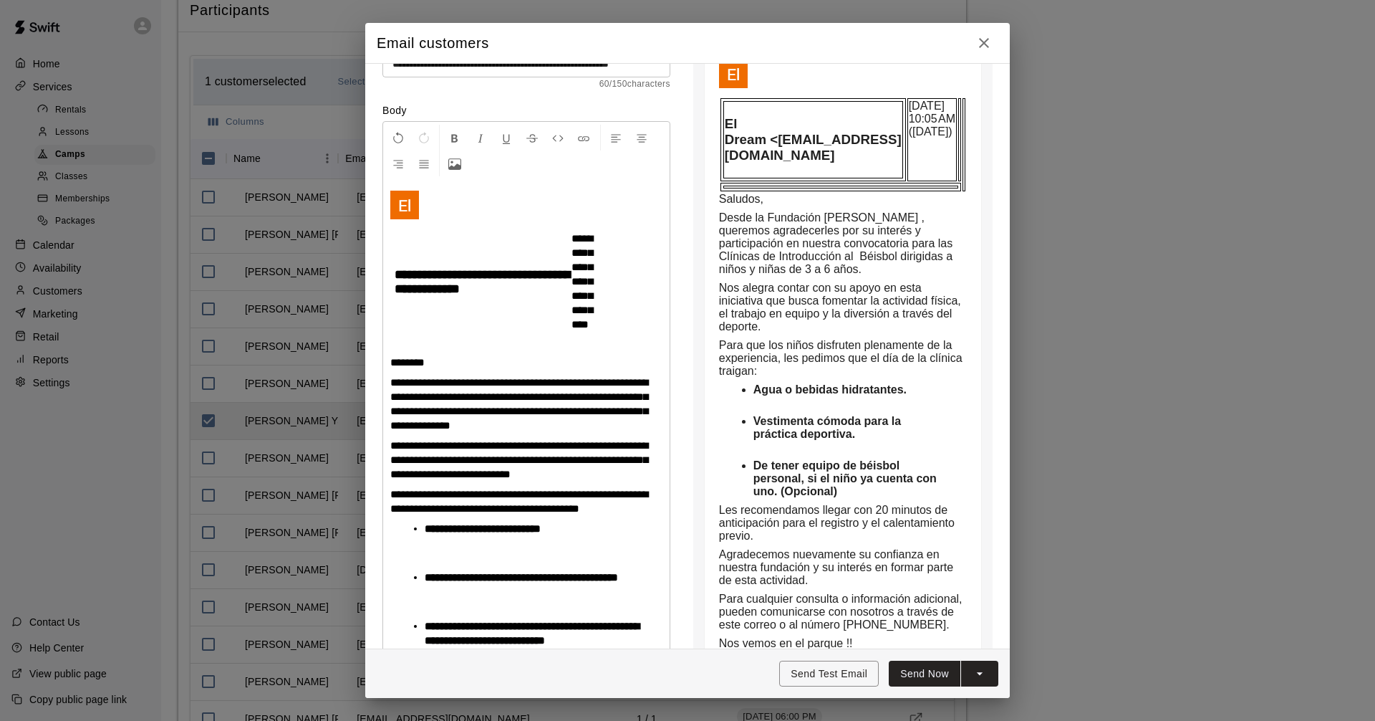
scroll to position [163, 0]
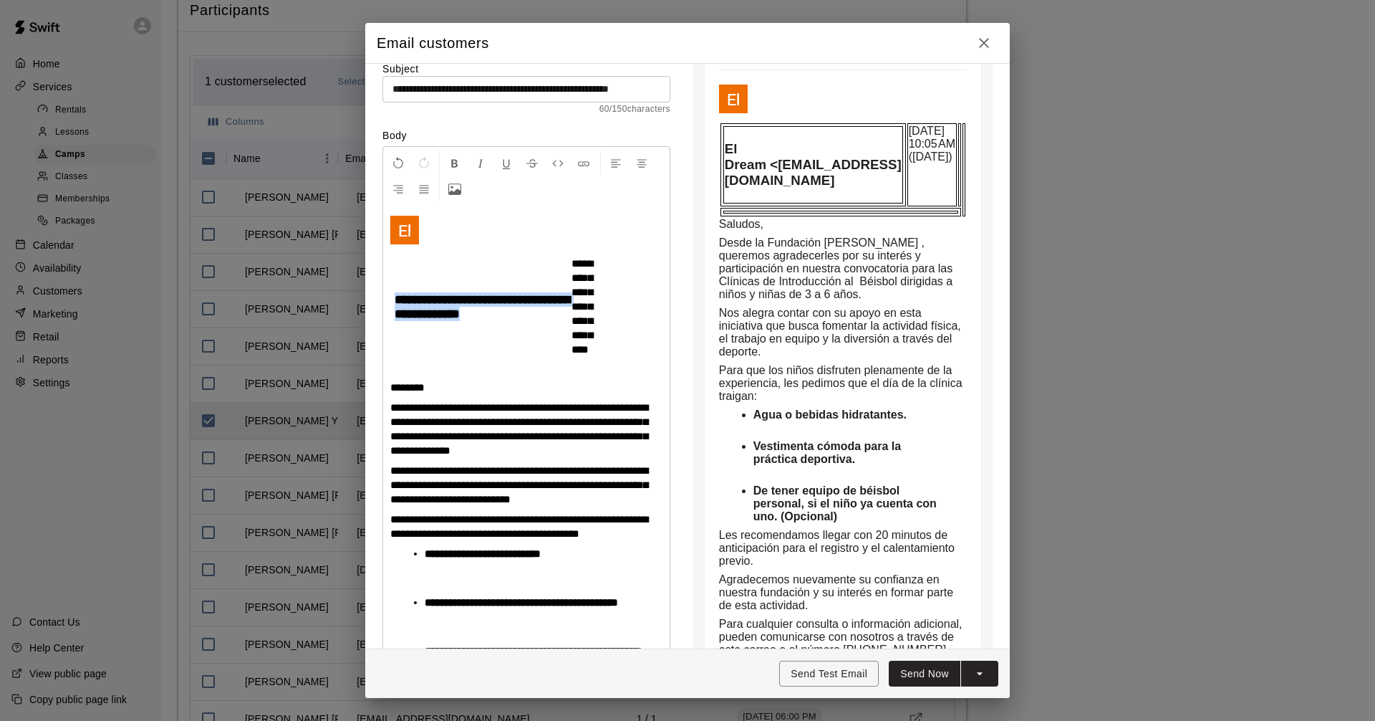
drag, startPoint x: 526, startPoint y: 289, endPoint x: 396, endPoint y: 243, distance: 137.8
click at [396, 279] on td "**********" at bounding box center [480, 306] width 173 height 55
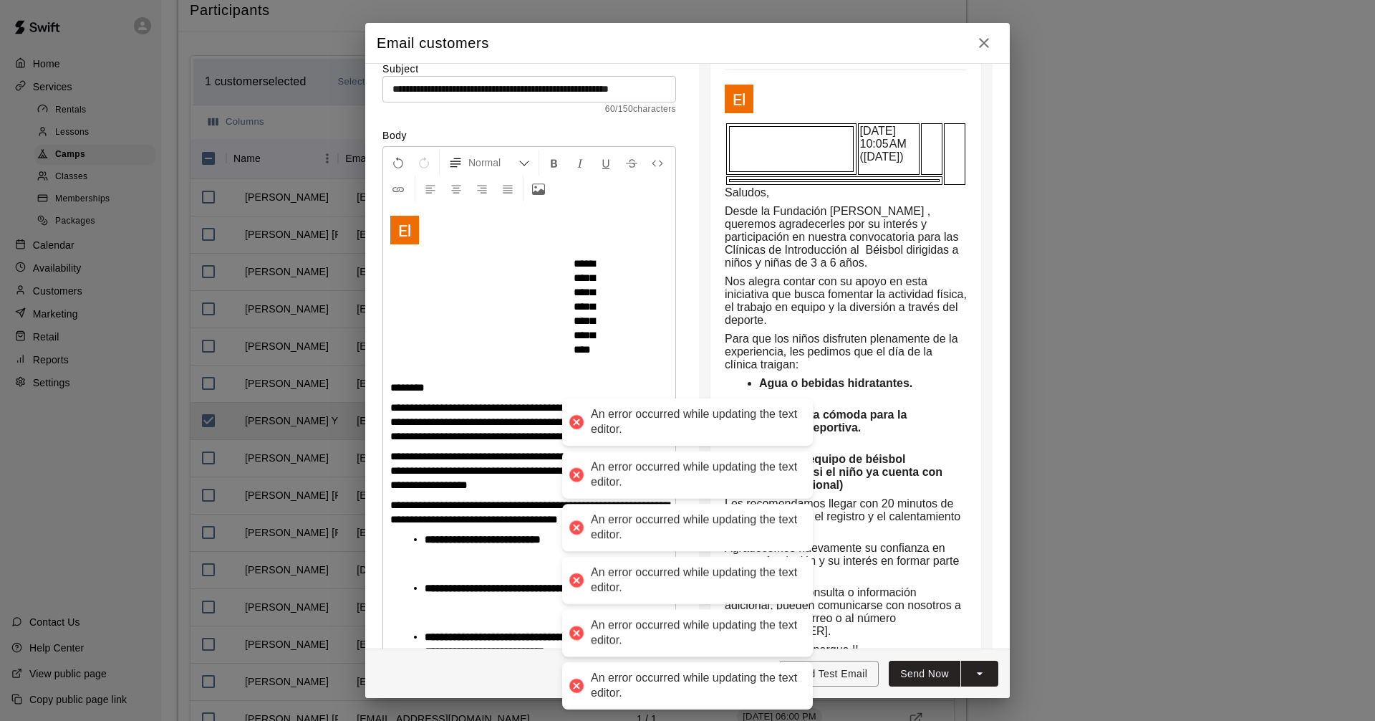
drag, startPoint x: 581, startPoint y: 287, endPoint x: 562, endPoint y: 208, distance: 81.8
click at [562, 208] on div "**********" at bounding box center [529, 533] width 292 height 656
click at [583, 269] on span "**********" at bounding box center [584, 306] width 21 height 97
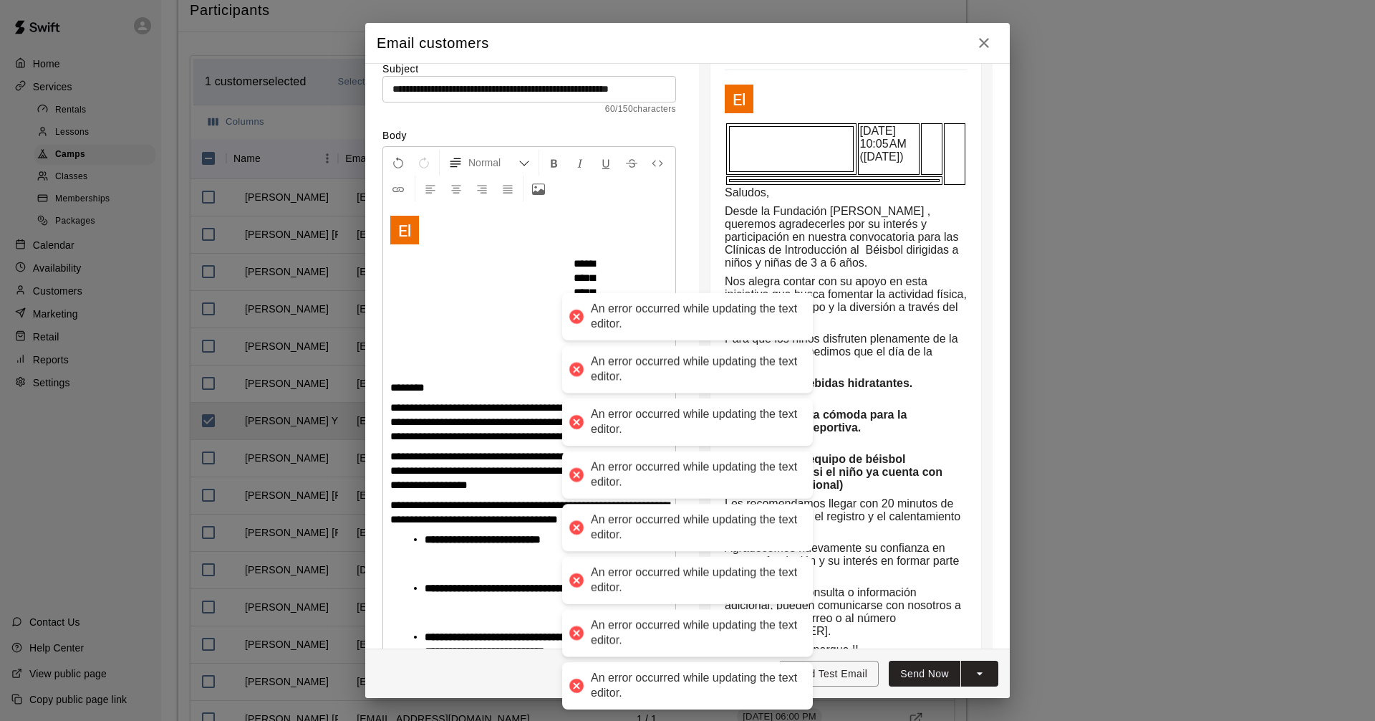
click at [627, 271] on td at bounding box center [623, 307] width 28 height 102
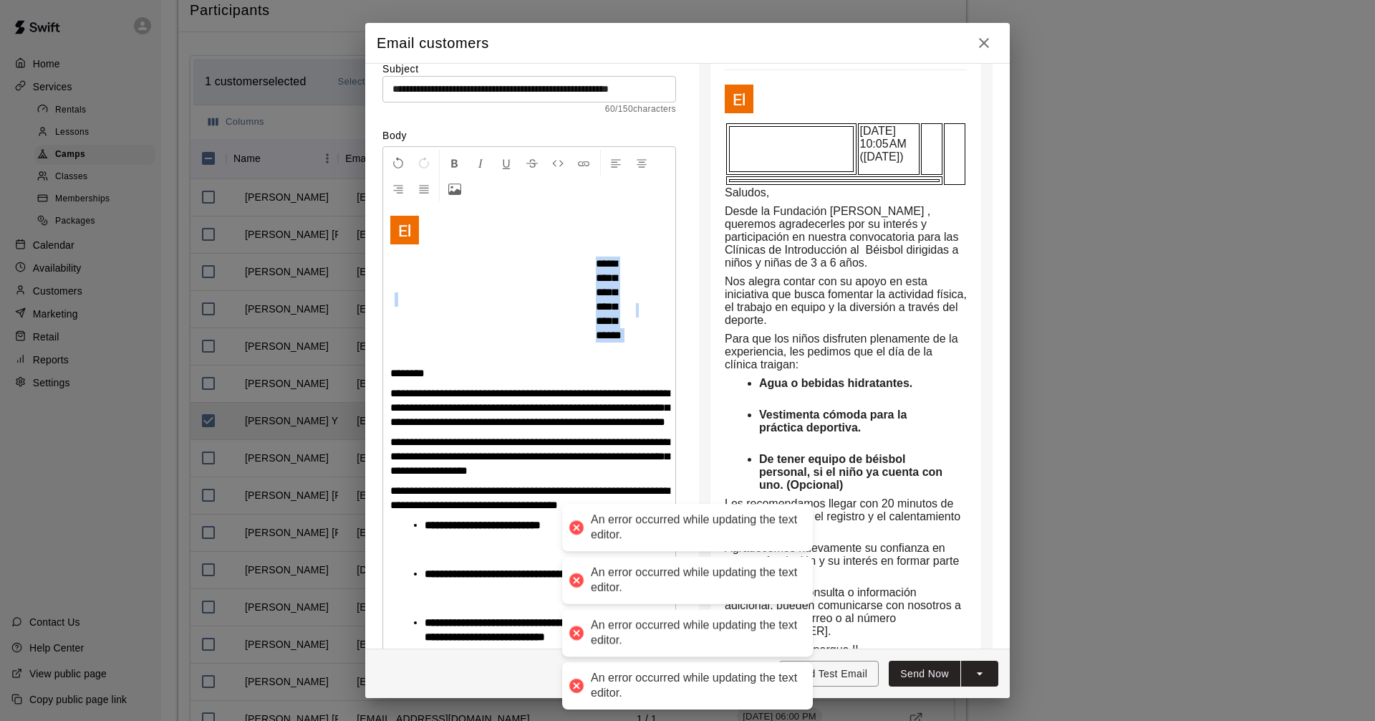
drag, startPoint x: 633, startPoint y: 278, endPoint x: 590, endPoint y: 221, distance: 72.1
click at [590, 254] on table "**********" at bounding box center [529, 310] width 278 height 112
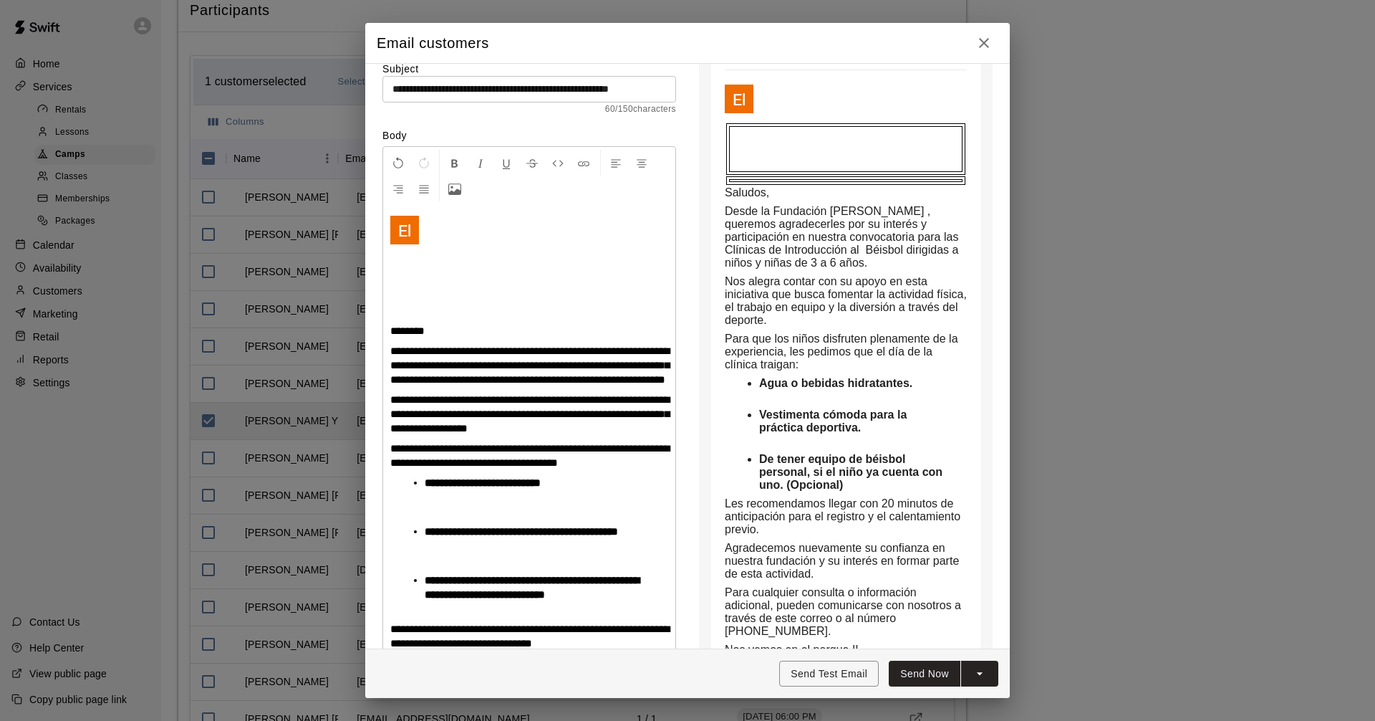
click at [393, 325] on span "********" at bounding box center [407, 330] width 34 height 11
click at [479, 258] on td at bounding box center [529, 278] width 271 height 41
click at [461, 304] on td at bounding box center [529, 312] width 271 height 16
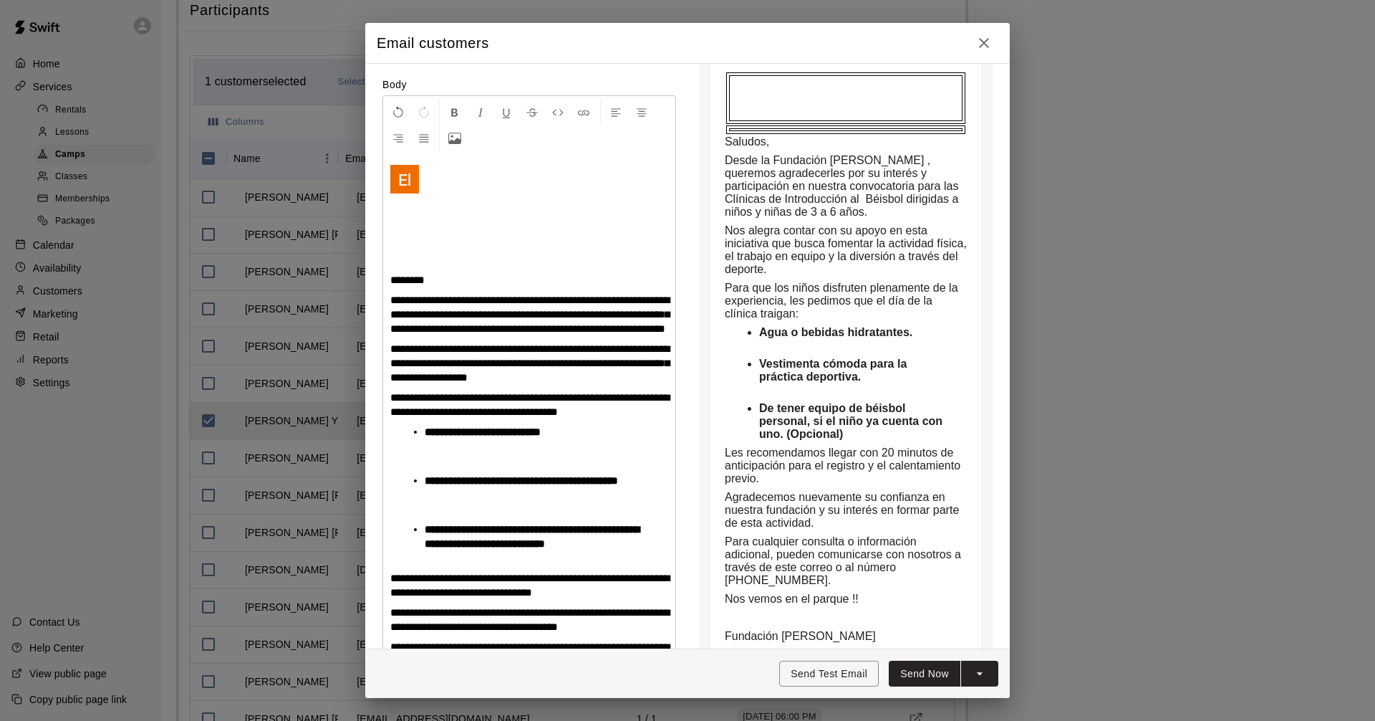
scroll to position [235, 0]
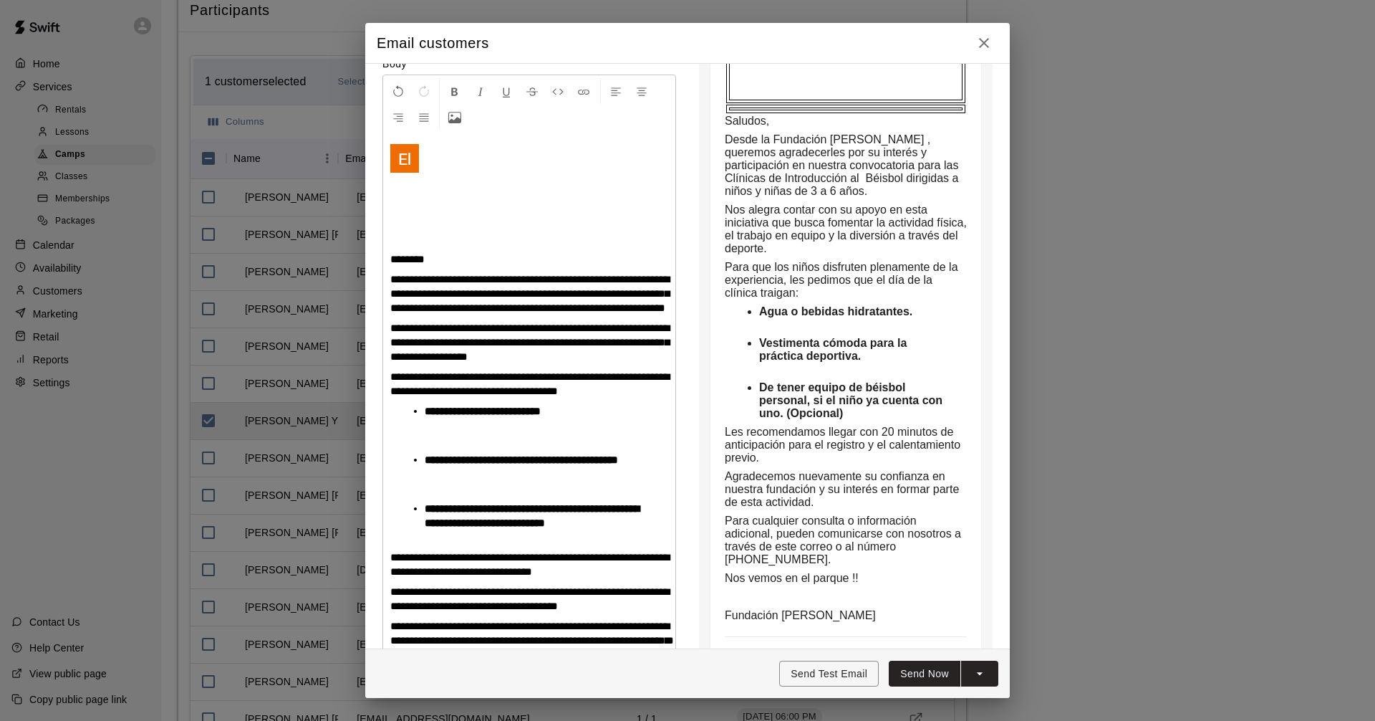
click at [593, 404] on li "**********" at bounding box center [535, 425] width 221 height 43
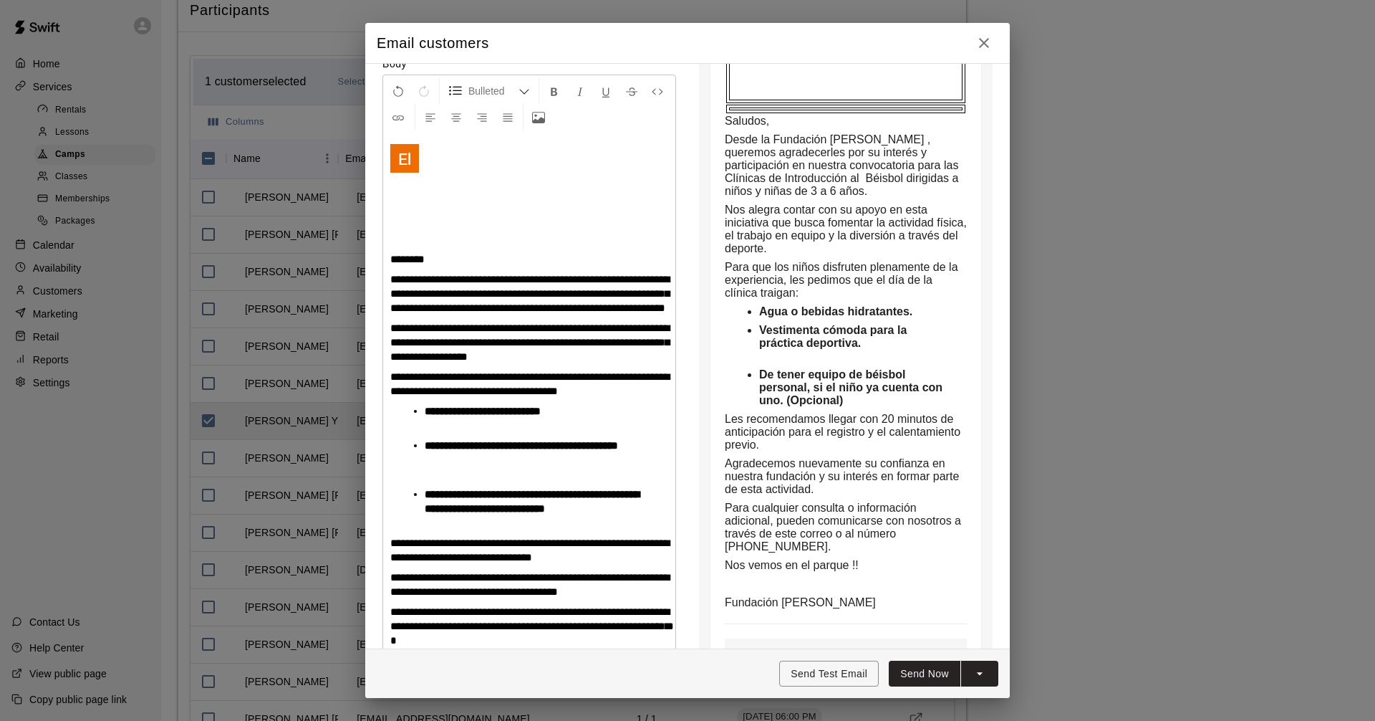
click at [573, 451] on li "**********" at bounding box center [535, 459] width 221 height 43
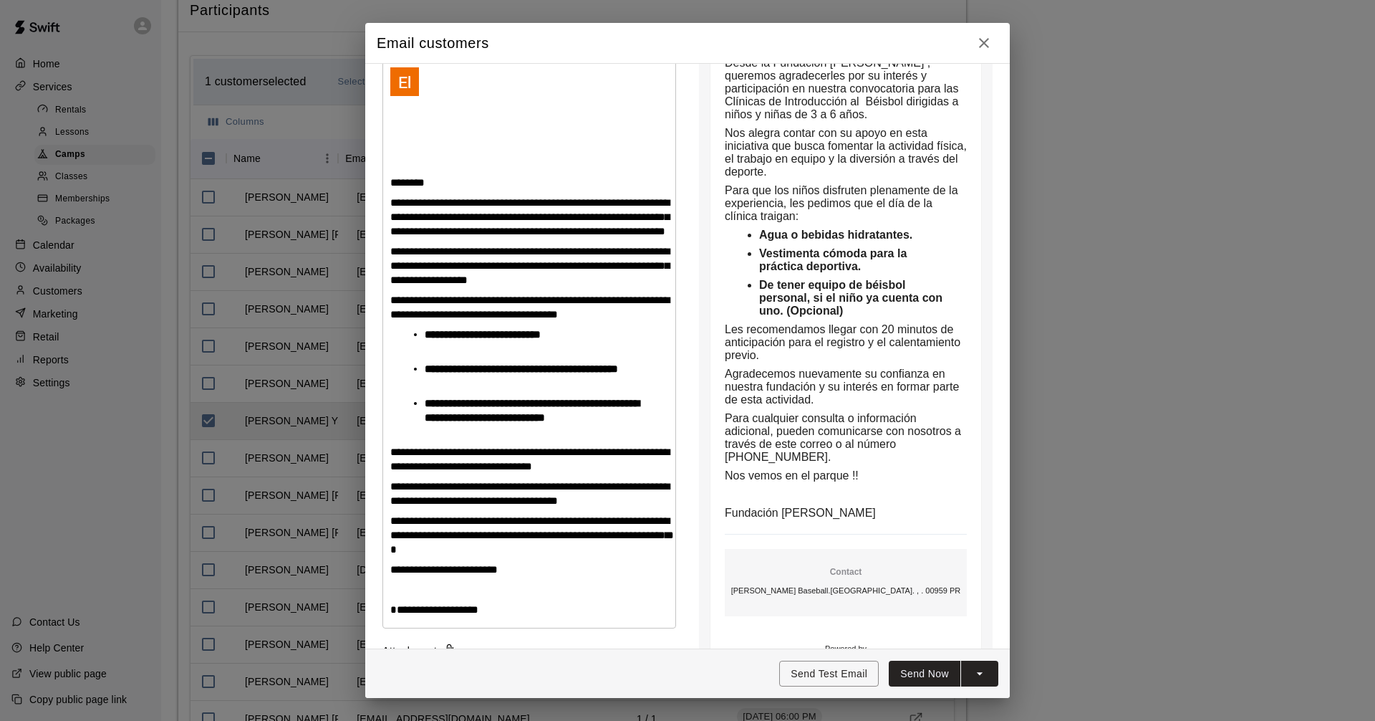
scroll to position [378, 0]
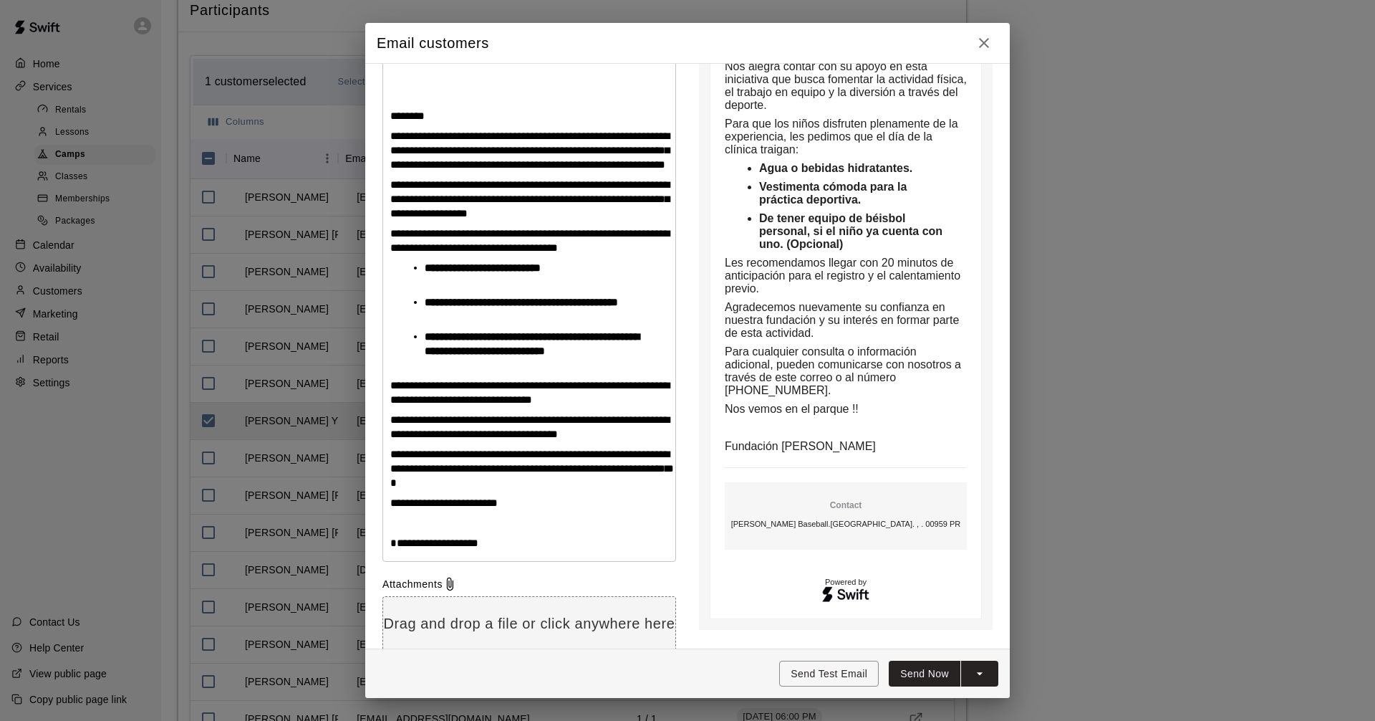
click at [983, 680] on icon "split button" at bounding box center [980, 673] width 14 height 14
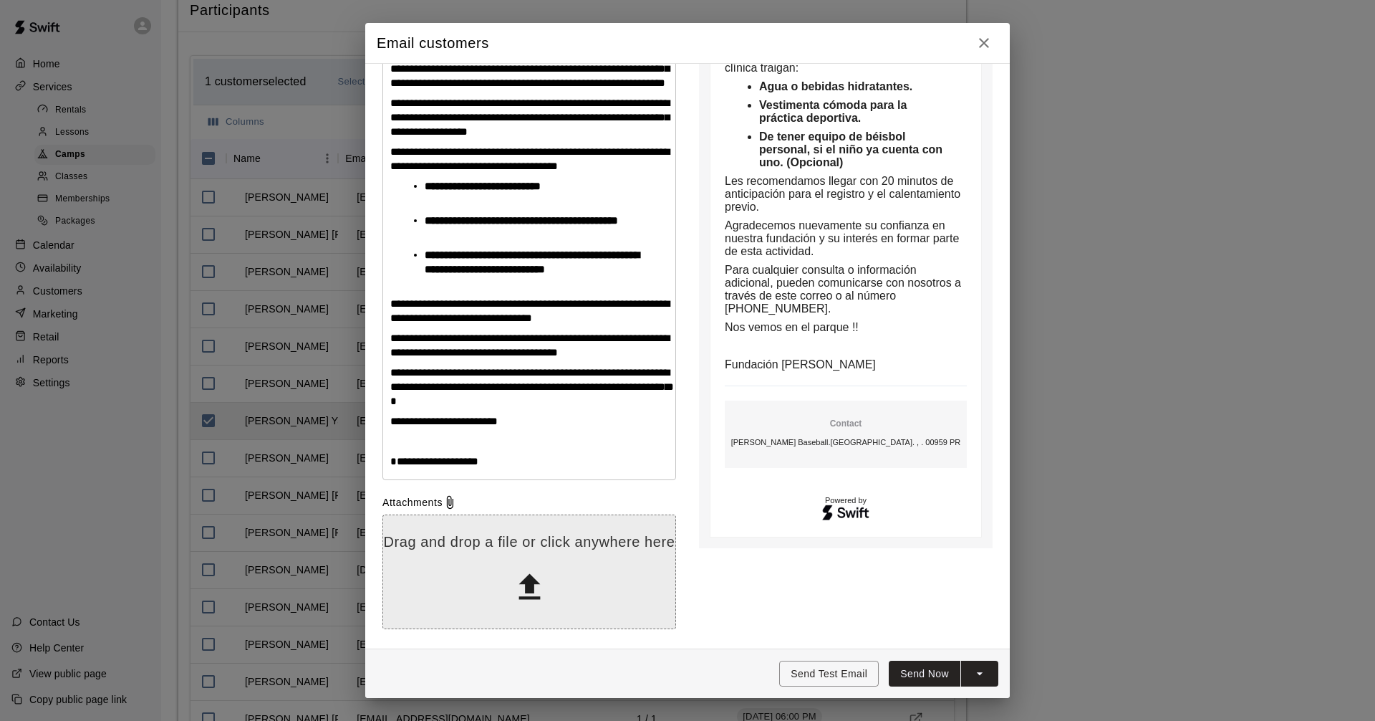
scroll to position [396, 0]
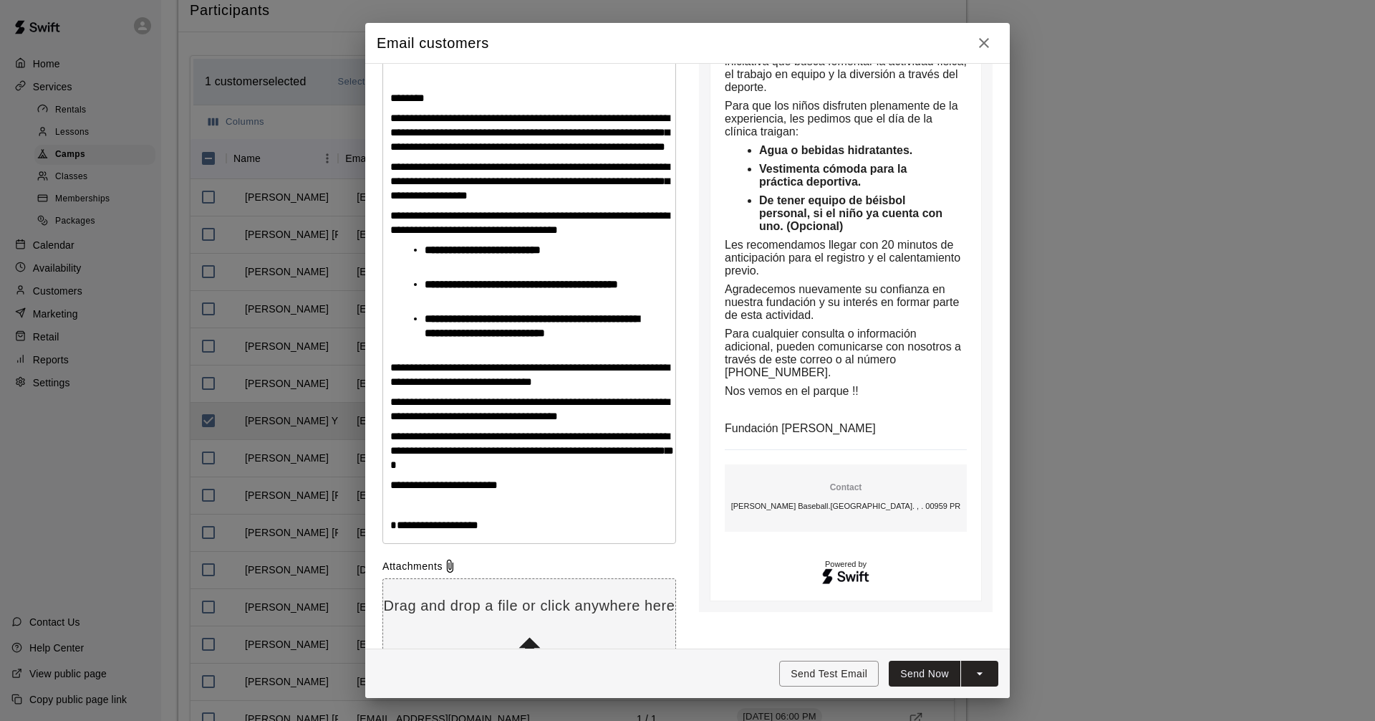
click at [390, 516] on div "**********" at bounding box center [529, 257] width 292 height 571
click at [542, 463] on div "**********" at bounding box center [529, 257] width 292 height 571
click at [544, 456] on p "**********" at bounding box center [529, 450] width 278 height 43
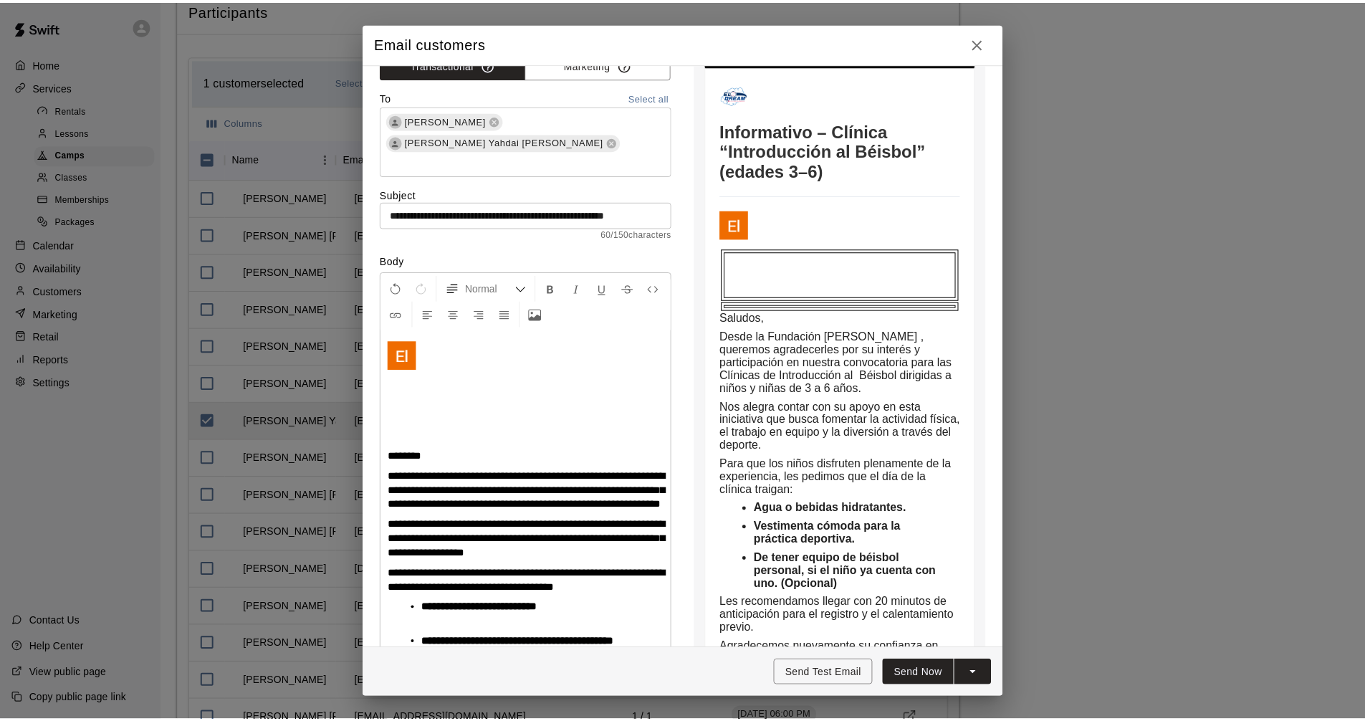
scroll to position [0, 0]
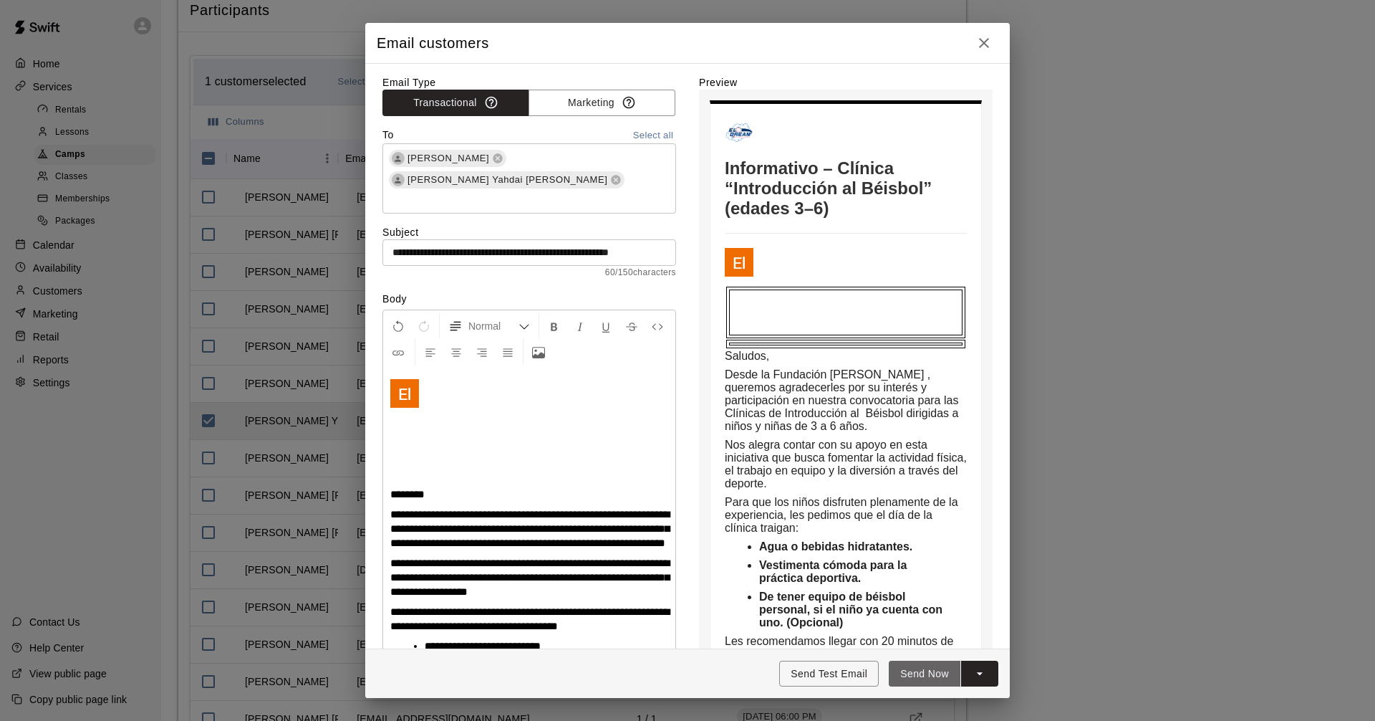
click at [900, 673] on button "Send Now" at bounding box center [925, 673] width 72 height 27
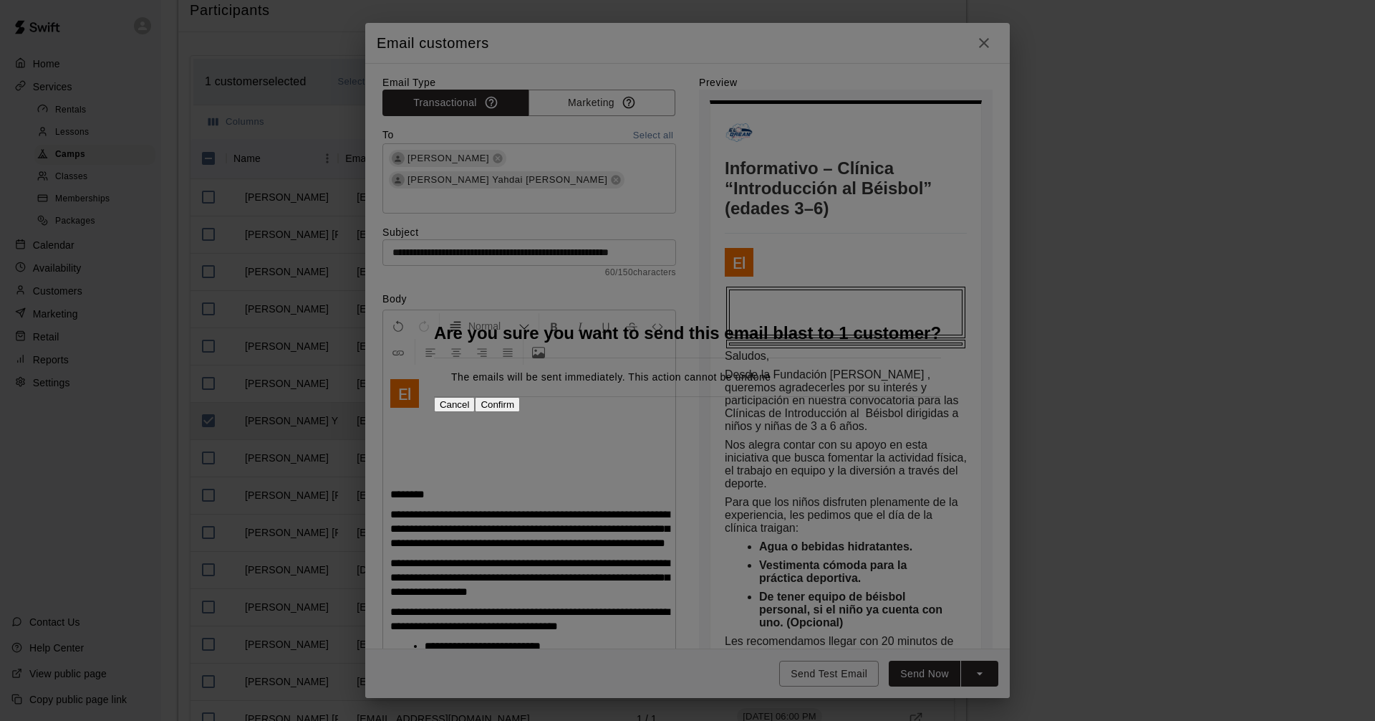
click at [520, 403] on button "Confirm" at bounding box center [497, 404] width 45 height 15
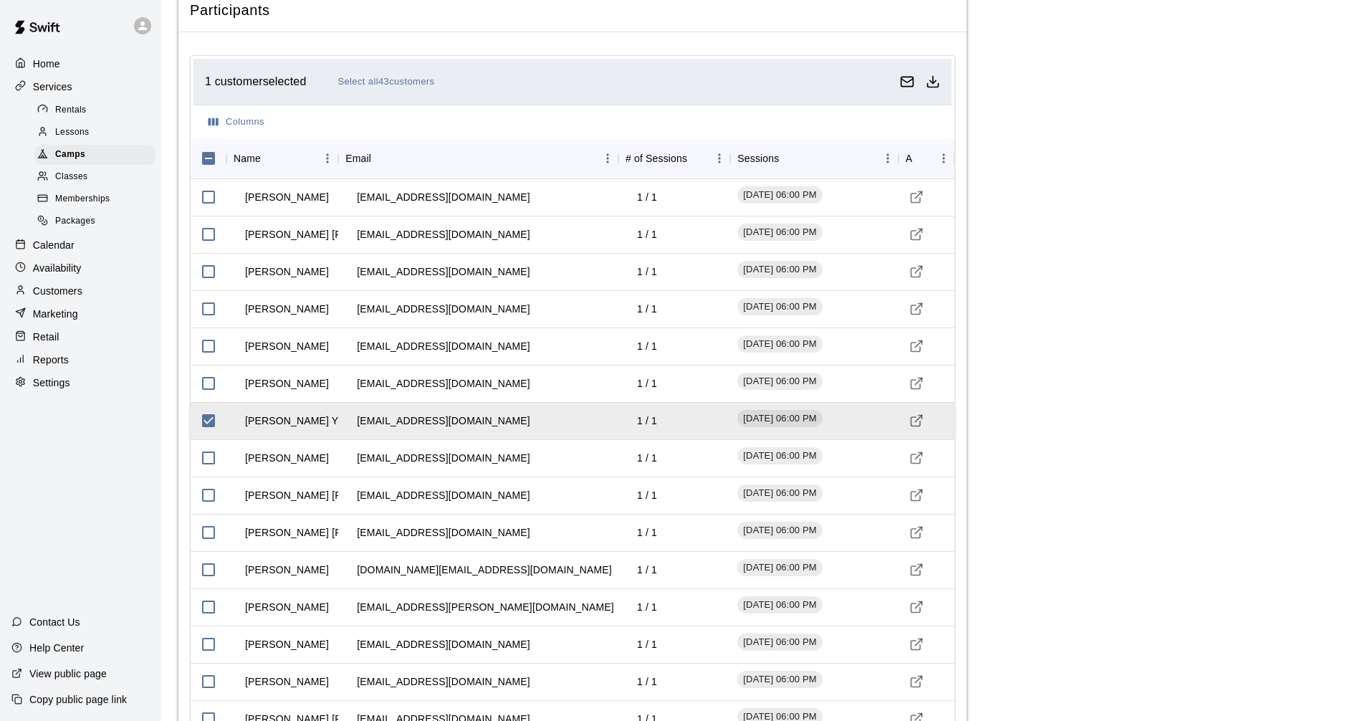
click at [62, 92] on p "Services" at bounding box center [52, 87] width 39 height 14
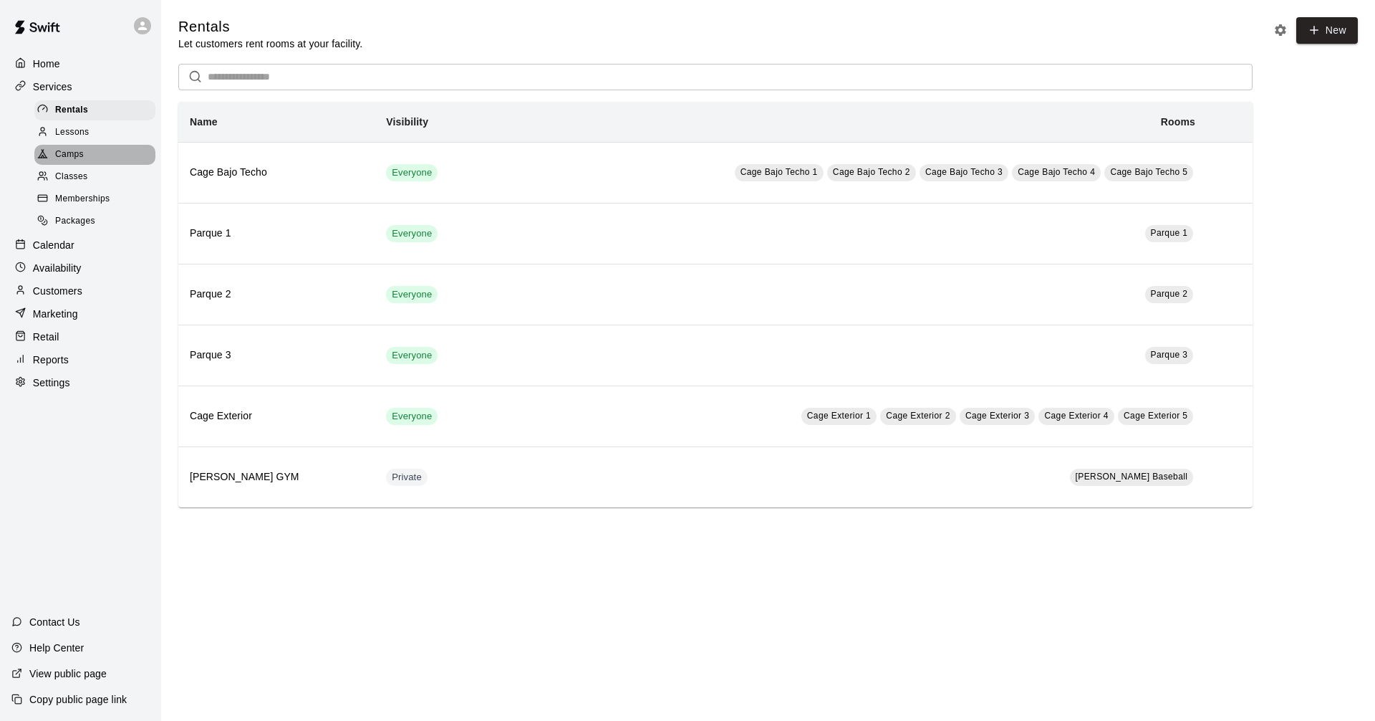
click at [77, 155] on span "Camps" at bounding box center [69, 155] width 29 height 14
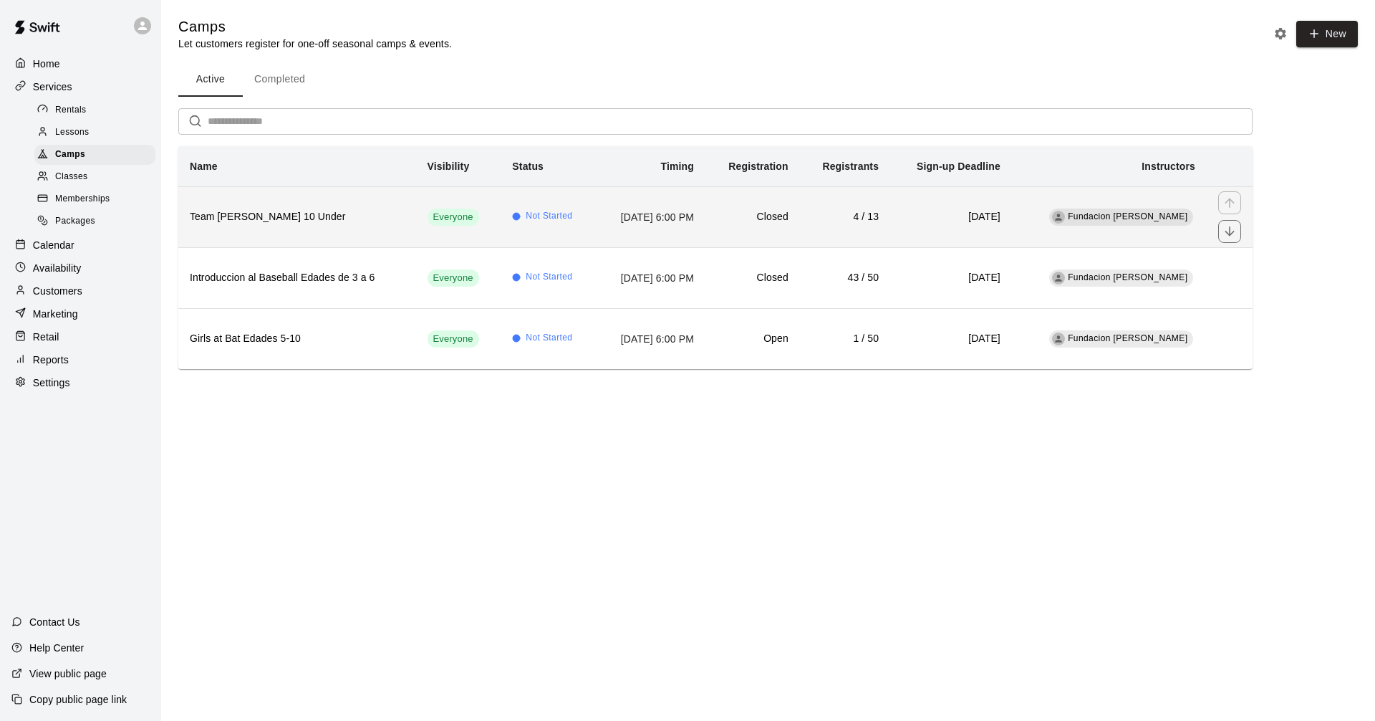
click at [648, 221] on td "[DATE] 6:00 PM" at bounding box center [651, 216] width 110 height 61
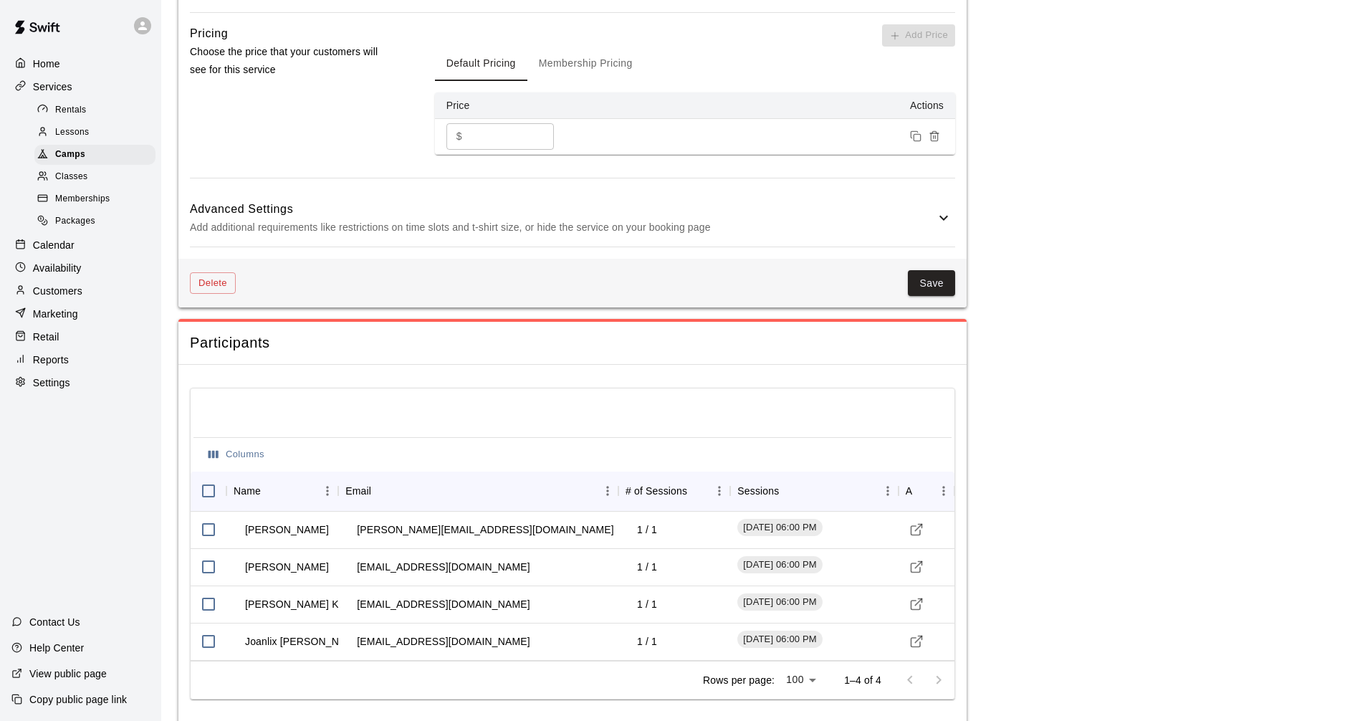
scroll to position [1234, 0]
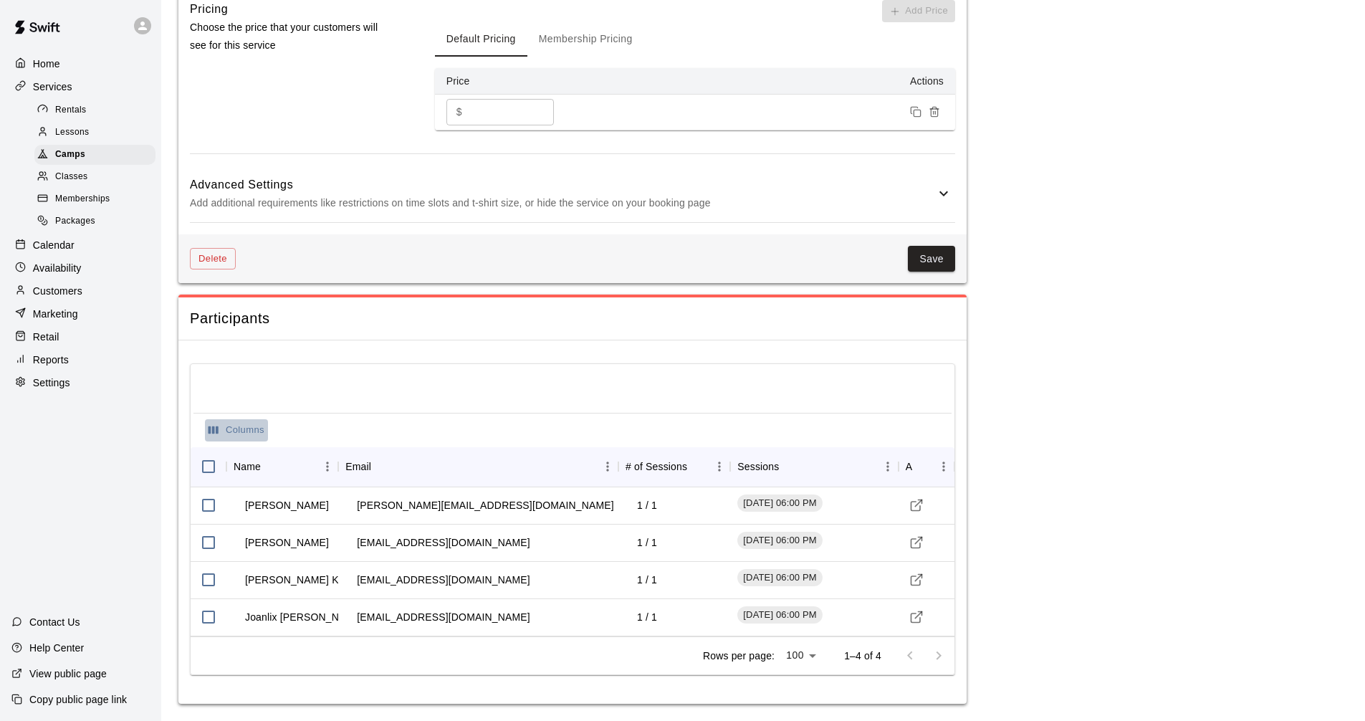
click at [247, 424] on button "Columns" at bounding box center [236, 430] width 63 height 22
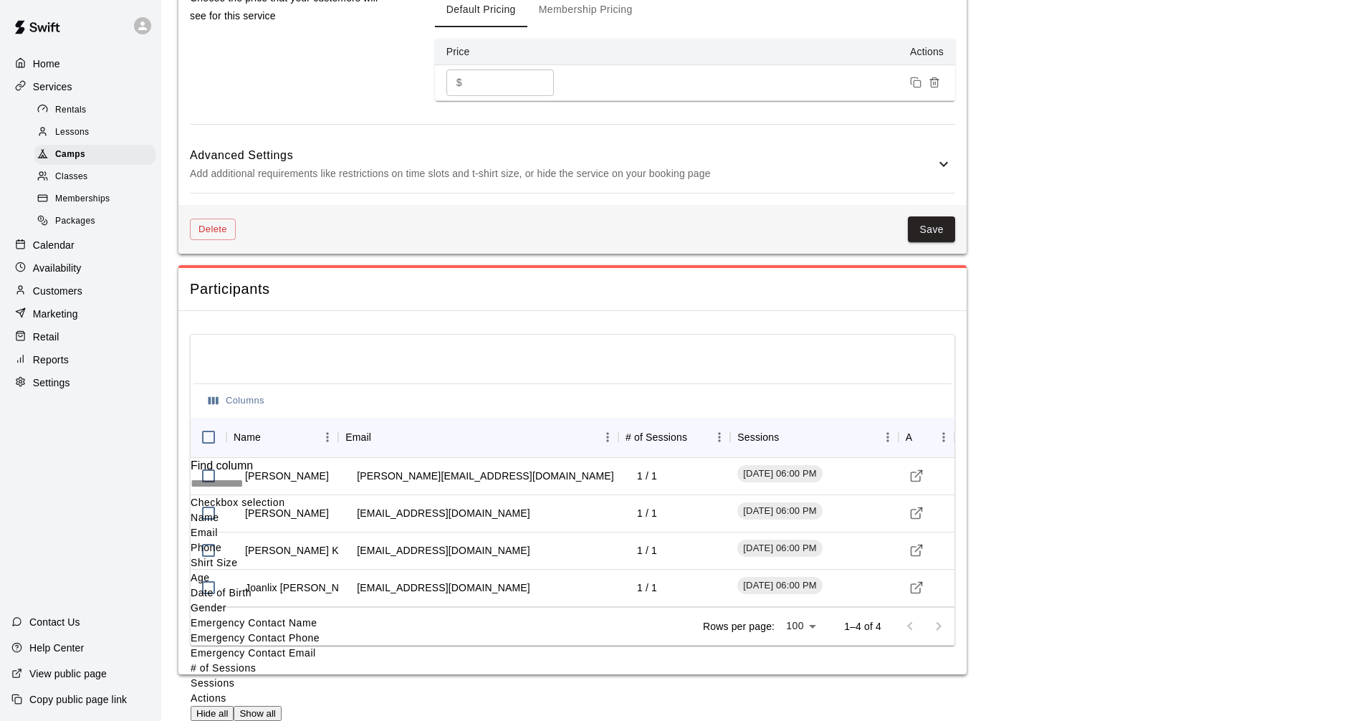
click at [221, 542] on span "Phone" at bounding box center [206, 547] width 31 height 11
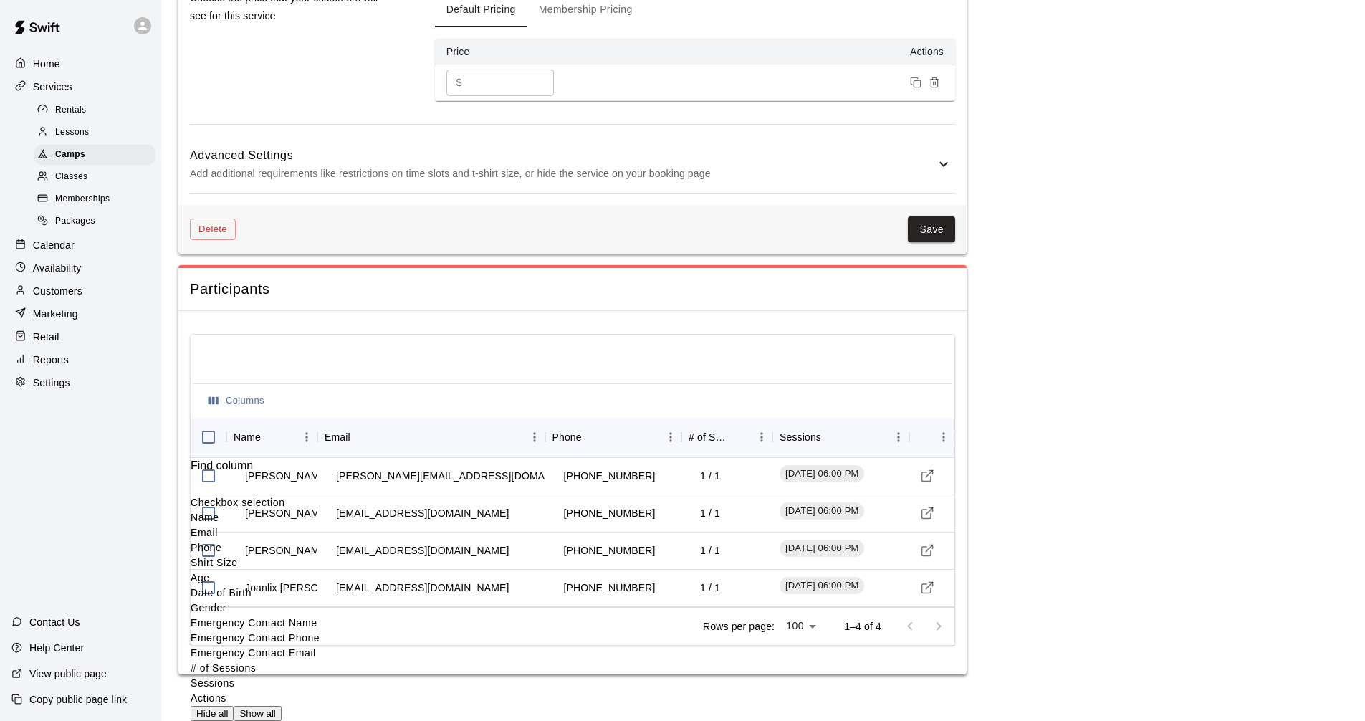
click at [553, 602] on div "Columns Name Email Phone # of Sessions Sessions Actions Ricardo Santos ricardos…" at bounding box center [572, 492] width 788 height 363
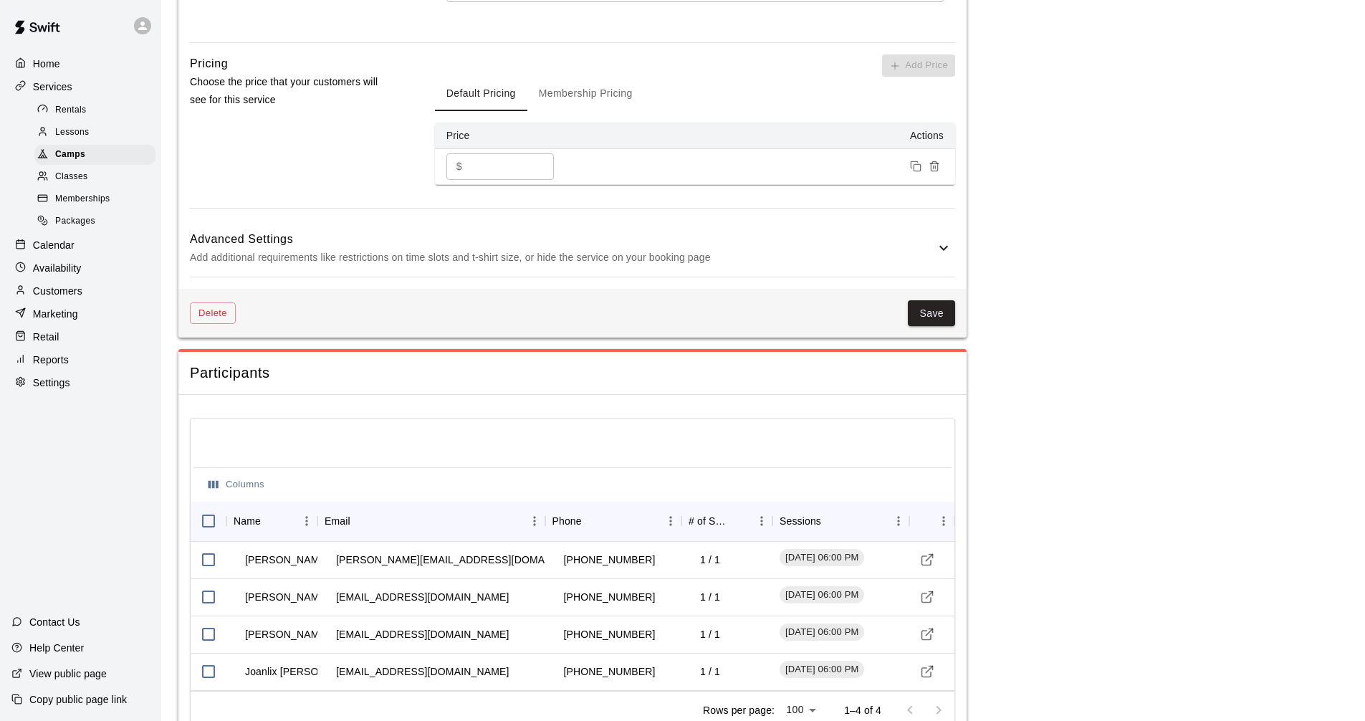
scroll to position [1234, 0]
